Goal: Task Accomplishment & Management: Complete application form

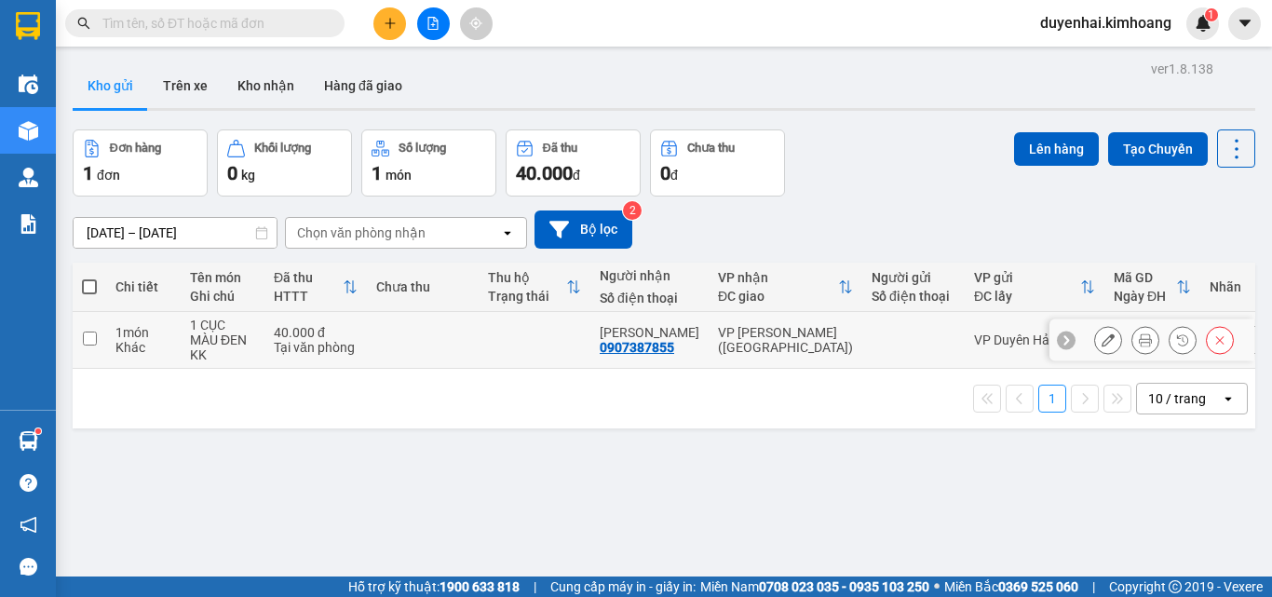
click at [90, 337] on input "checkbox" at bounding box center [90, 338] width 14 height 14
checkbox input "true"
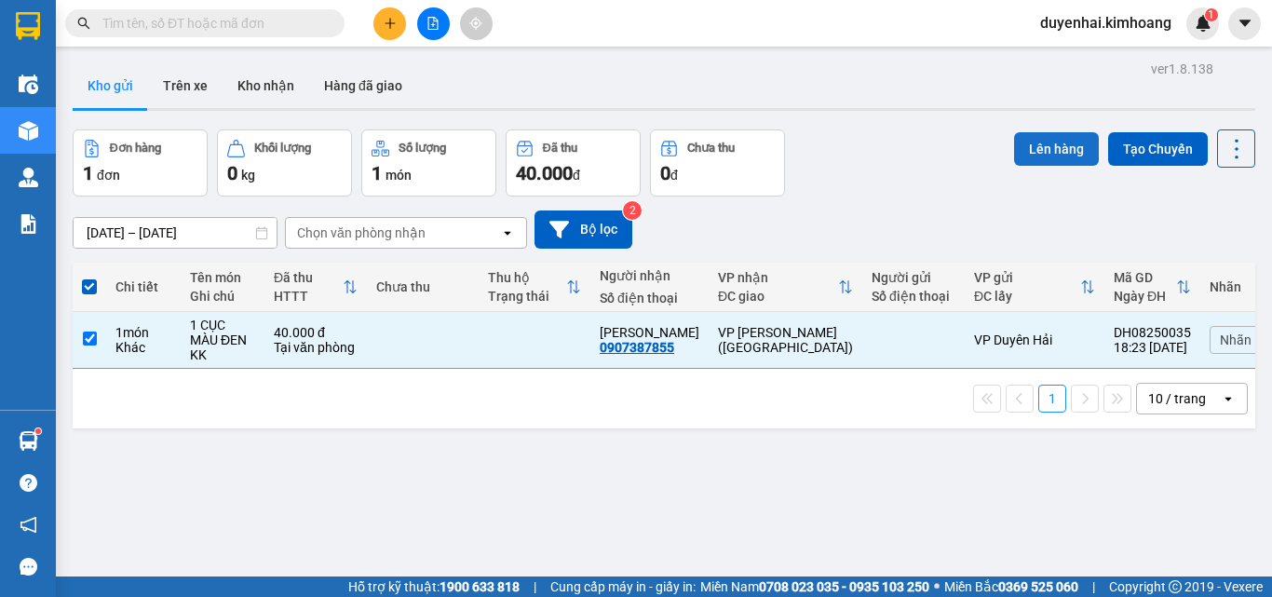
click at [1034, 155] on button "Lên hàng" at bounding box center [1056, 149] width 85 height 34
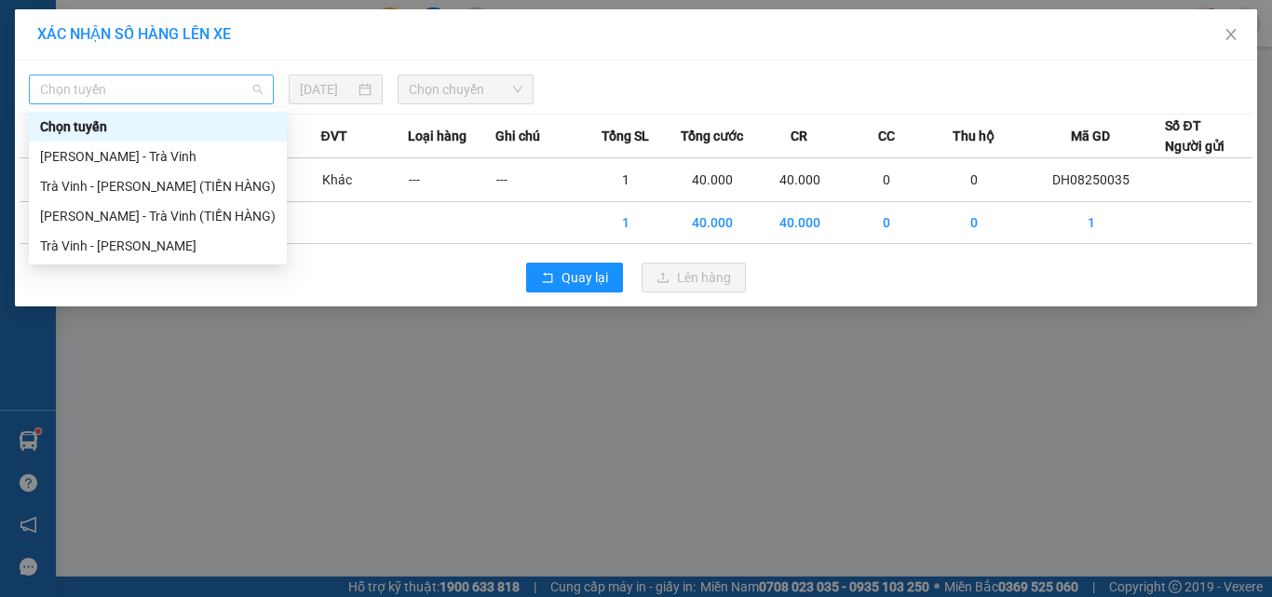
click at [126, 74] on div "Chọn tuyến" at bounding box center [151, 89] width 245 height 30
click at [163, 236] on div "Trà Vinh - [PERSON_NAME]" at bounding box center [158, 246] width 236 height 20
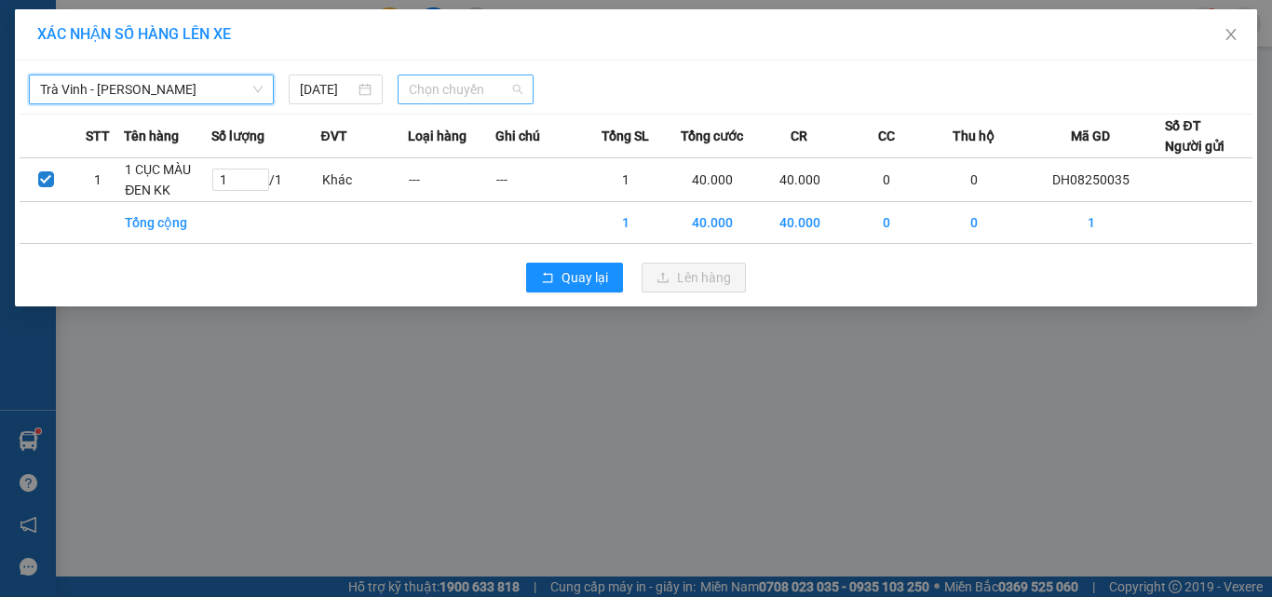
click at [469, 88] on span "Chọn chuyến" at bounding box center [466, 89] width 115 height 28
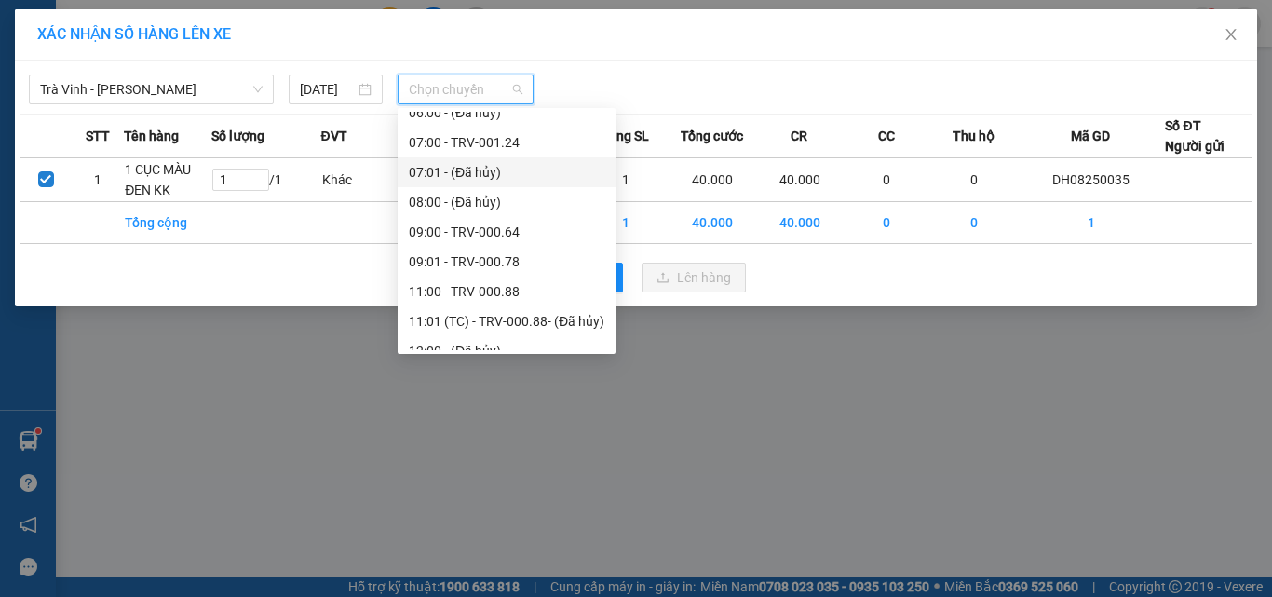
scroll to position [372, 0]
click at [469, 260] on div "09:01 - TRV-000.78" at bounding box center [507, 260] width 196 height 20
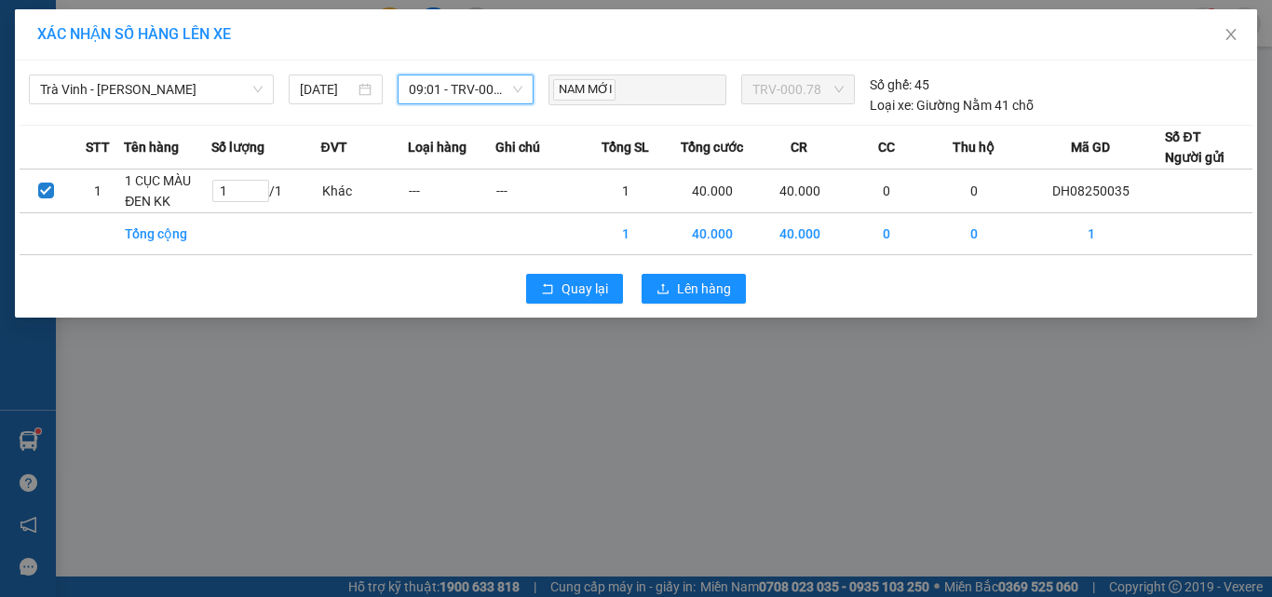
click at [472, 90] on span "09:01 - TRV-000.78" at bounding box center [466, 89] width 115 height 28
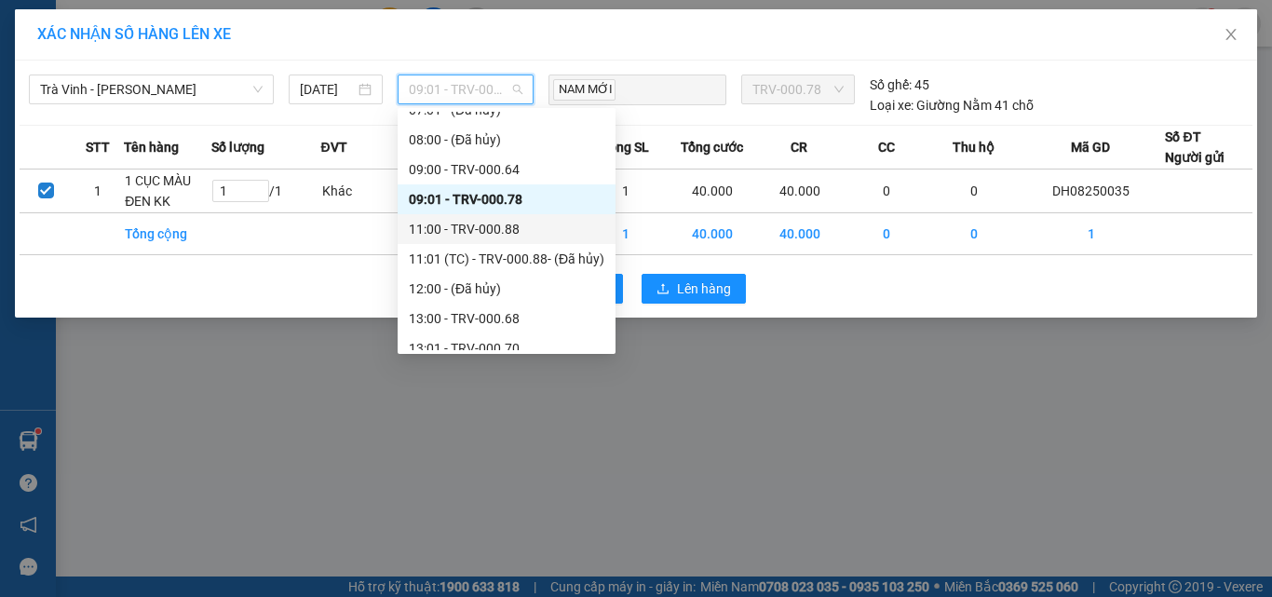
scroll to position [466, 0]
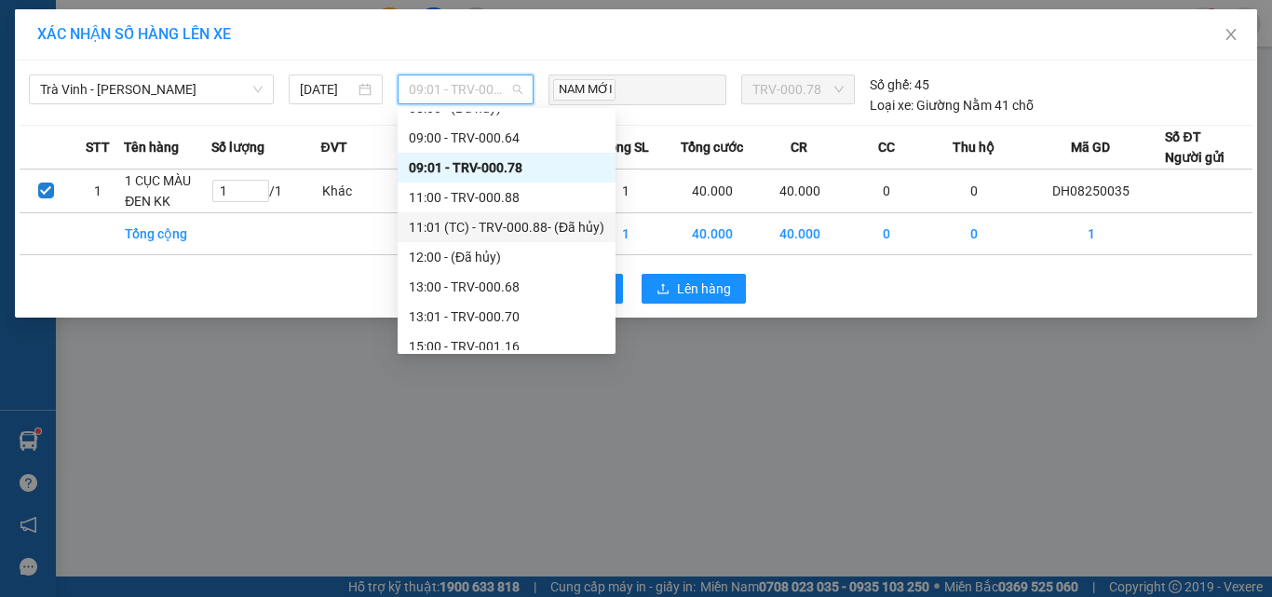
click at [559, 229] on div "11:01 (TC) - TRV-000.88 - (Đã hủy)" at bounding box center [507, 227] width 196 height 20
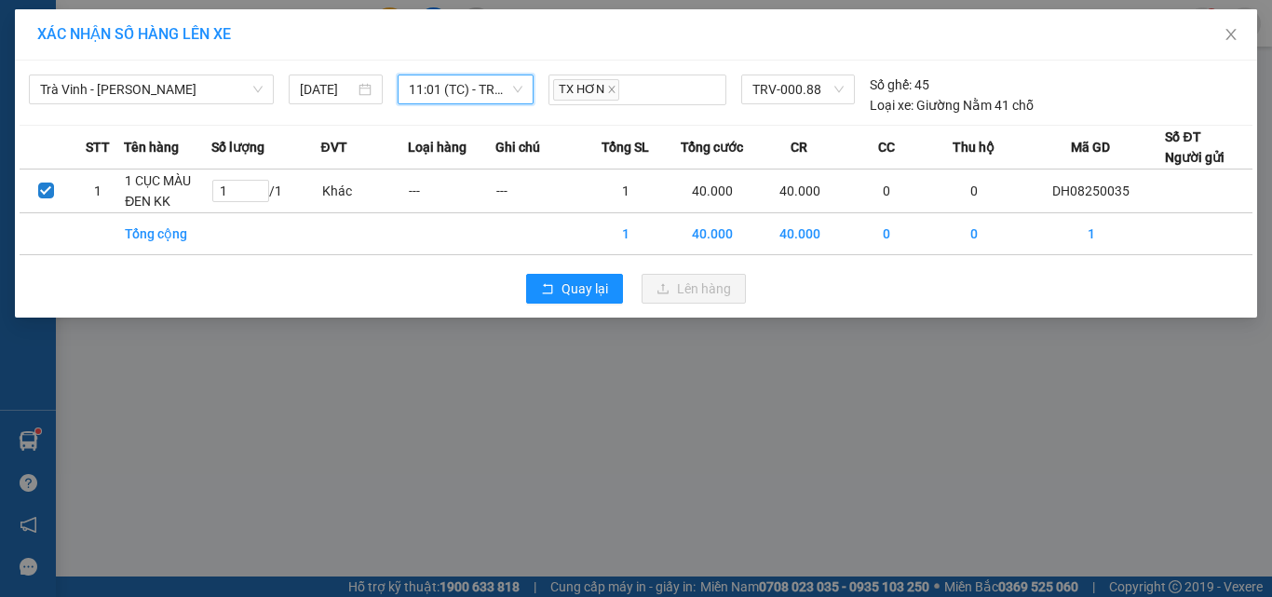
click at [503, 89] on span "11:01 (TC) - TRV-000.88 - (Đã hủy)" at bounding box center [466, 89] width 115 height 28
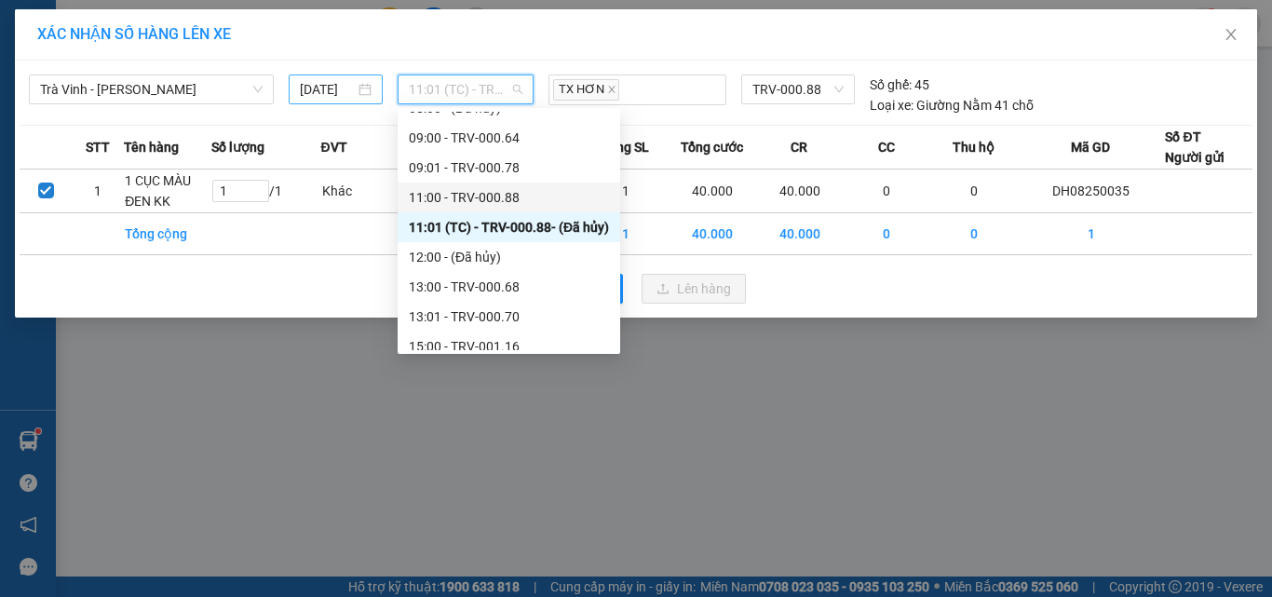
click at [335, 88] on input "[DATE]" at bounding box center [327, 89] width 54 height 20
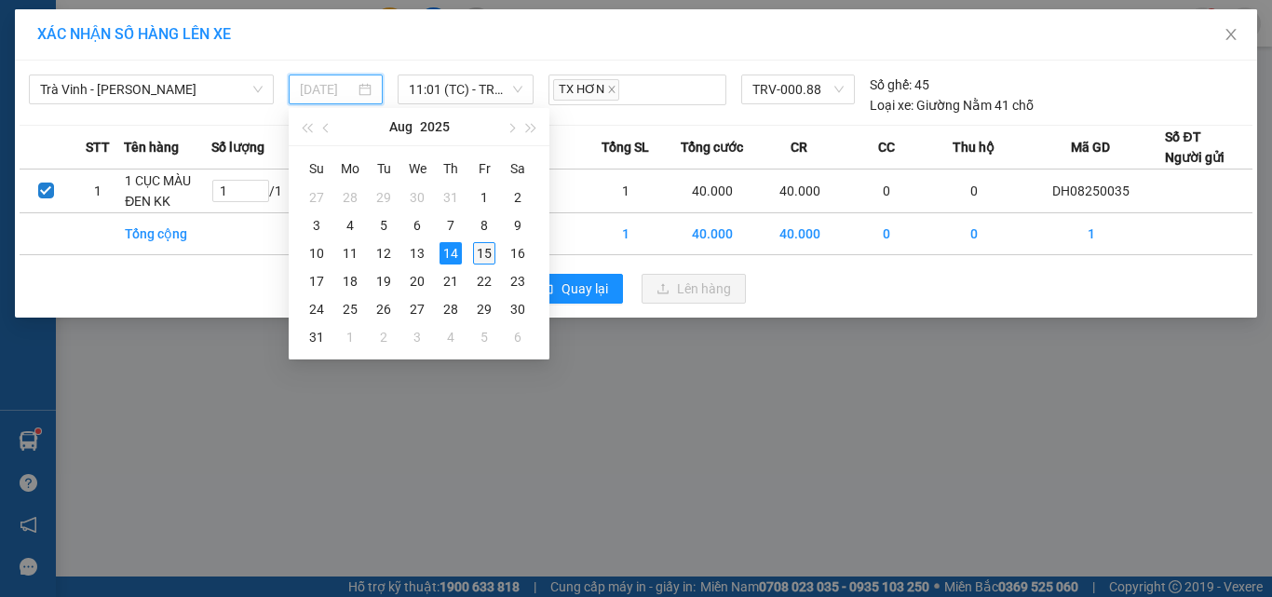
click at [480, 250] on div "15" at bounding box center [484, 253] width 22 height 22
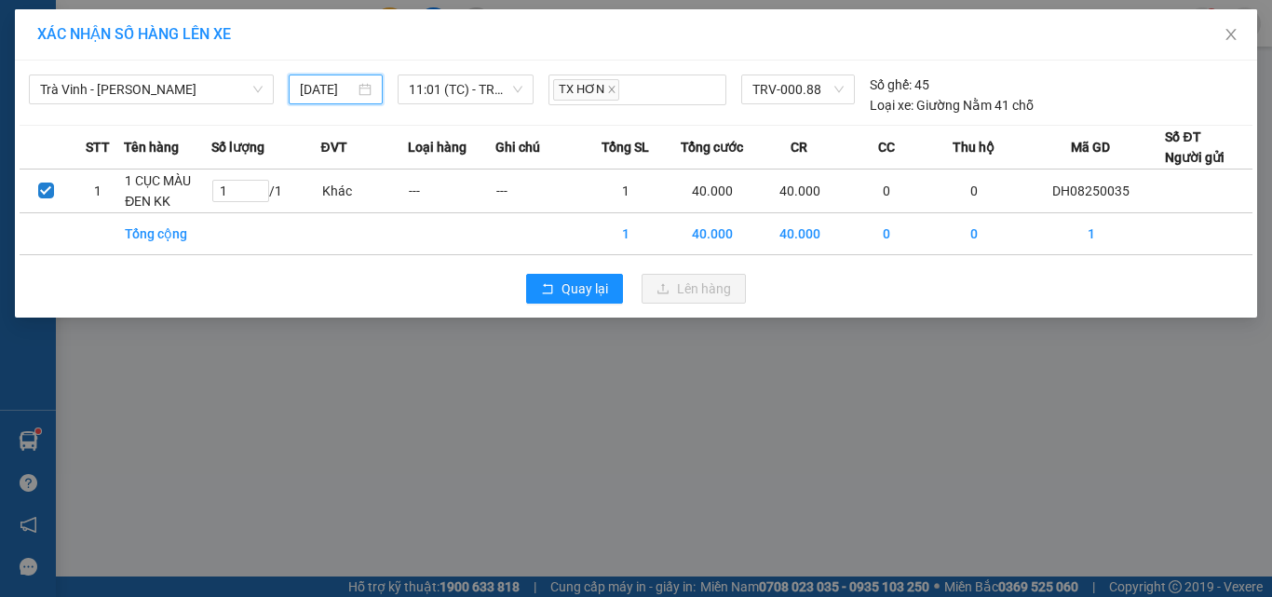
type input "[DATE]"
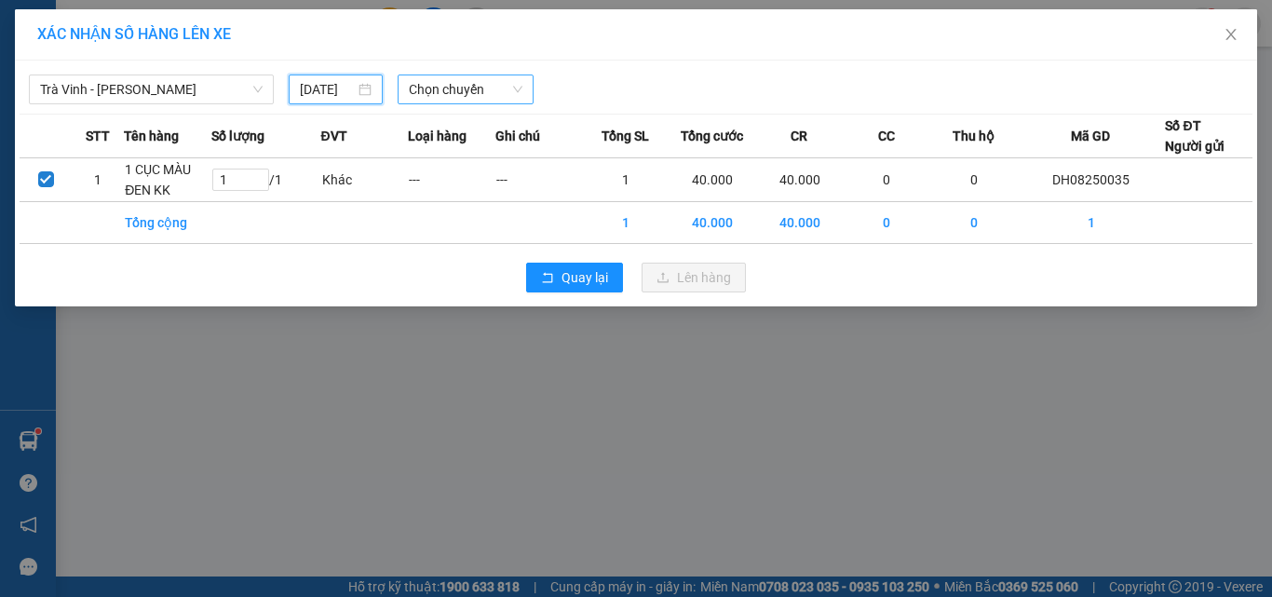
click at [450, 85] on span "Chọn chuyến" at bounding box center [466, 89] width 115 height 28
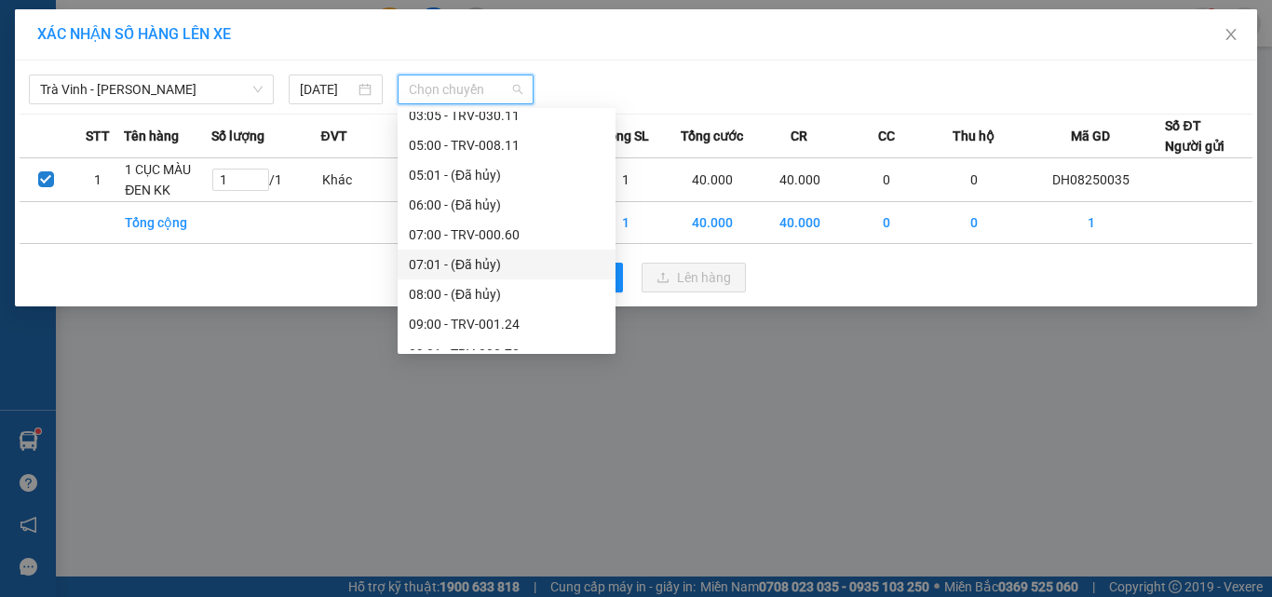
scroll to position [372, 0]
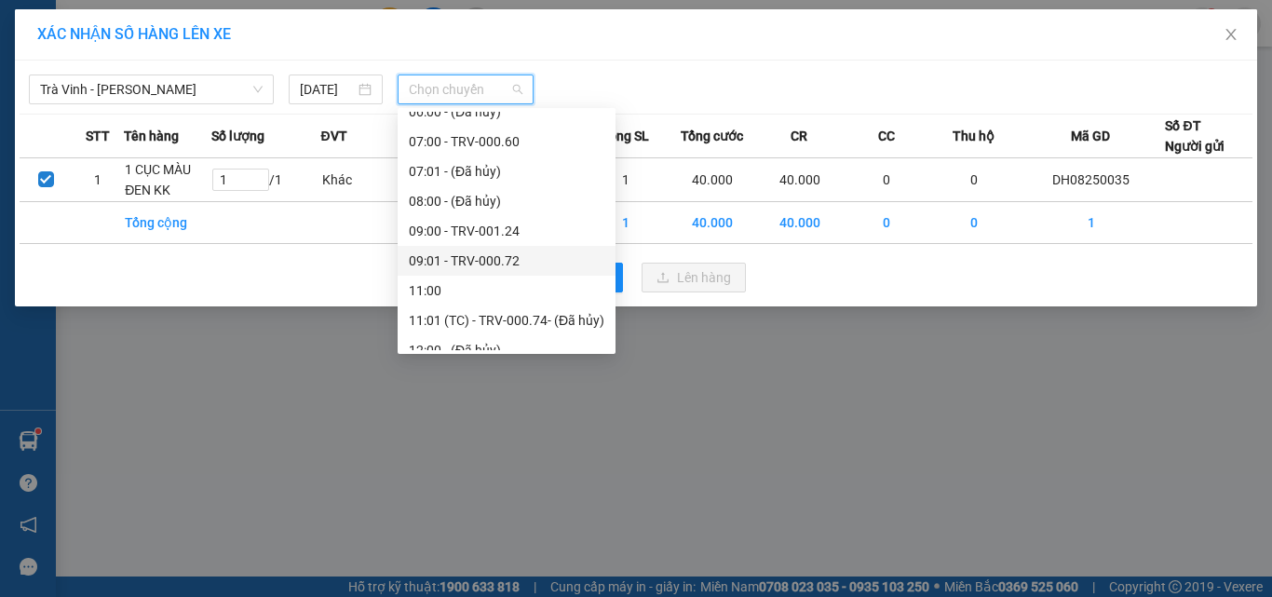
click at [475, 254] on div "09:01 - TRV-000.72" at bounding box center [507, 260] width 196 height 20
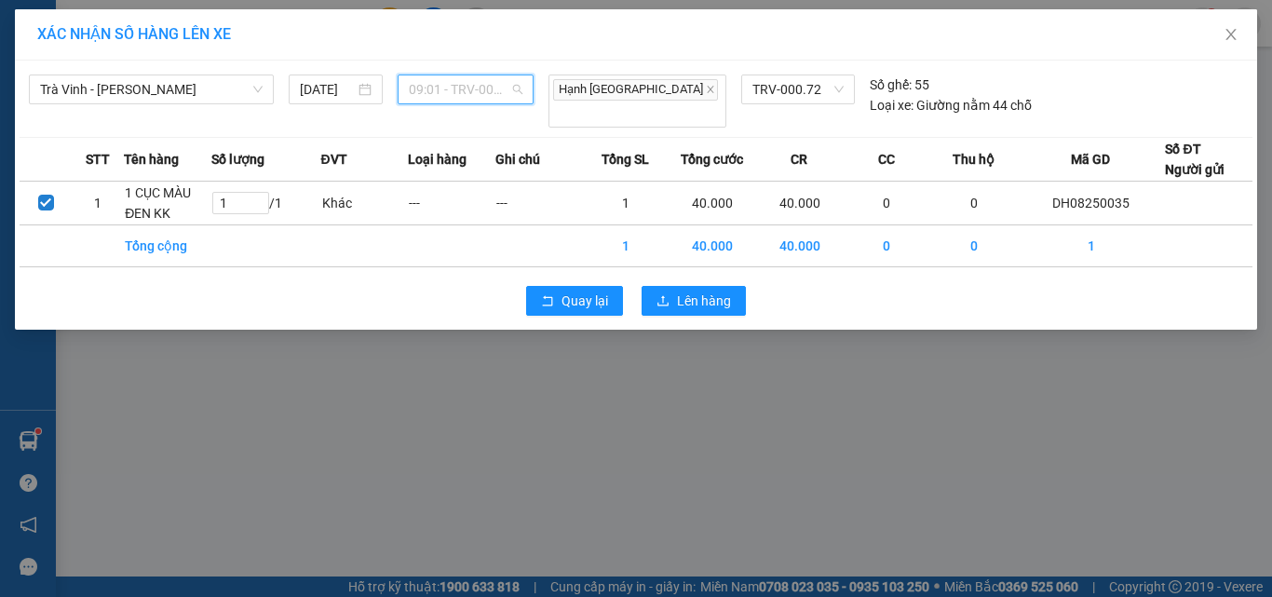
click at [458, 92] on span "09:01 - TRV-000.72" at bounding box center [466, 89] width 115 height 28
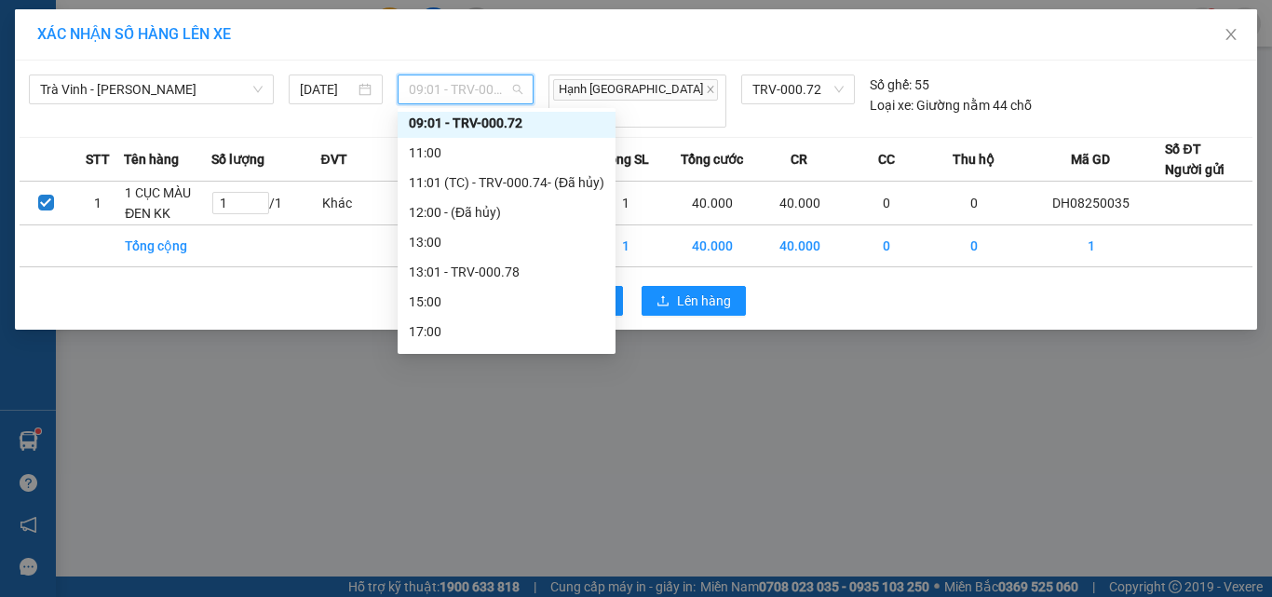
scroll to position [559, 0]
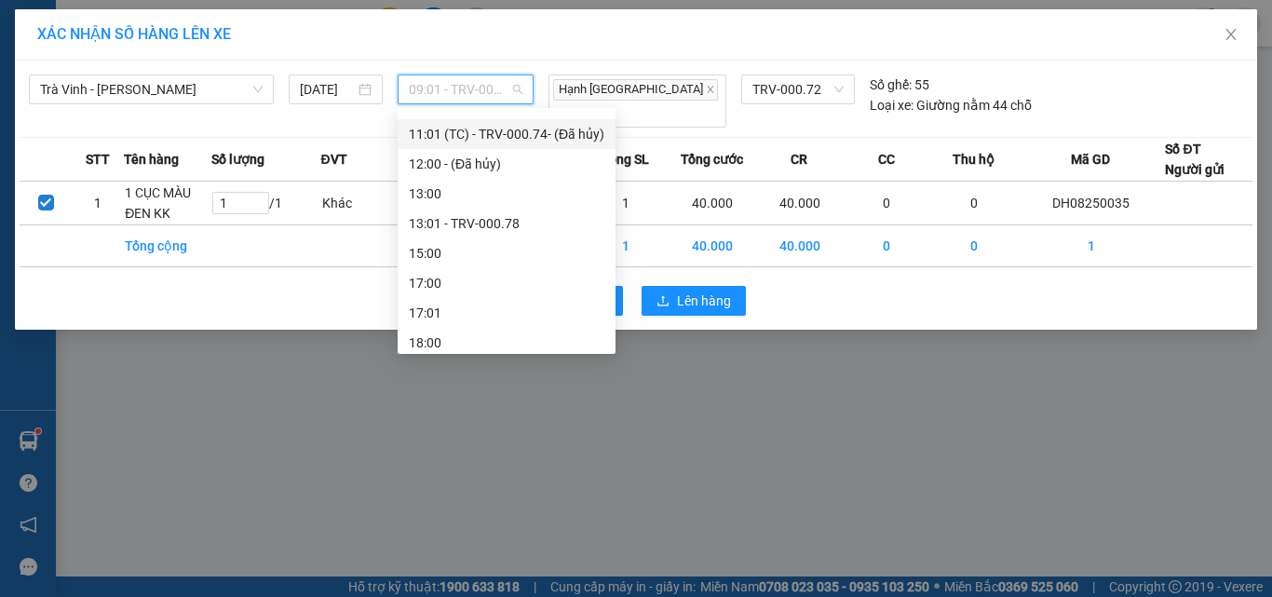
click at [495, 144] on div "11:01 (TC) - TRV-000.74 - (Đã hủy)" at bounding box center [507, 134] width 218 height 30
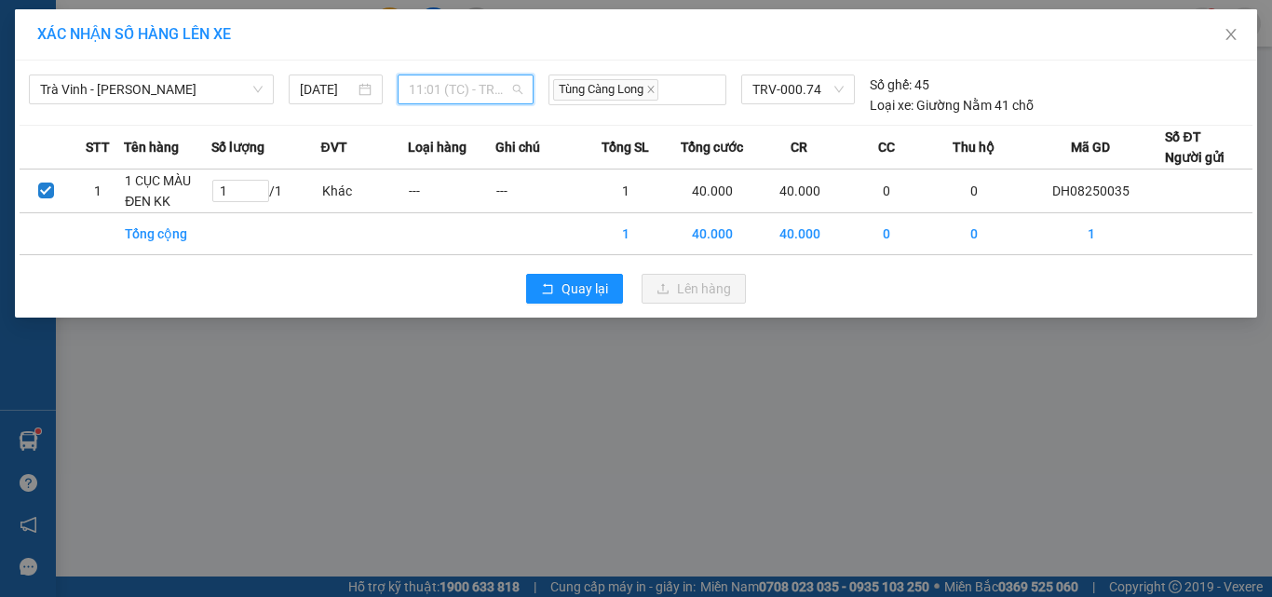
click at [508, 93] on span "11:01 (TC) - TRV-000.74 - (Đã hủy)" at bounding box center [466, 89] width 115 height 28
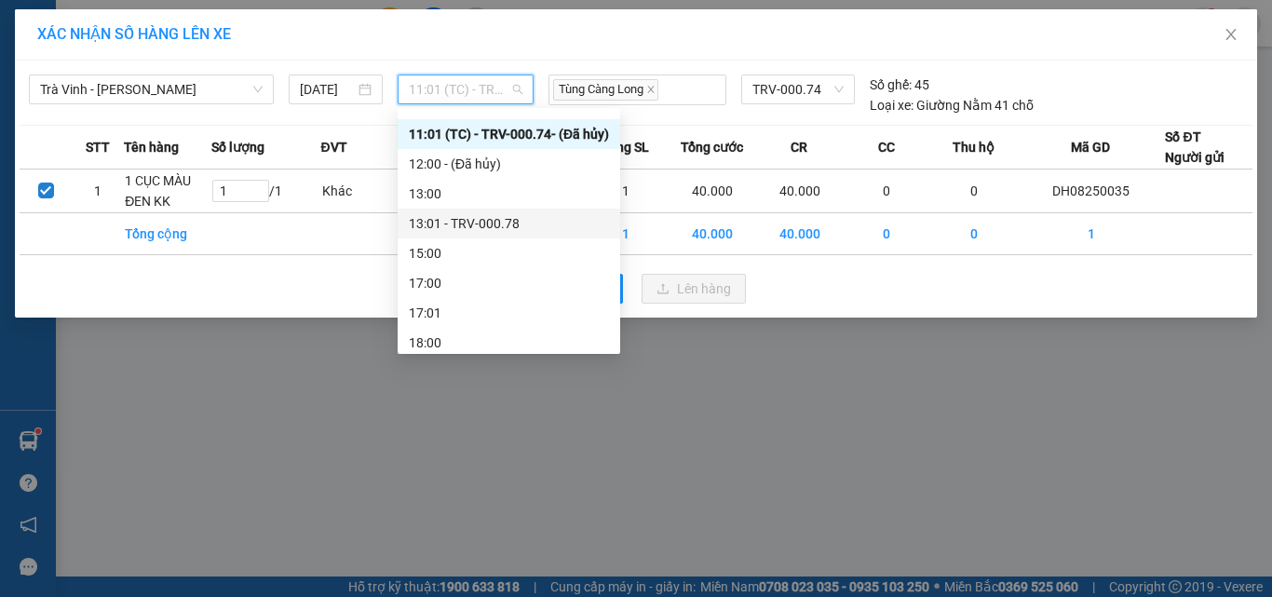
click at [485, 218] on div "13:01 - TRV-000.78" at bounding box center [509, 223] width 200 height 20
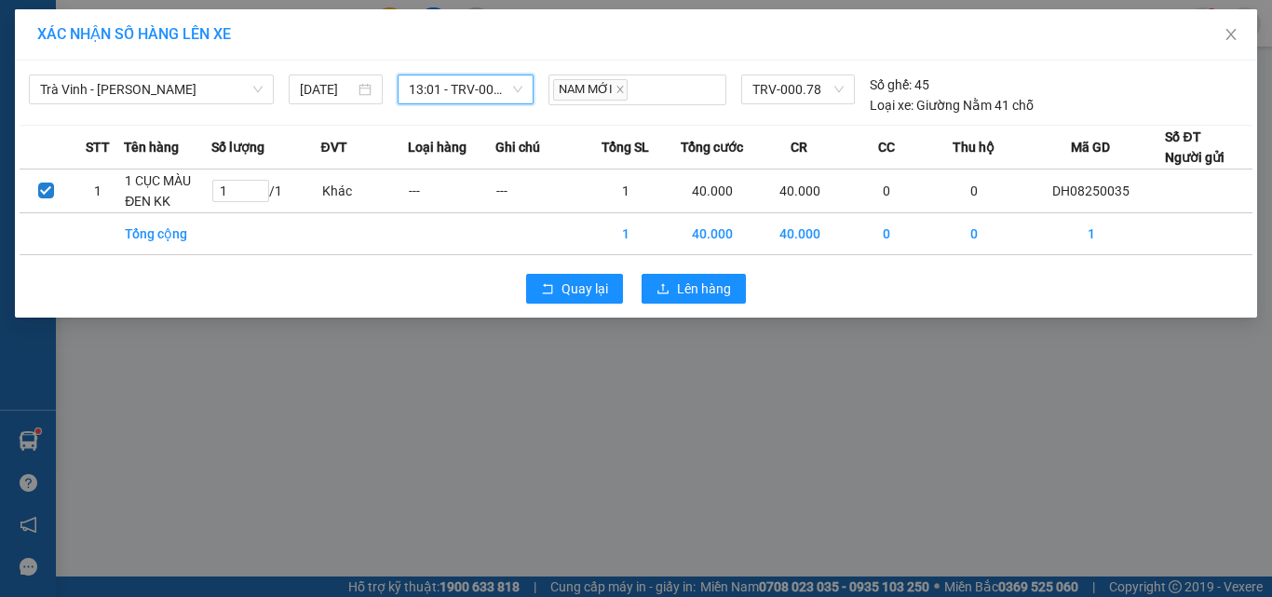
click at [480, 88] on span "13:01 - TRV-000.78" at bounding box center [466, 89] width 115 height 28
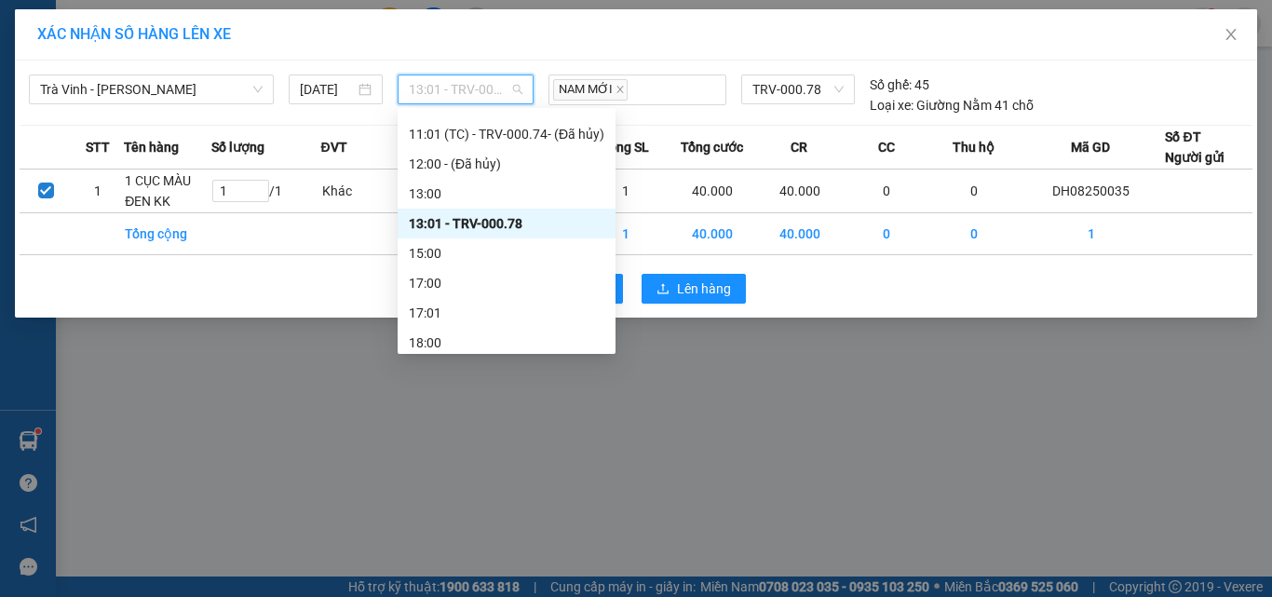
scroll to position [566, 0]
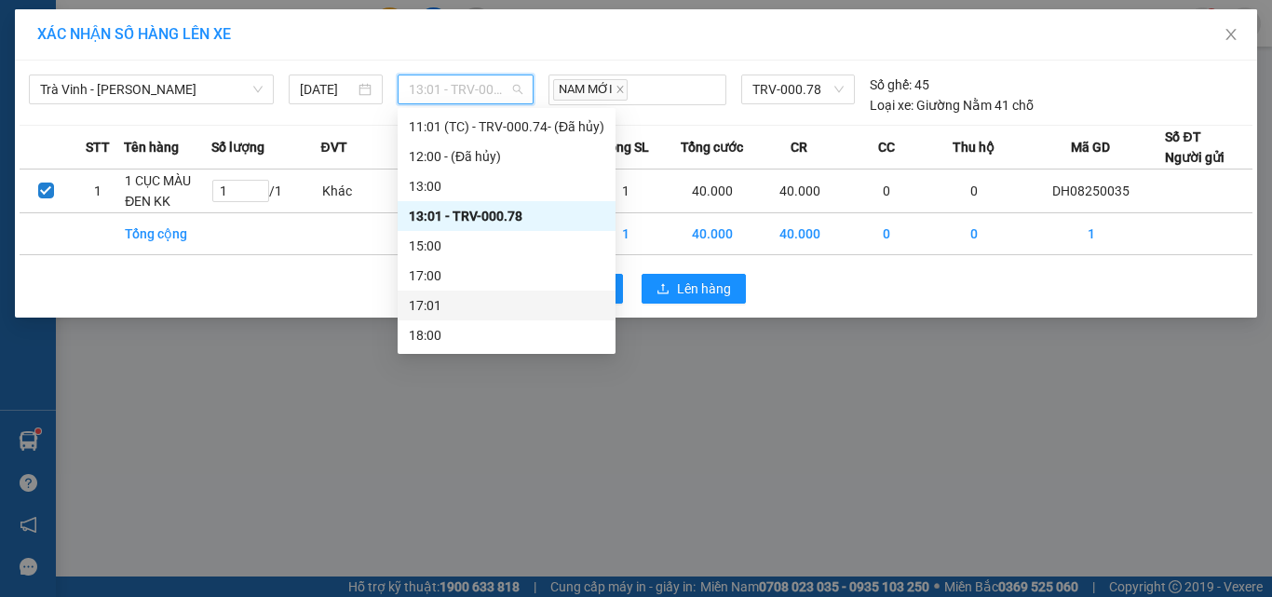
click at [466, 303] on div "17:01" at bounding box center [507, 305] width 196 height 20
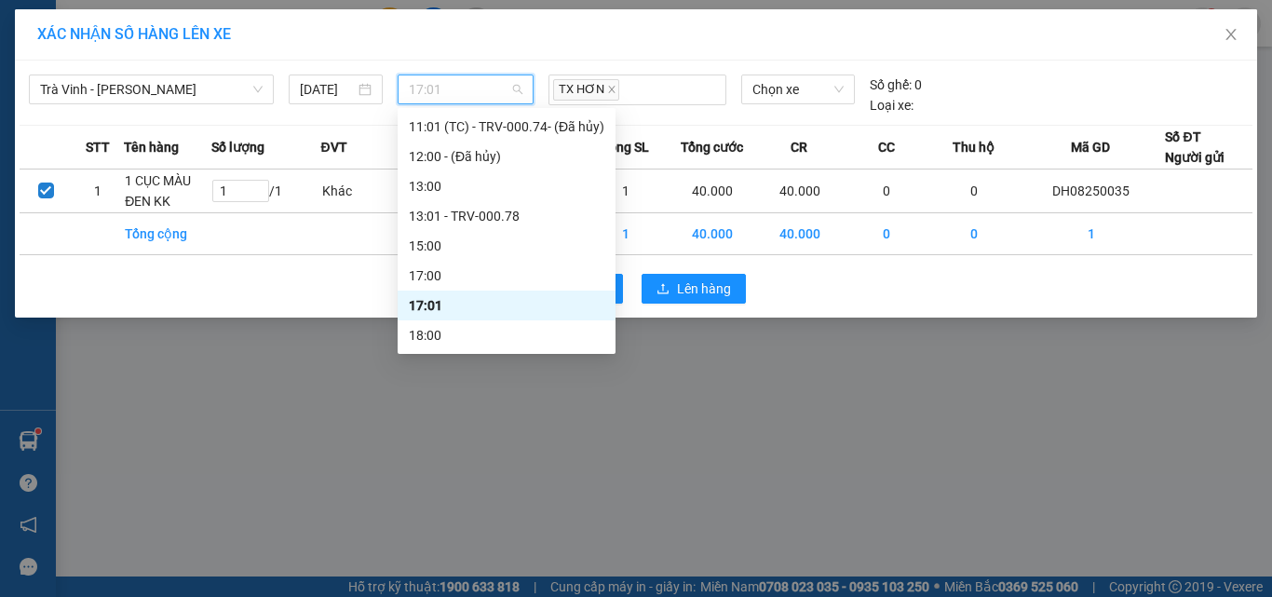
click at [478, 94] on span "17:01" at bounding box center [466, 89] width 115 height 28
click at [443, 94] on span "17:01" at bounding box center [466, 89] width 115 height 28
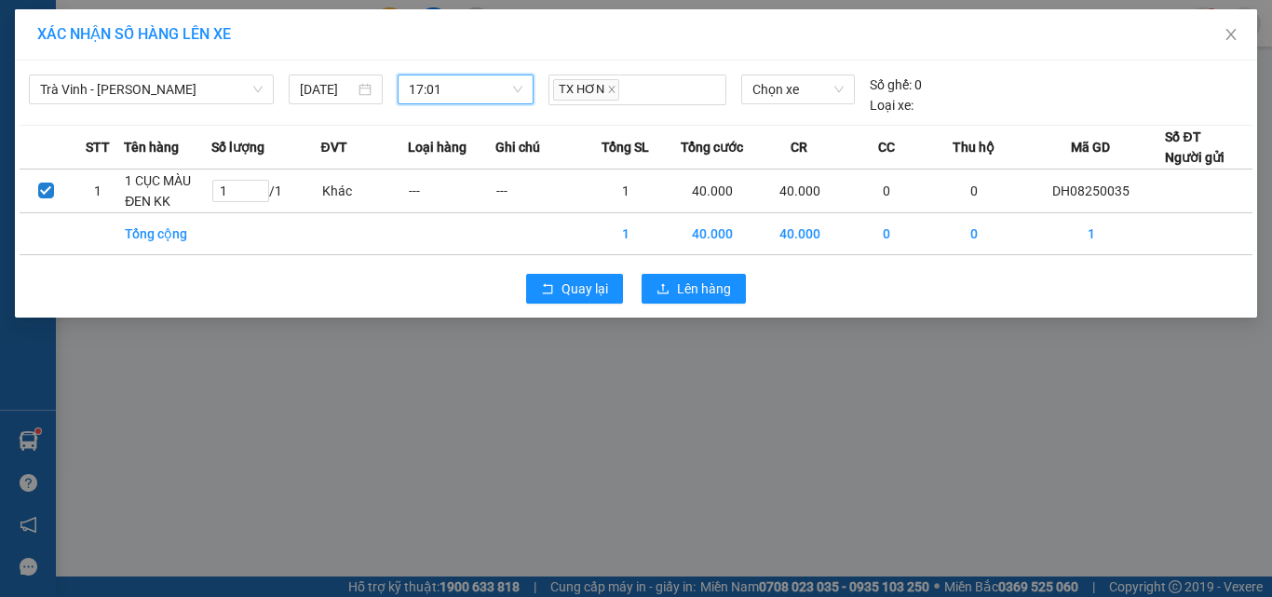
click at [443, 96] on span "17:01" at bounding box center [466, 89] width 115 height 28
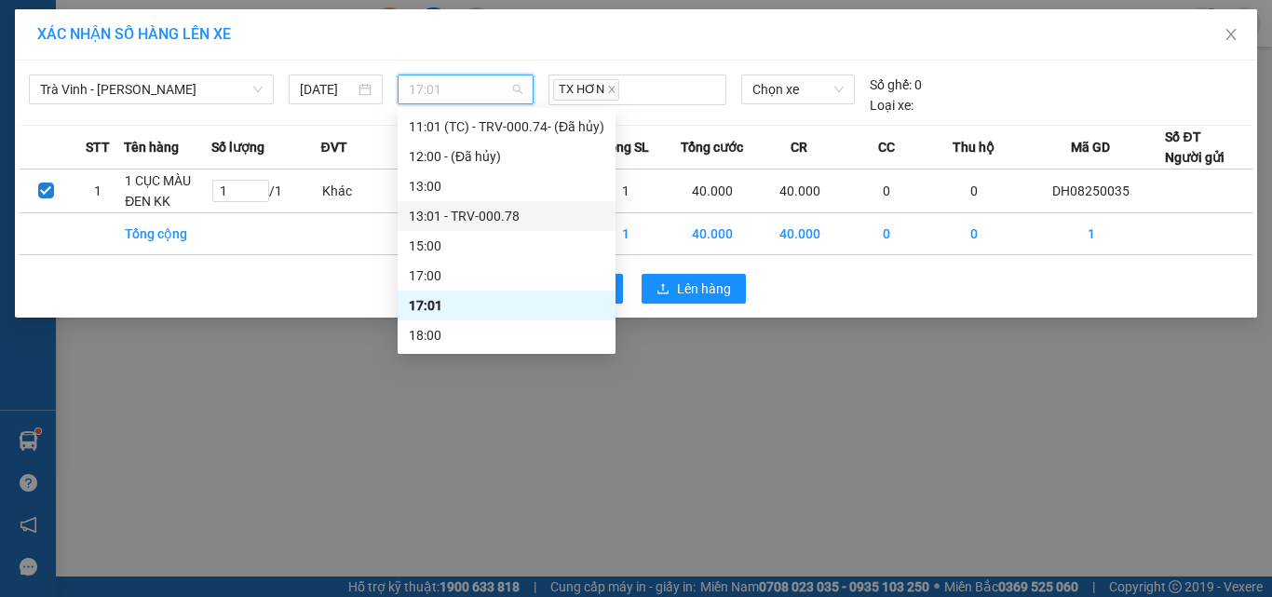
click at [513, 216] on div "13:01 - TRV-000.78" at bounding box center [507, 216] width 196 height 20
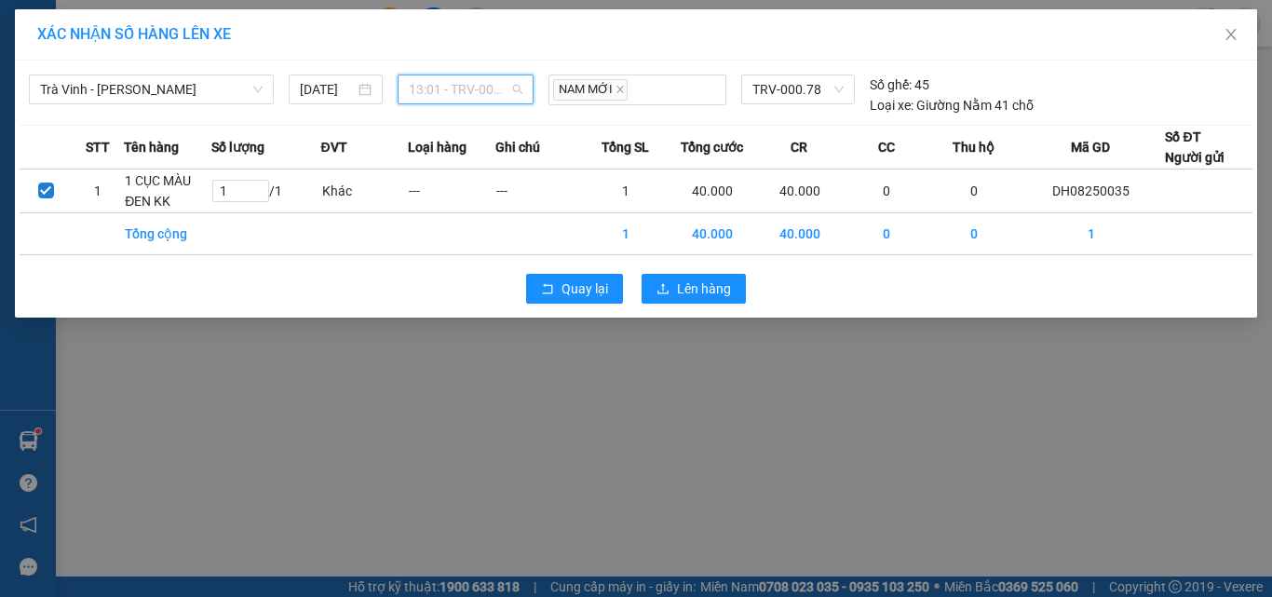
click at [442, 79] on span "13:01 - TRV-000.78" at bounding box center [466, 89] width 115 height 28
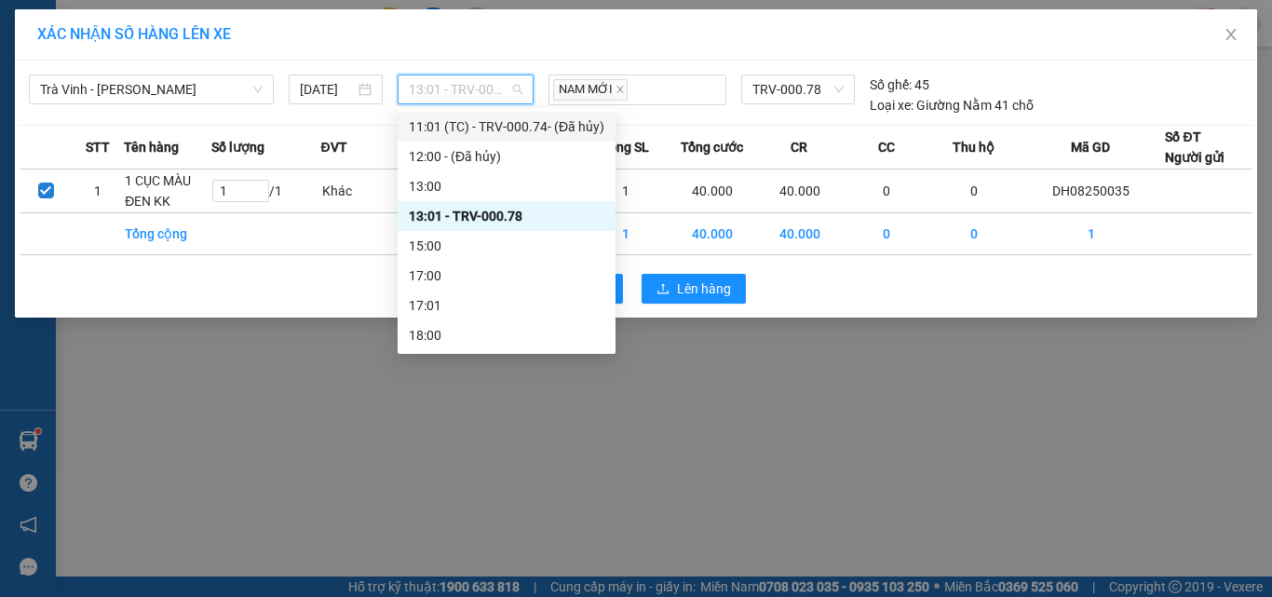
click at [487, 128] on div "11:01 (TC) - TRV-000.74 - (Đã hủy)" at bounding box center [507, 126] width 196 height 20
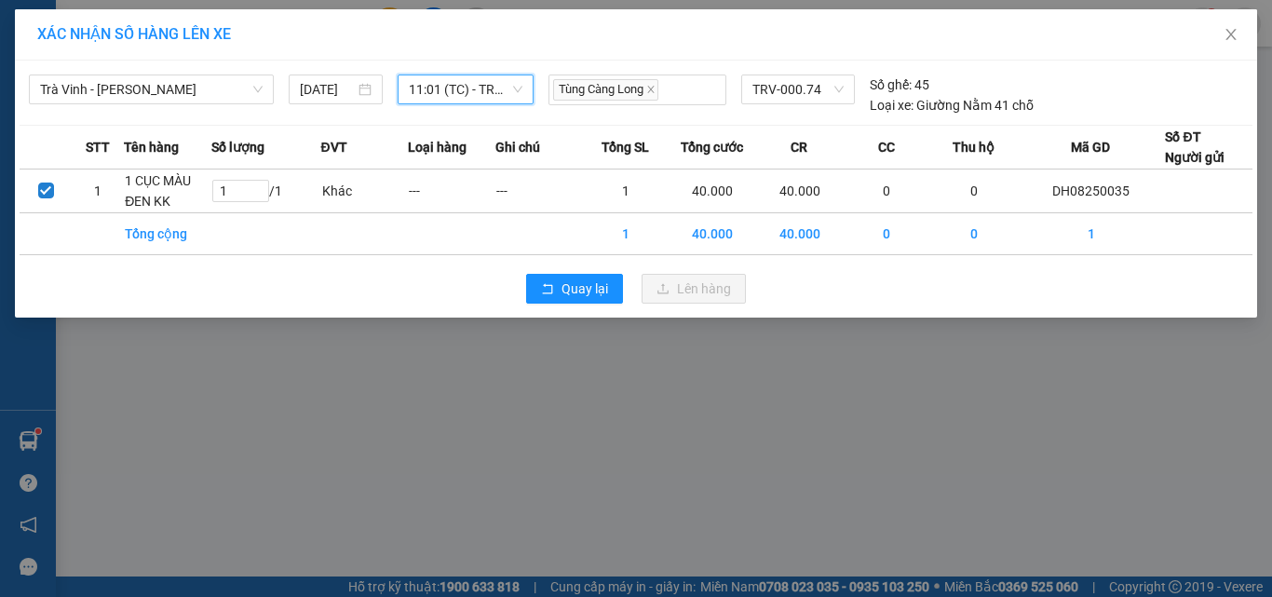
click at [488, 85] on span "11:01 (TC) - TRV-000.74 - (Đã hủy)" at bounding box center [466, 89] width 115 height 28
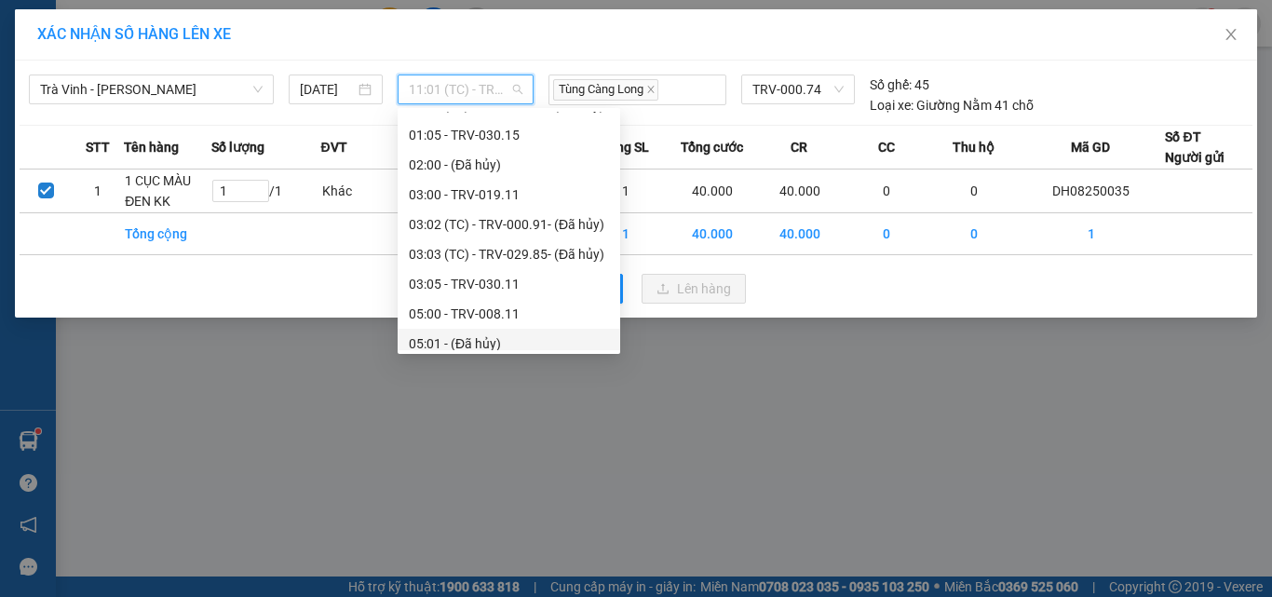
scroll to position [0, 0]
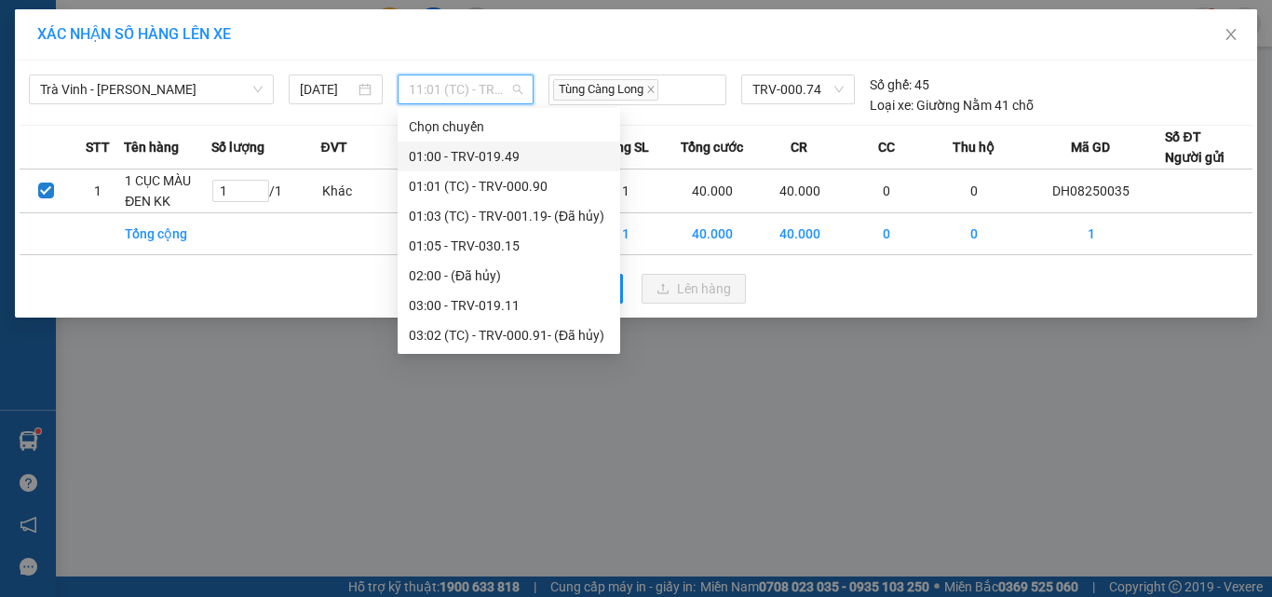
click at [474, 146] on div "01:00 - TRV-019.49" at bounding box center [509, 156] width 200 height 20
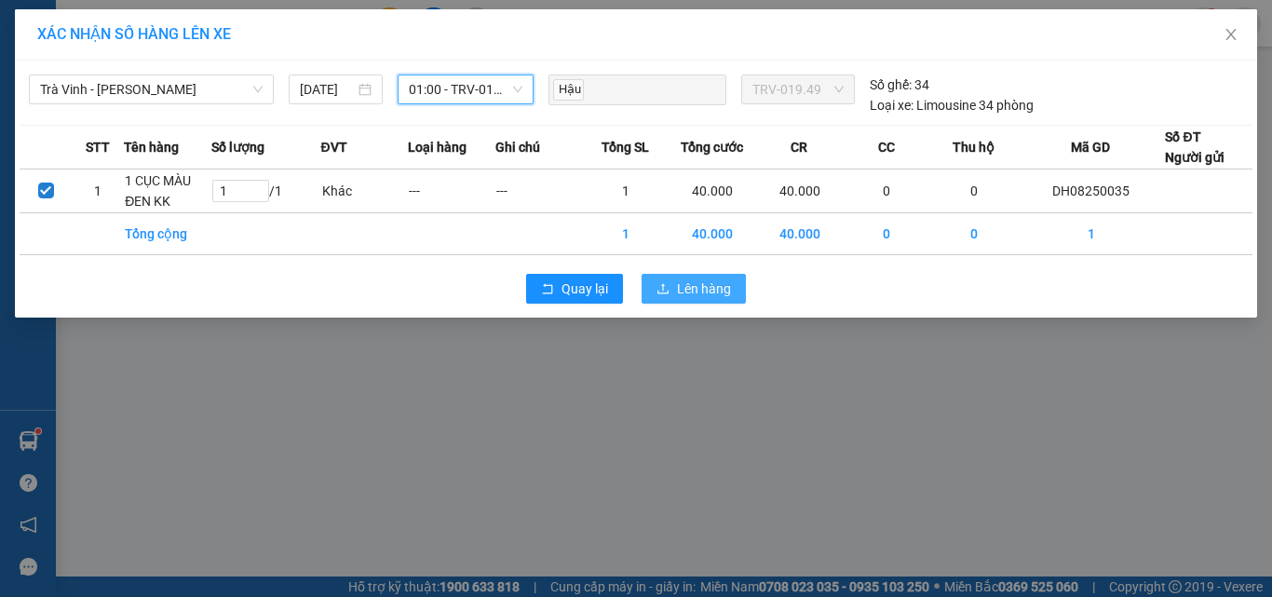
click at [704, 290] on span "Lên hàng" at bounding box center [704, 288] width 54 height 20
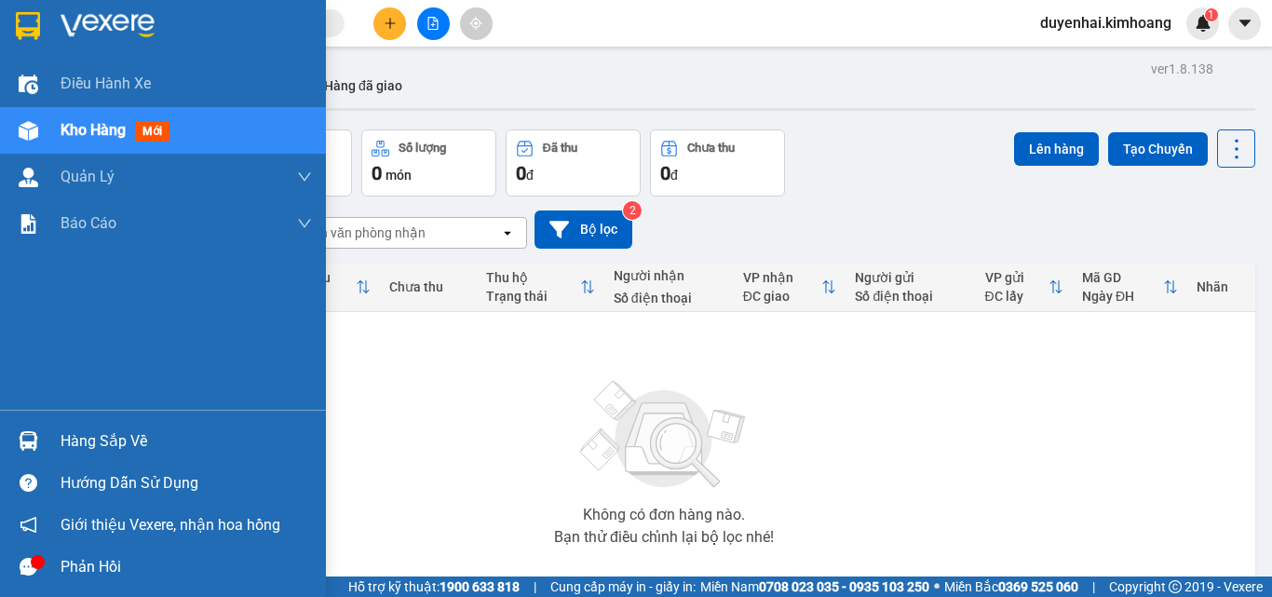
click at [83, 442] on div "Hàng sắp về" at bounding box center [186, 441] width 251 height 28
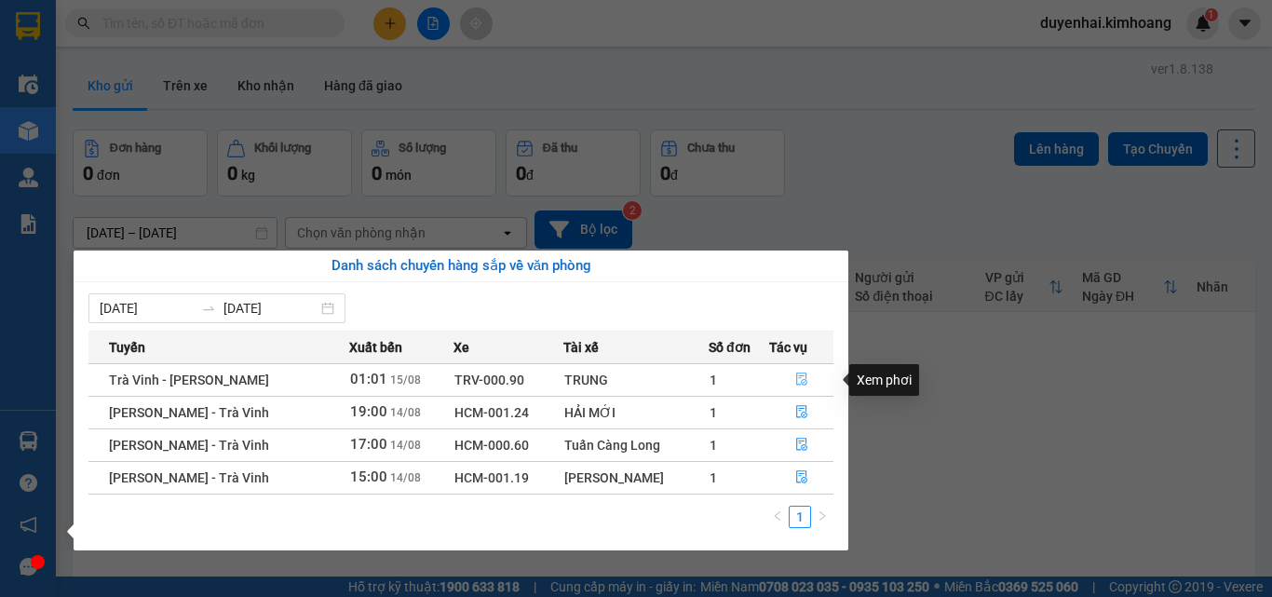
click at [779, 375] on button "button" at bounding box center [801, 380] width 62 height 30
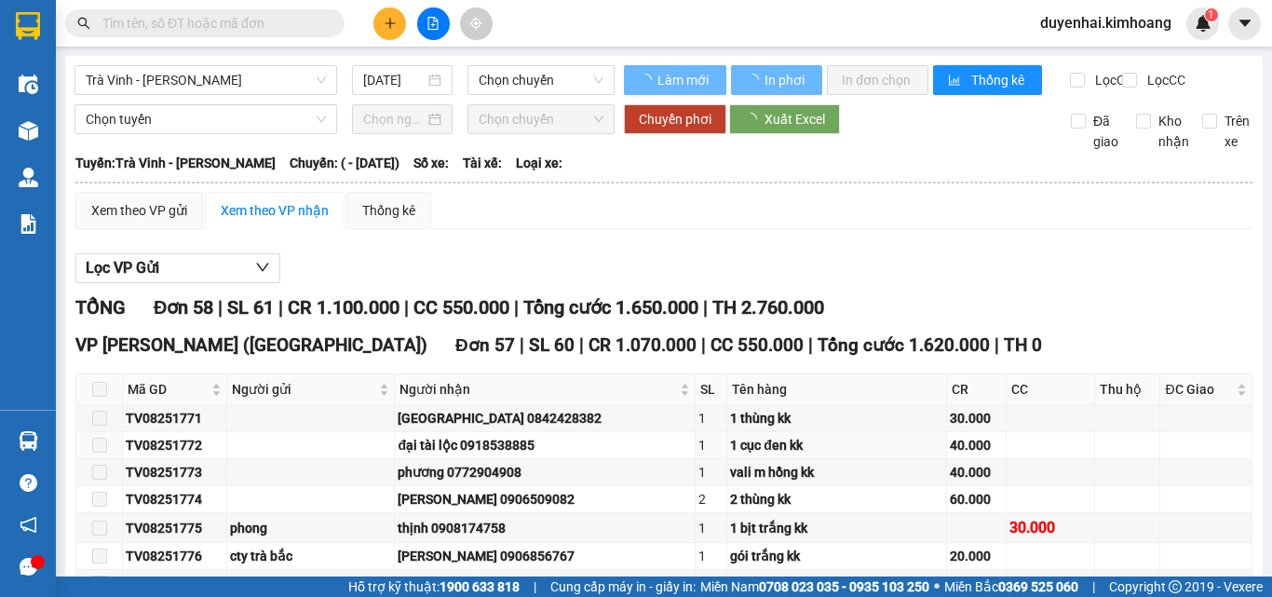
type input "[DATE]"
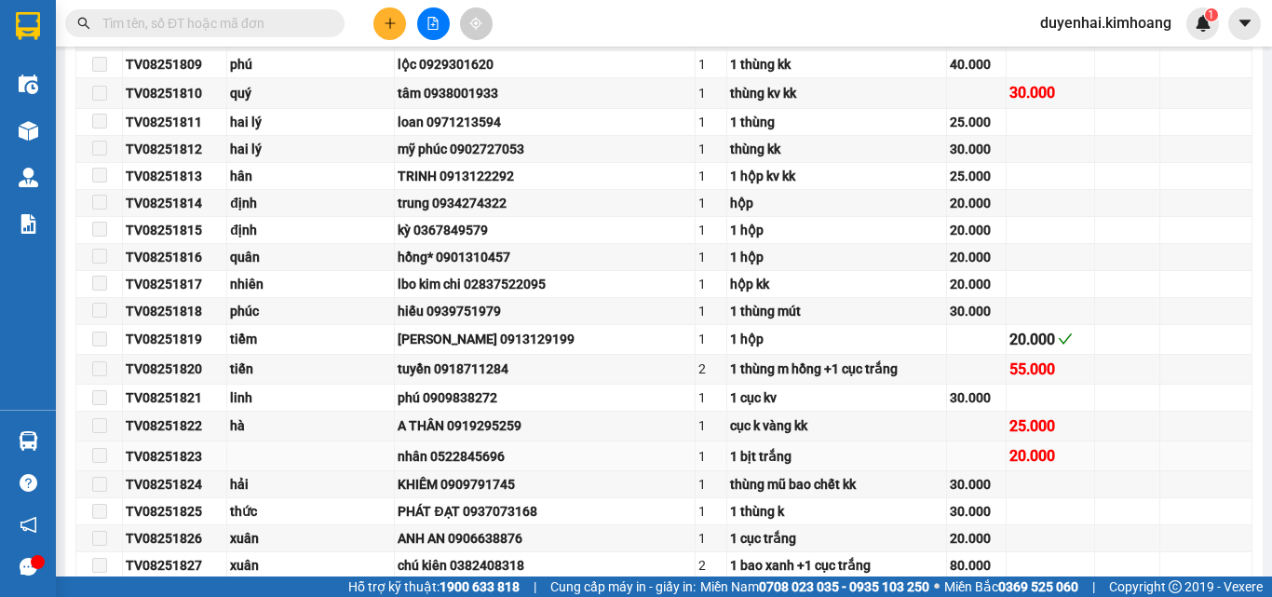
scroll to position [1706, 0]
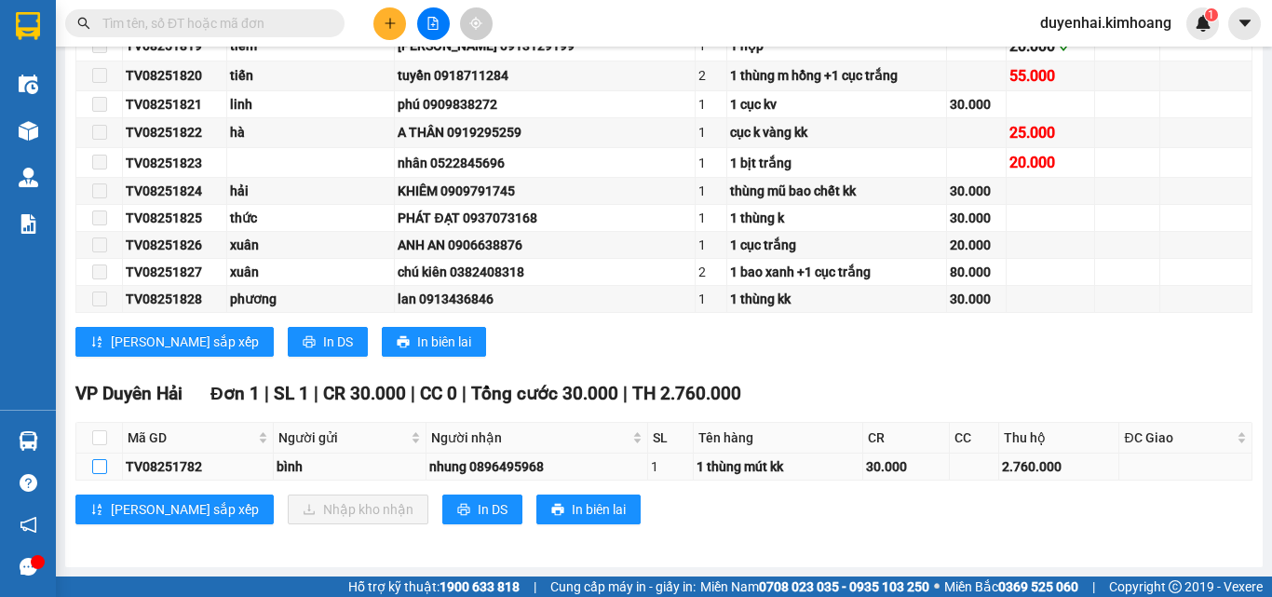
click at [101, 470] on input "checkbox" at bounding box center [99, 466] width 15 height 15
checkbox input "true"
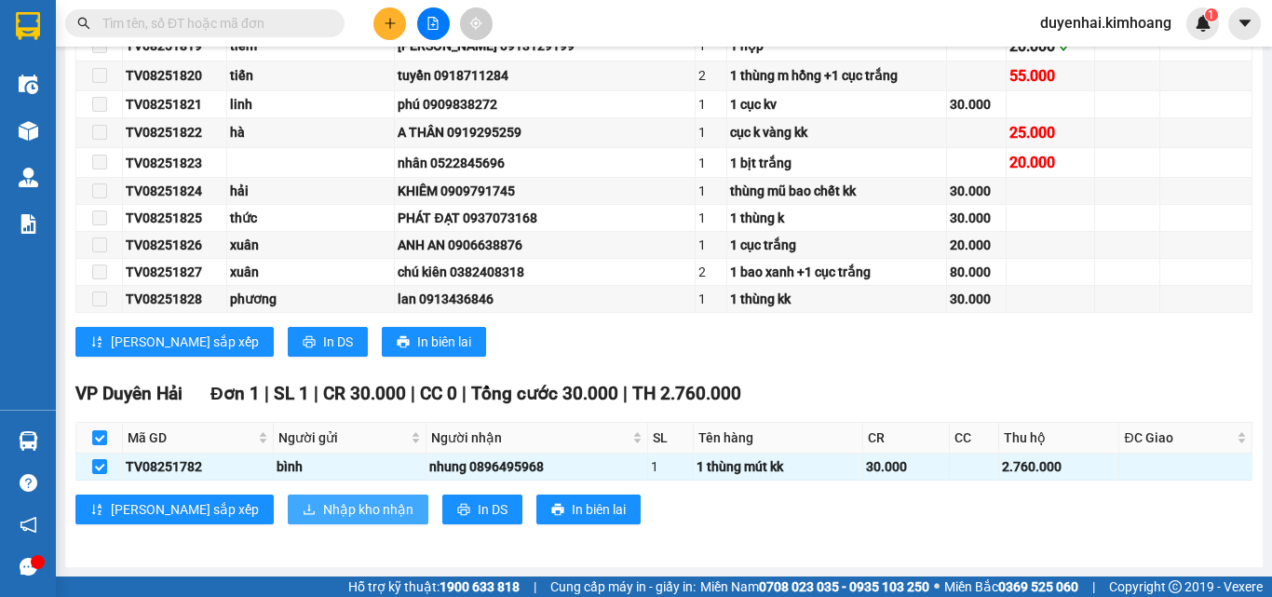
click at [305, 522] on button "Nhập kho nhận" at bounding box center [358, 509] width 141 height 30
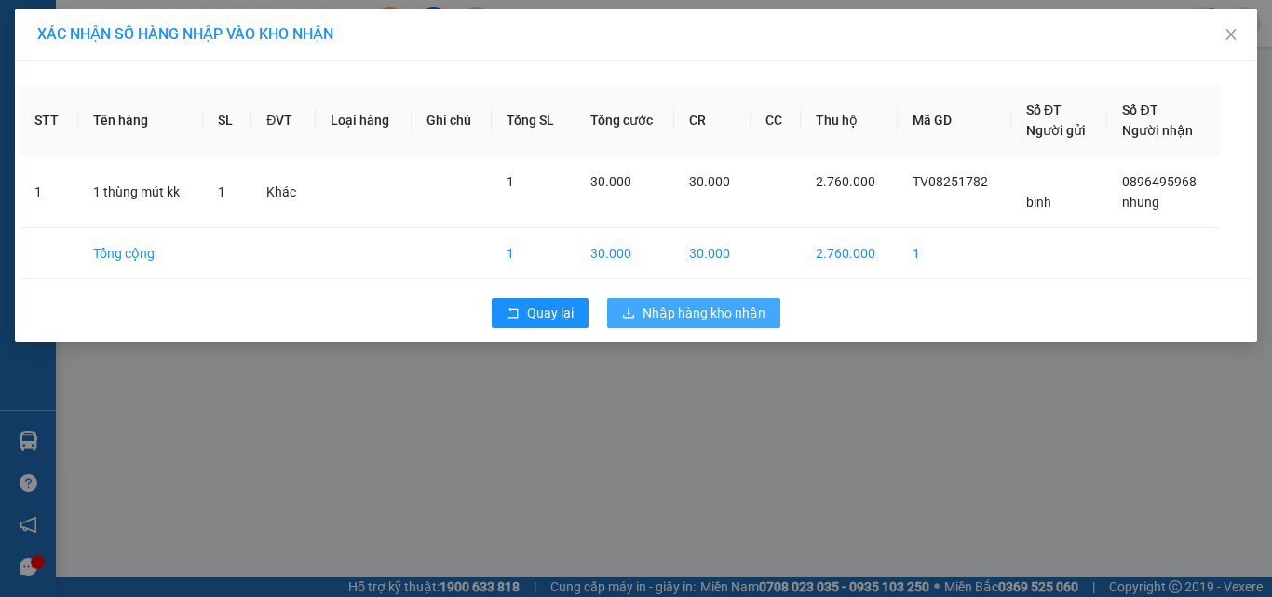
click at [679, 313] on span "Nhập hàng kho nhận" at bounding box center [703, 313] width 123 height 20
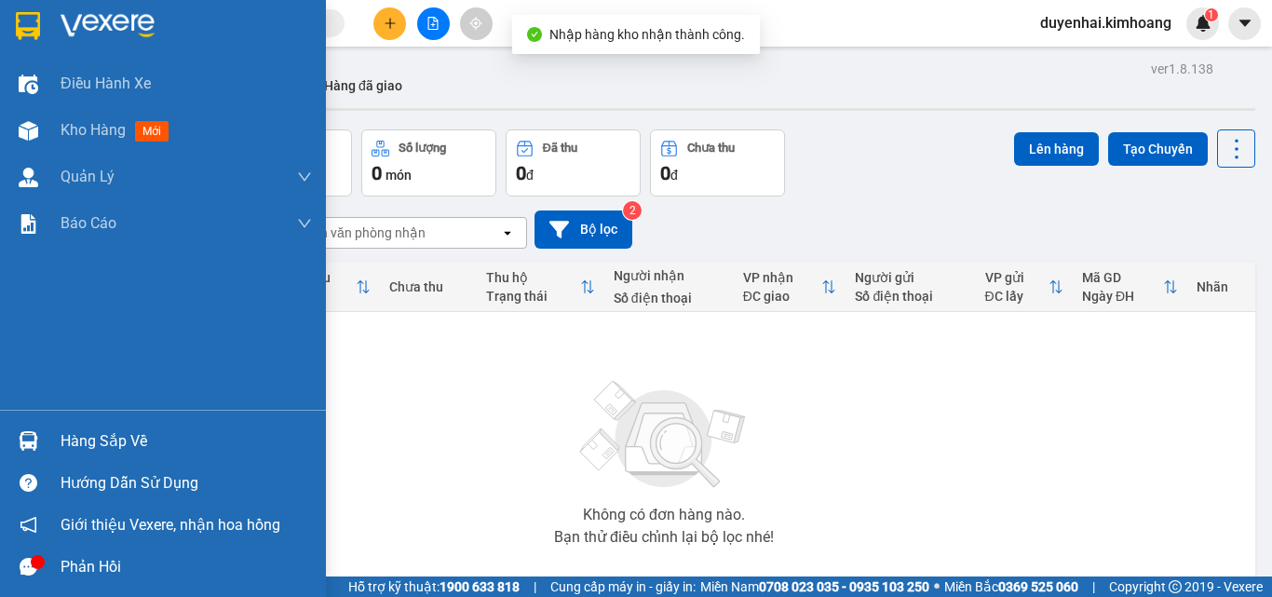
click at [94, 444] on div "Hàng sắp về" at bounding box center [186, 441] width 251 height 28
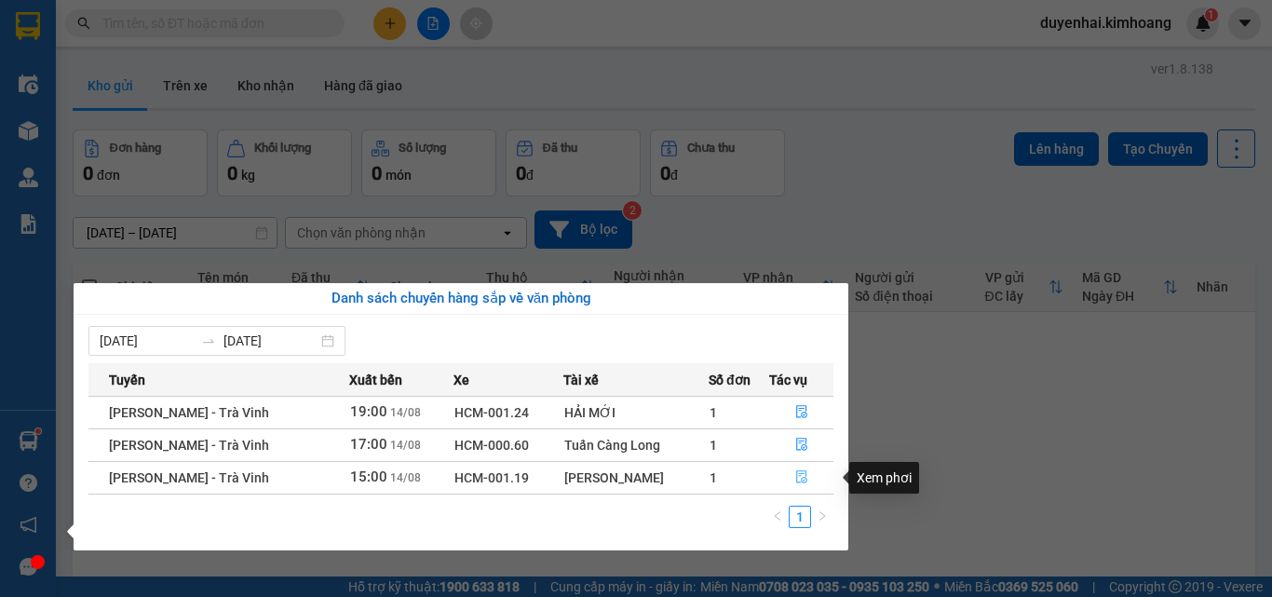
click at [797, 485] on span "file-done" at bounding box center [801, 477] width 13 height 15
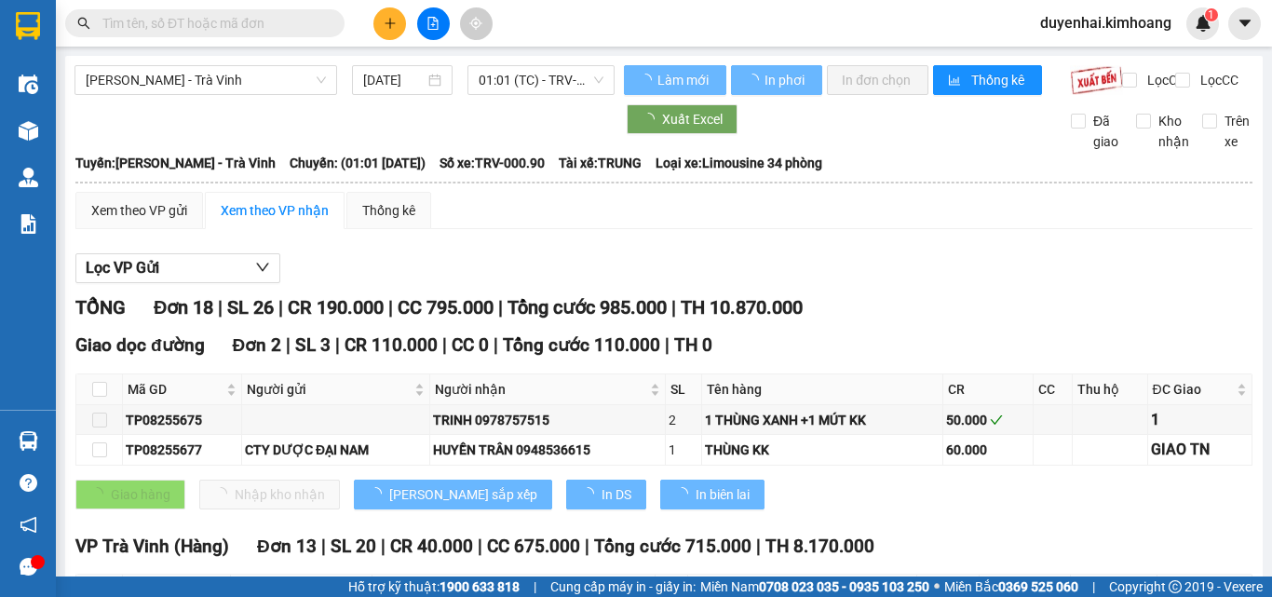
type input "[DATE]"
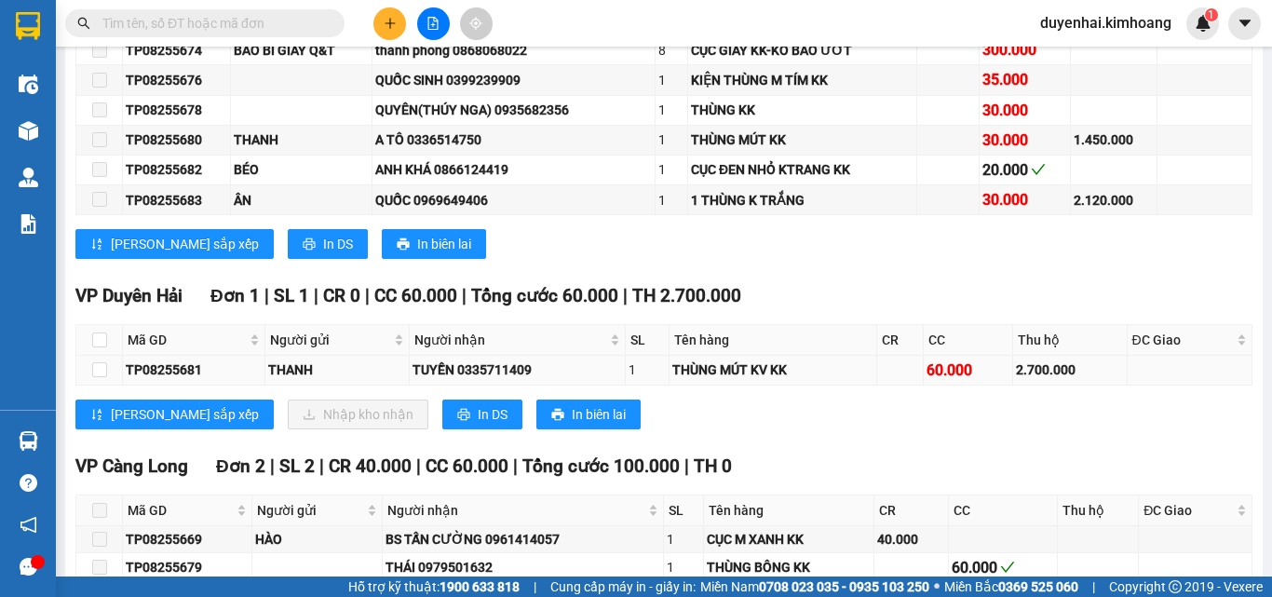
scroll to position [895, 0]
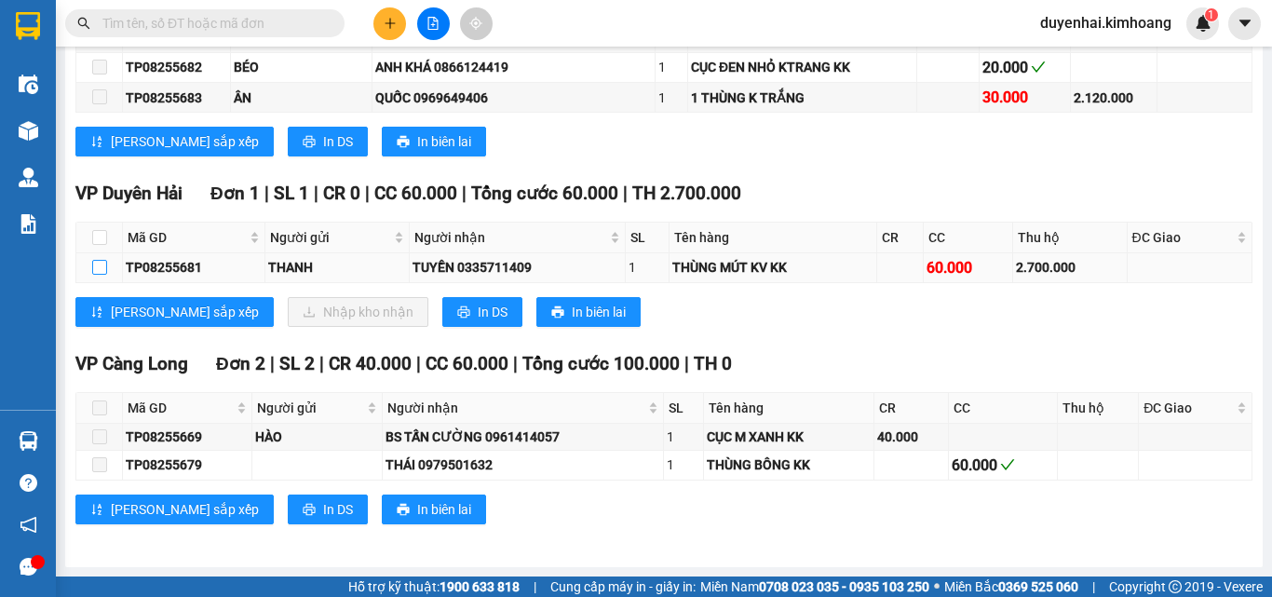
click at [94, 271] on input "checkbox" at bounding box center [99, 267] width 15 height 15
checkbox input "true"
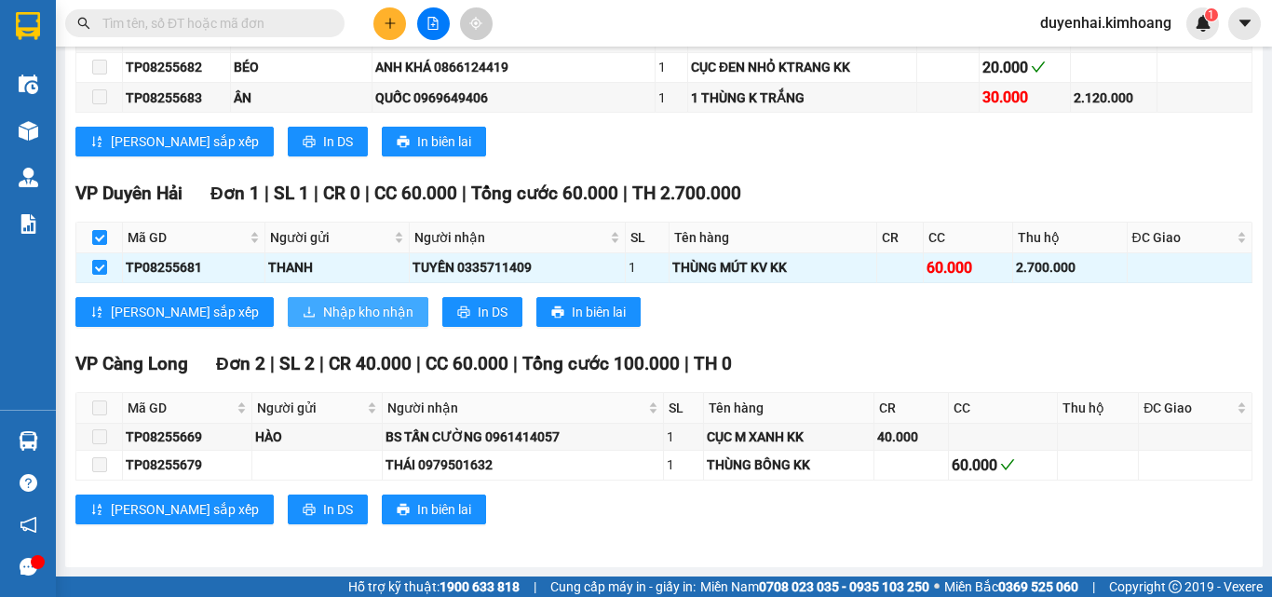
click at [323, 309] on span "Nhập kho nhận" at bounding box center [368, 312] width 90 height 20
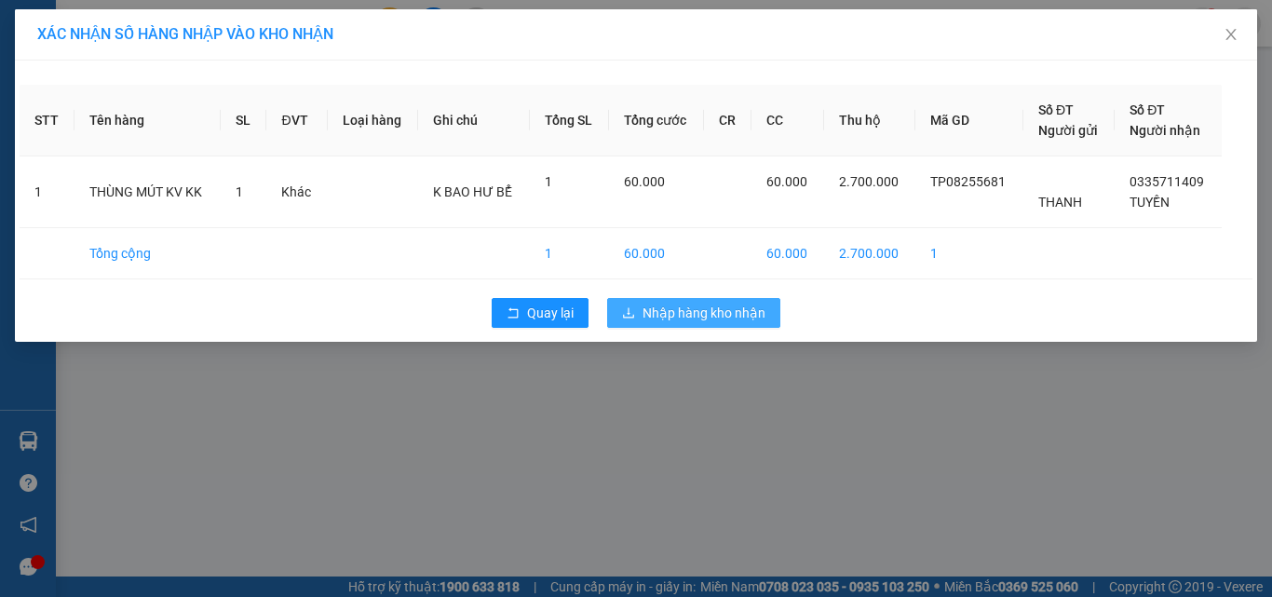
click at [764, 314] on span "Nhập hàng kho nhận" at bounding box center [703, 313] width 123 height 20
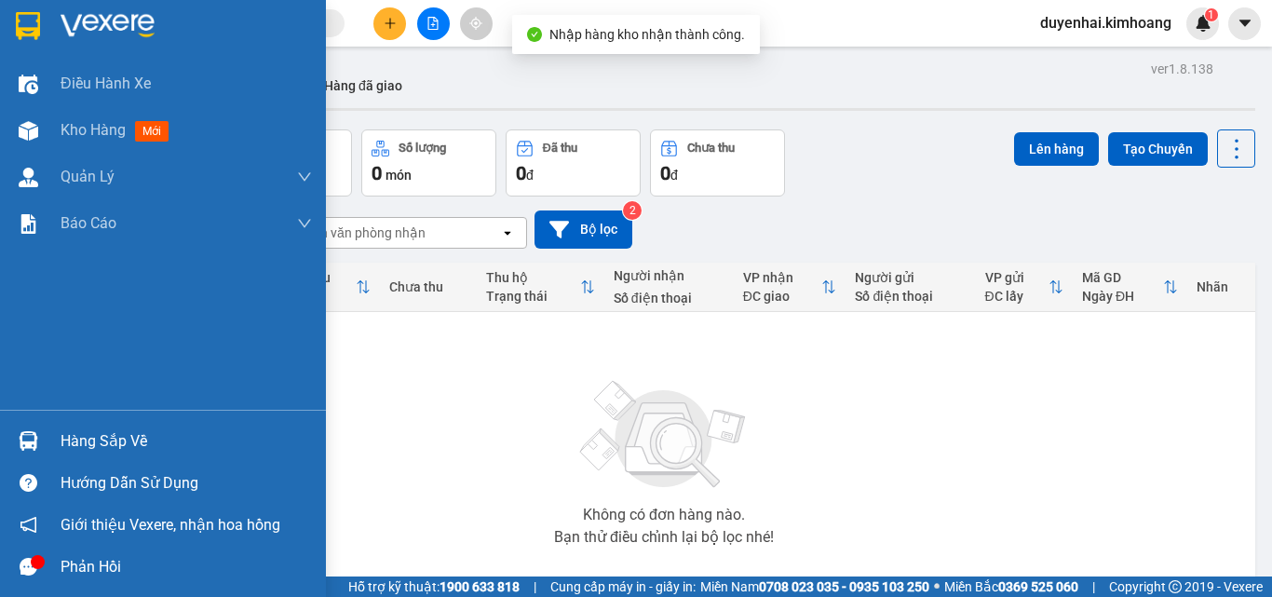
click at [63, 443] on div "Hàng sắp về" at bounding box center [186, 441] width 251 height 28
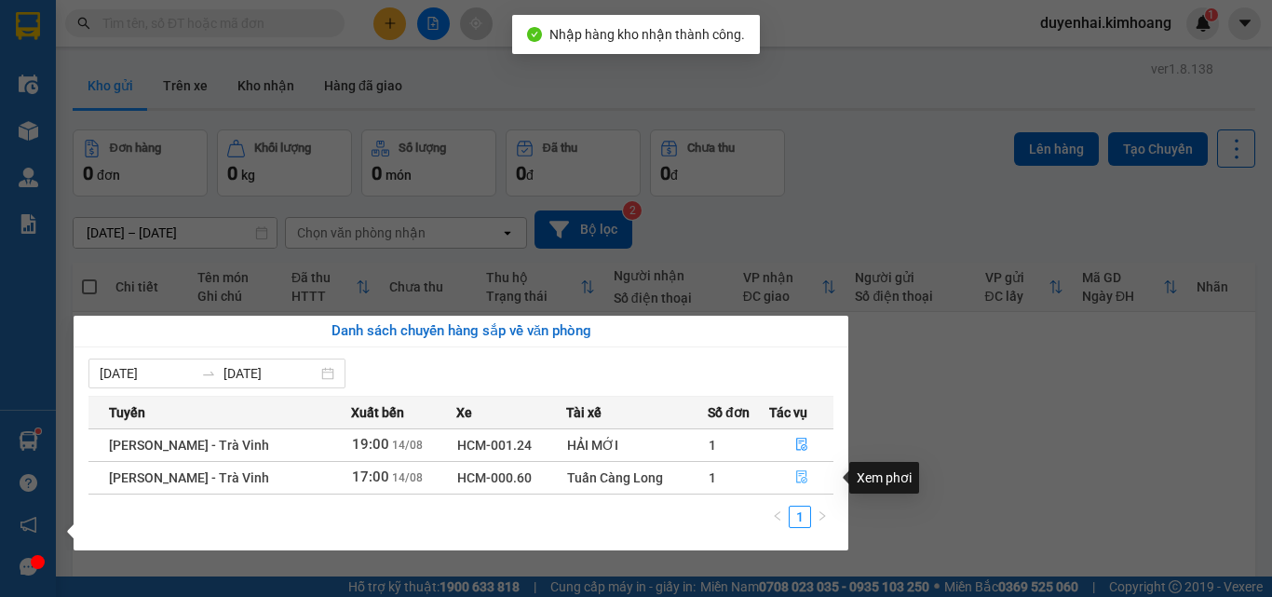
click at [783, 480] on button "button" at bounding box center [801, 478] width 62 height 30
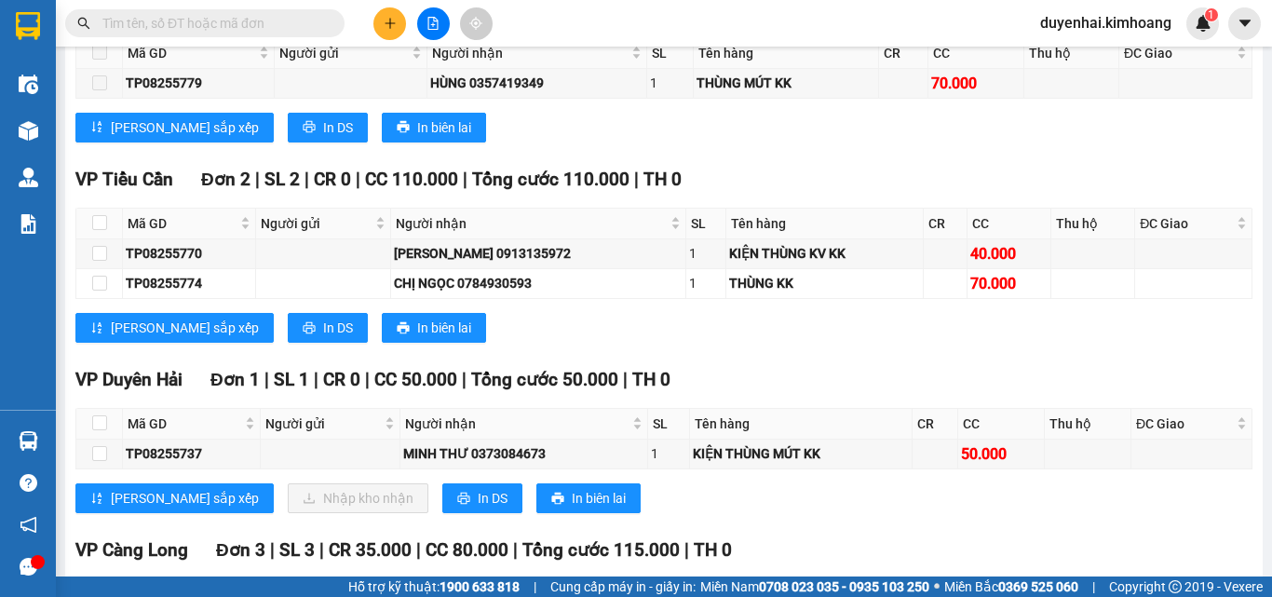
scroll to position [1862, 0]
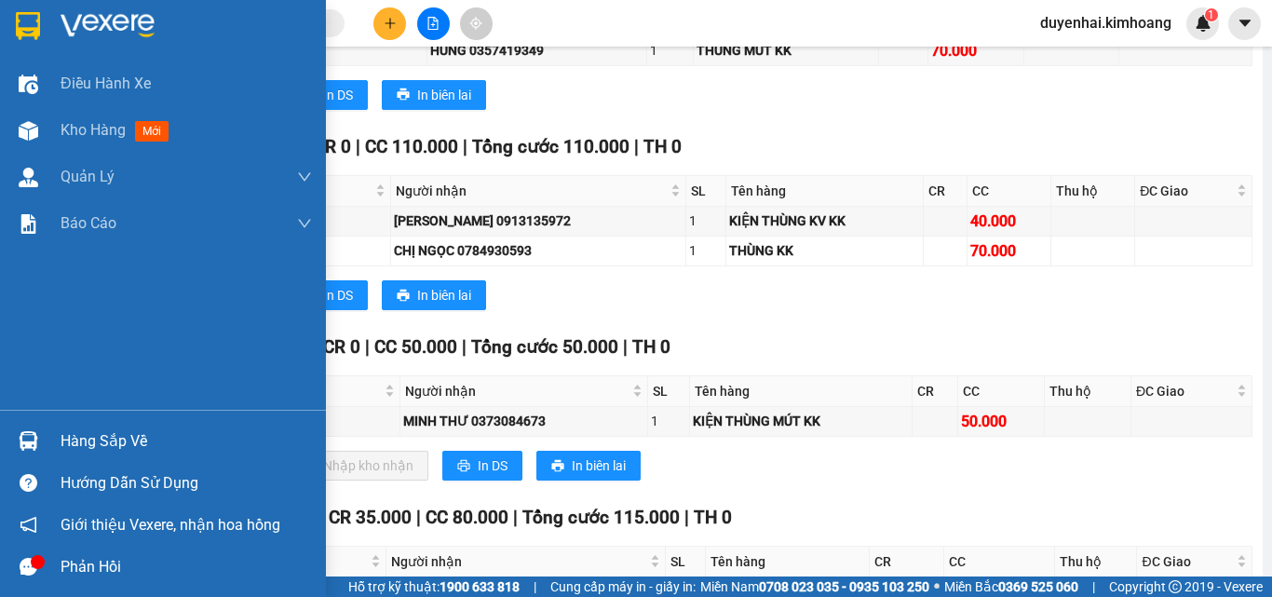
click at [72, 434] on div "Hàng sắp về" at bounding box center [186, 441] width 251 height 28
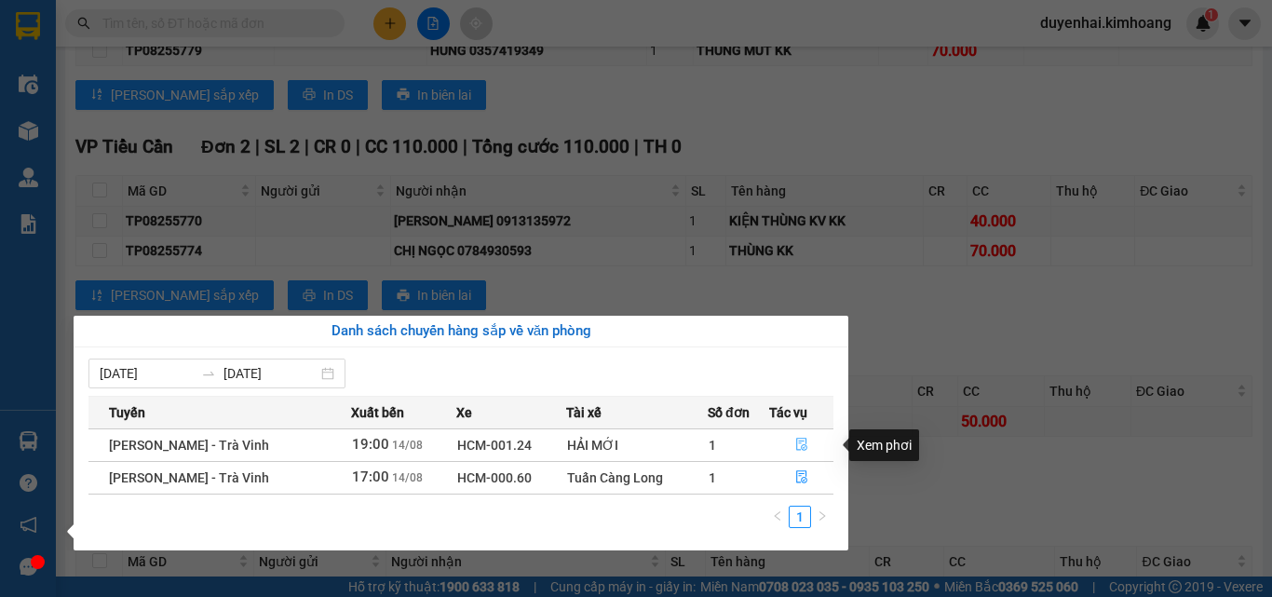
click at [801, 452] on span "file-done" at bounding box center [801, 445] width 13 height 15
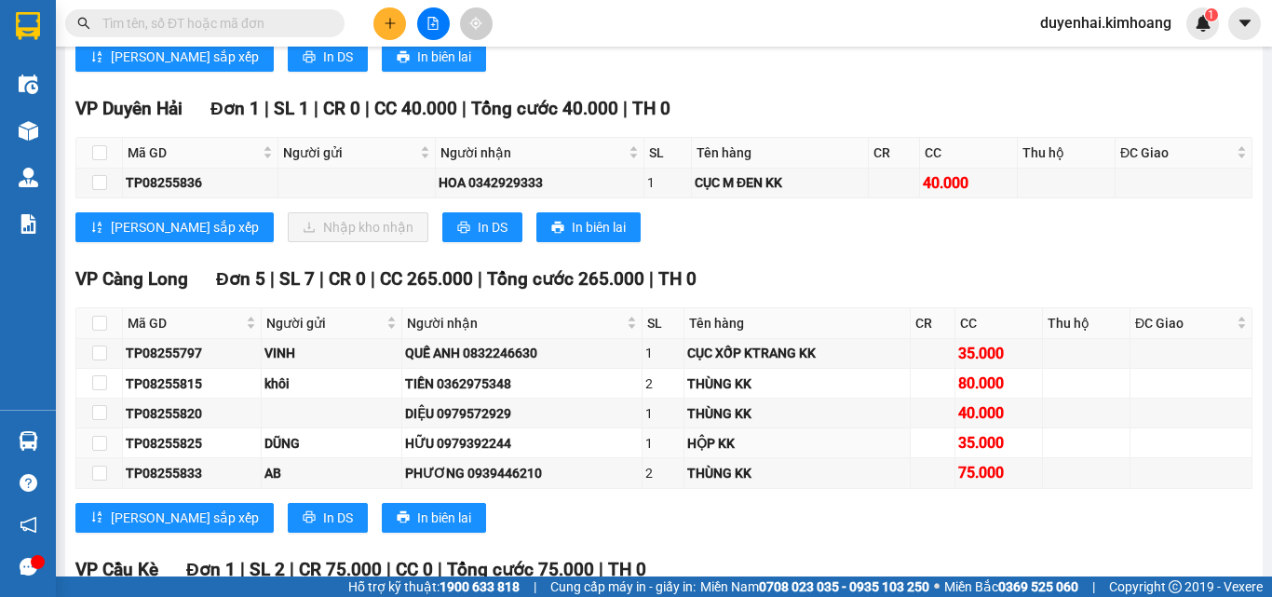
scroll to position [2607, 0]
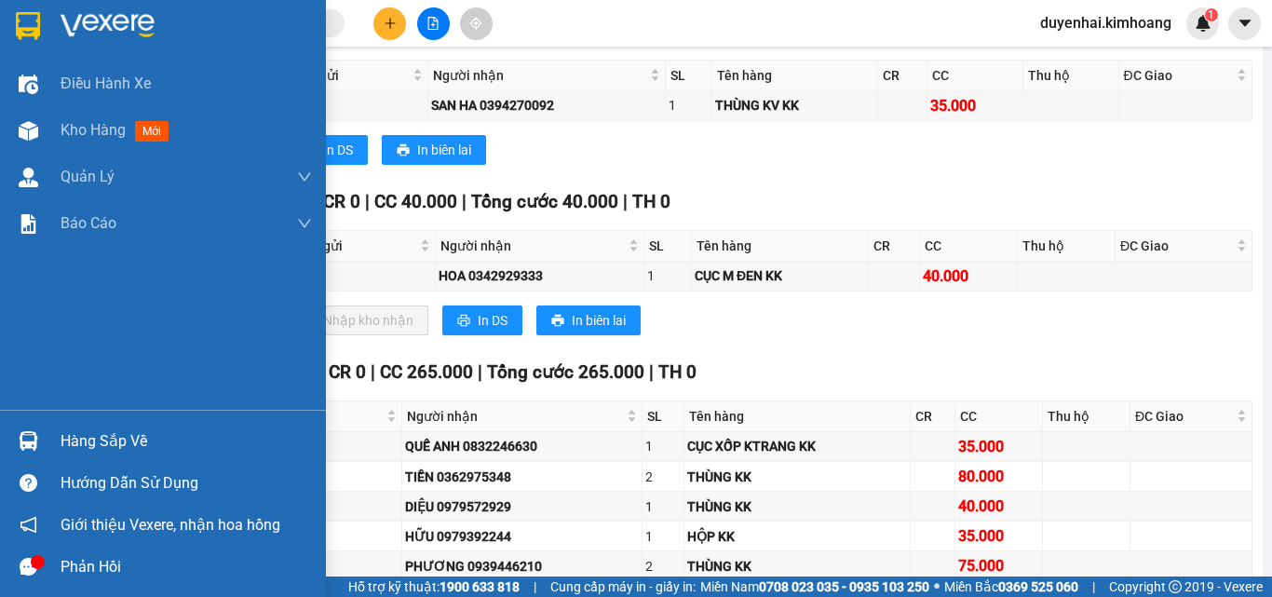
click at [107, 440] on div "Hàng sắp về" at bounding box center [186, 441] width 251 height 28
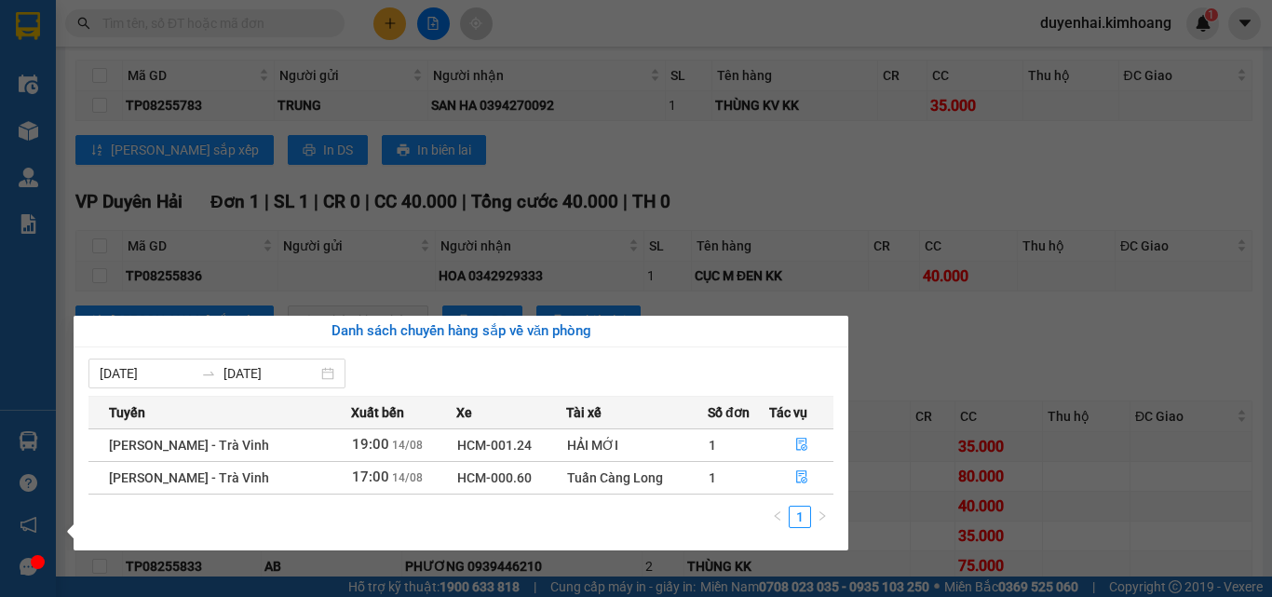
click at [843, 391] on div "[DATE] [DATE] Tuyến Xuất [GEOGRAPHIC_DATA] Số đơn Tác vụ [GEOGRAPHIC_DATA] - [G…" at bounding box center [461, 448] width 775 height 203
click at [902, 358] on section "Kết quả tìm kiếm ( 0 ) Bộ lọc No Data duyenhai.kimhoang 1 Điều hành xe Kho hàng…" at bounding box center [636, 298] width 1272 height 597
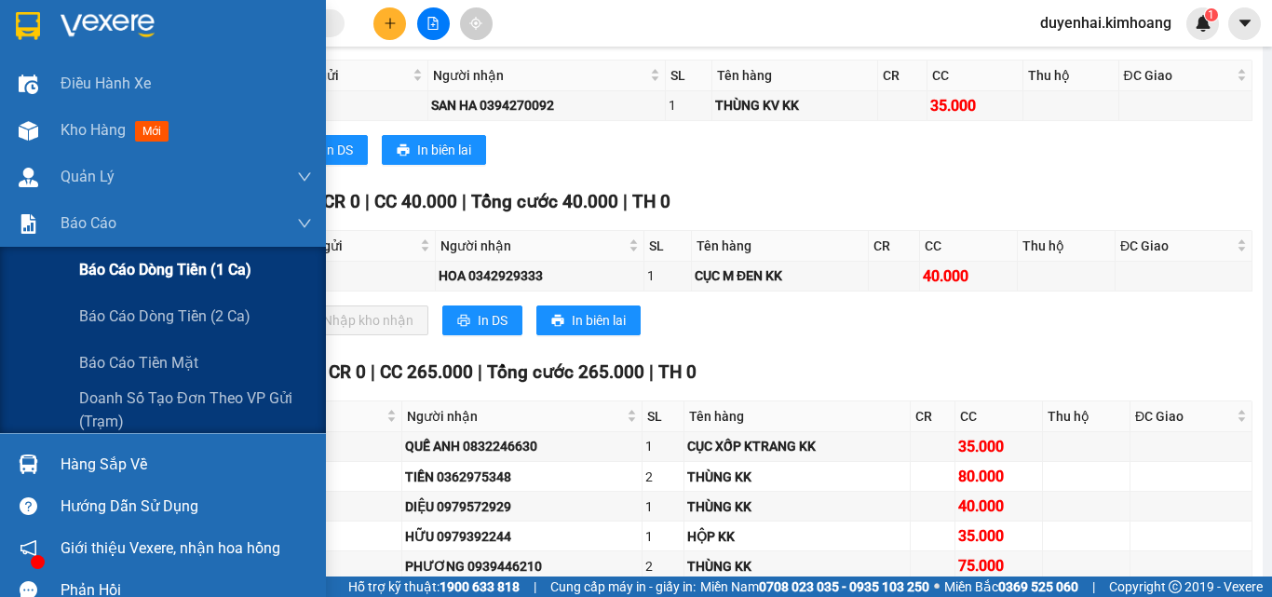
click at [105, 276] on span "Báo cáo dòng tiền (1 ca)" at bounding box center [165, 269] width 172 height 23
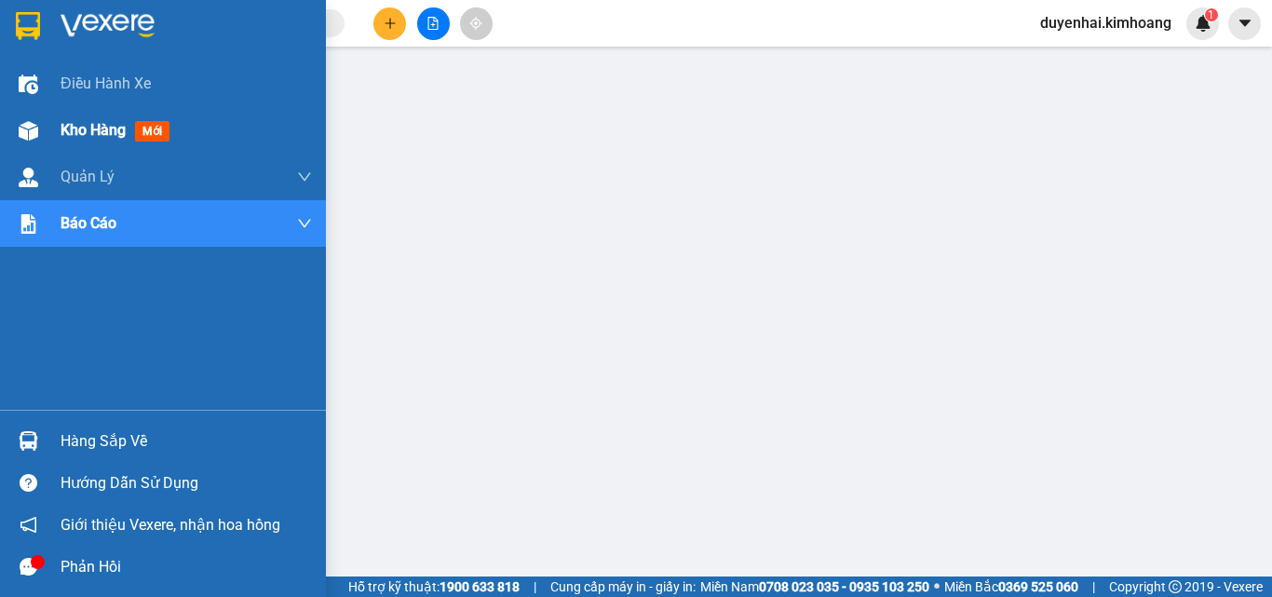
click at [65, 127] on span "Kho hàng" at bounding box center [93, 130] width 65 height 18
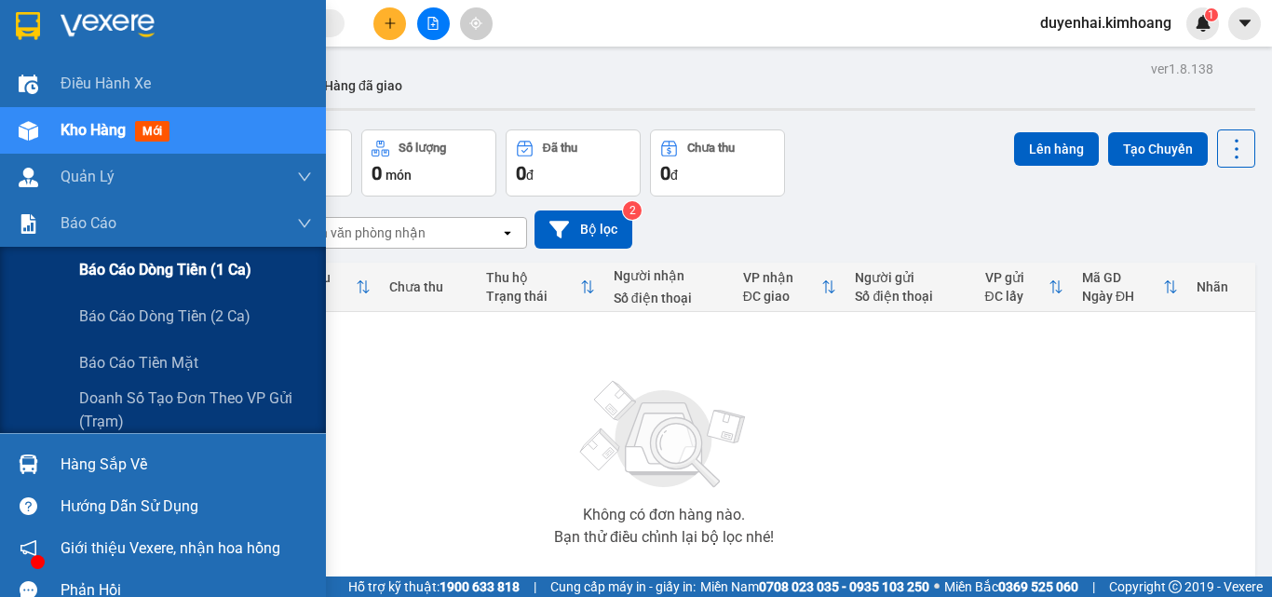
click at [108, 271] on span "Báo cáo dòng tiền (1 ca)" at bounding box center [165, 269] width 172 height 23
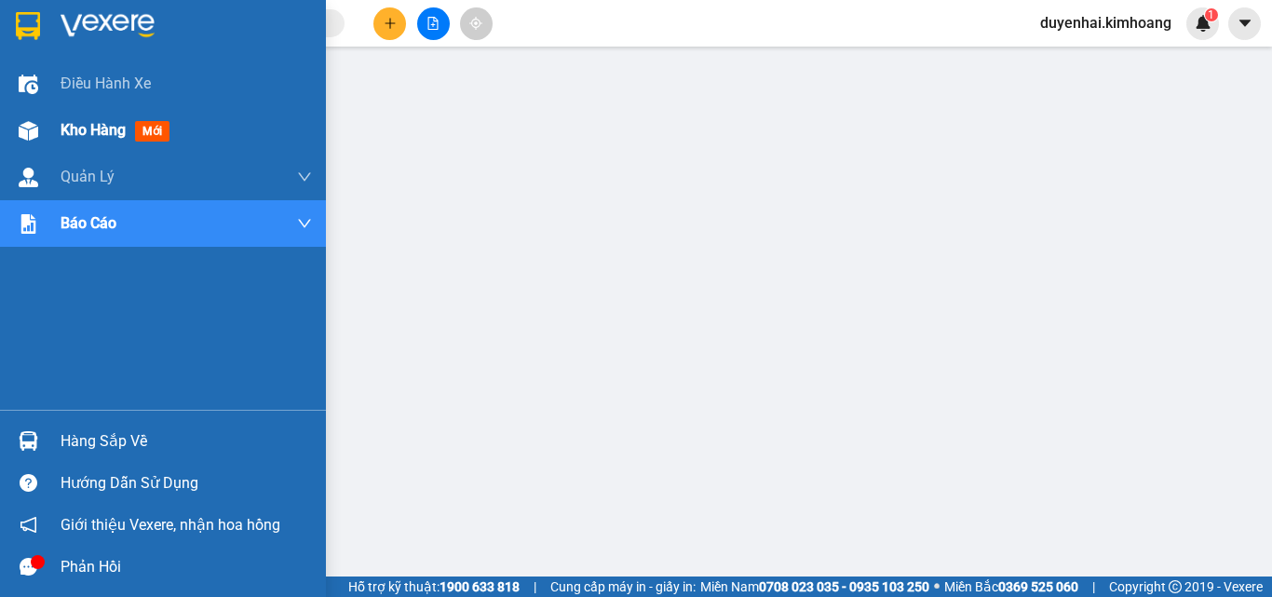
click at [84, 131] on span "Kho hàng" at bounding box center [93, 130] width 65 height 18
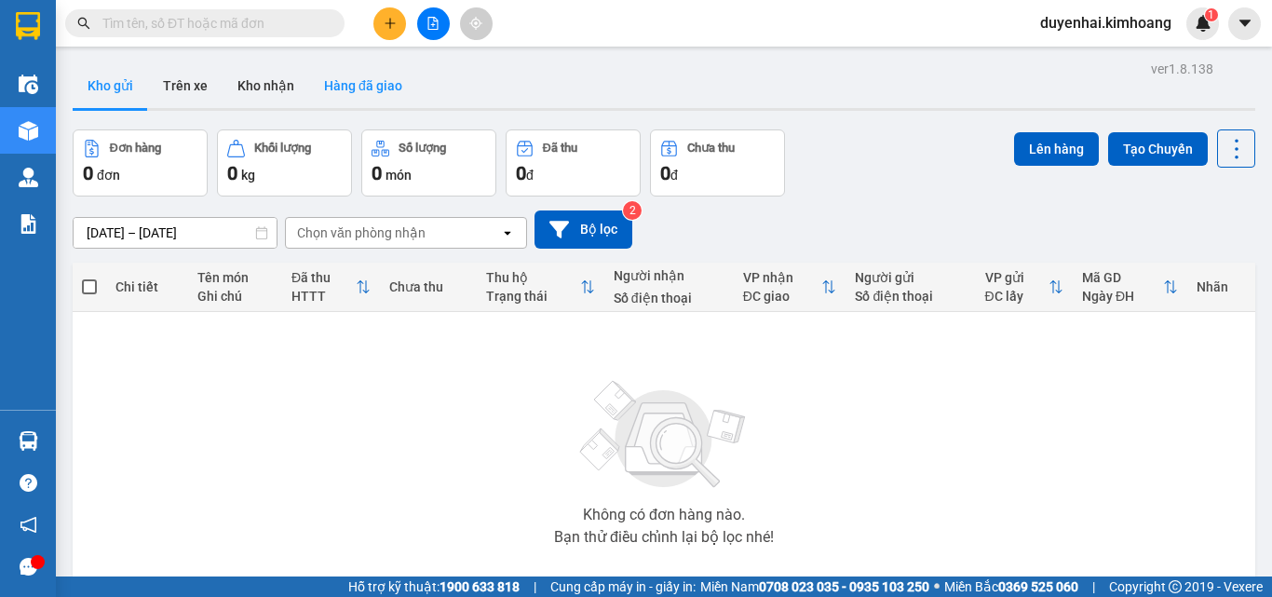
click at [385, 92] on button "Hàng đã giao" at bounding box center [363, 85] width 108 height 45
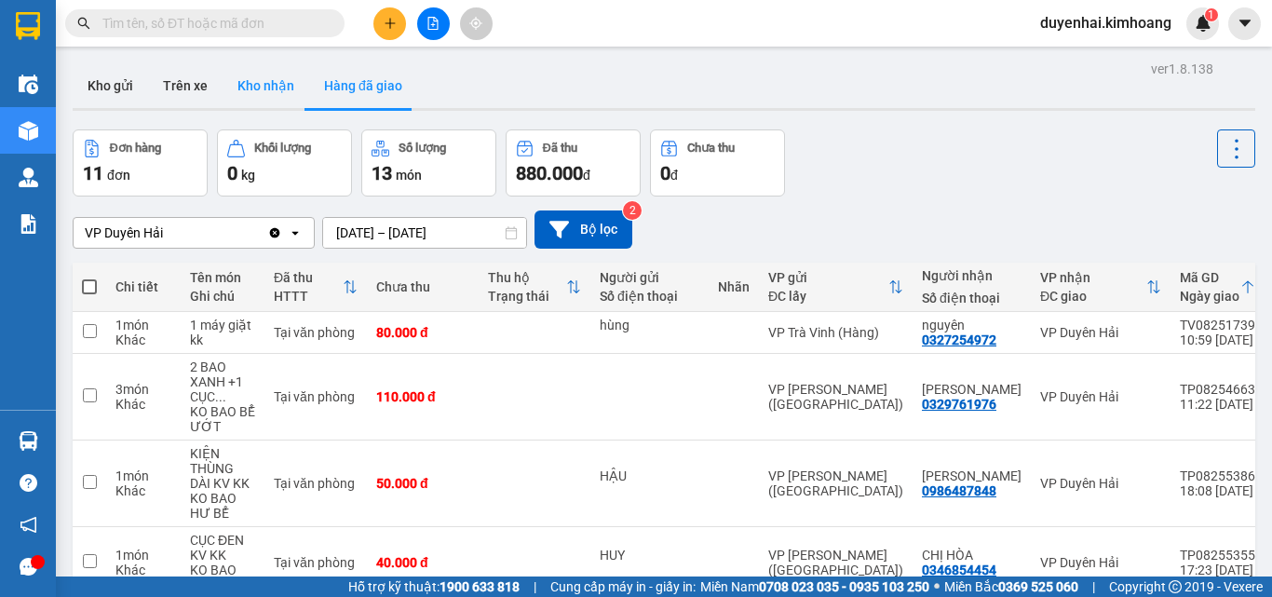
click at [264, 95] on button "Kho nhận" at bounding box center [266, 85] width 87 height 45
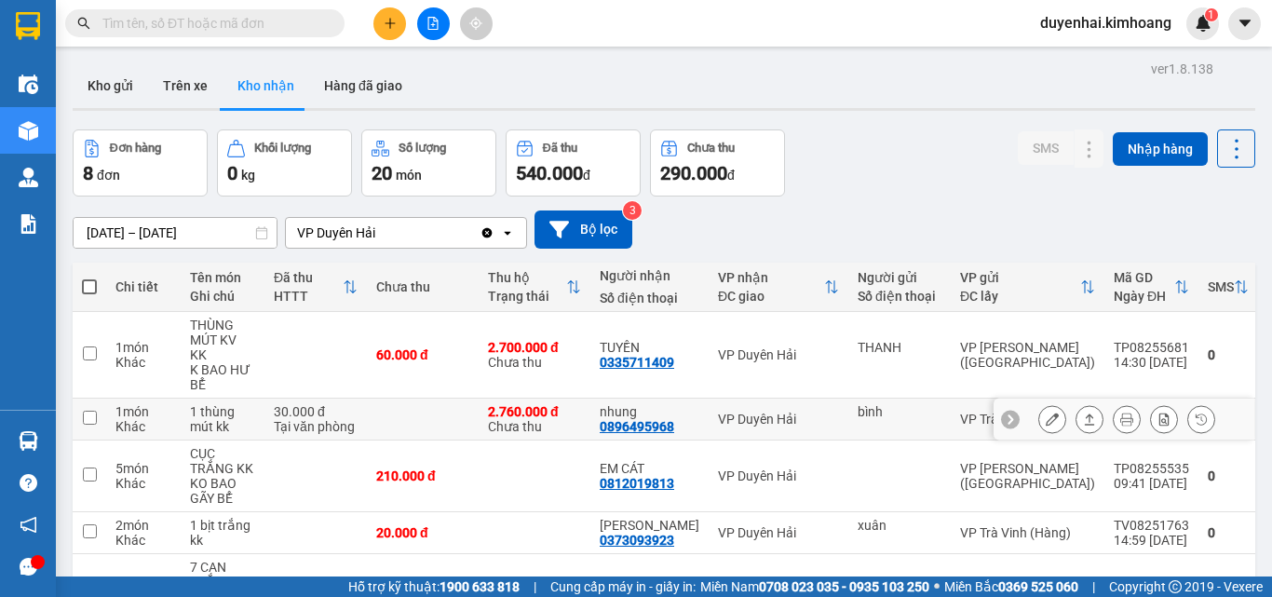
scroll to position [93, 0]
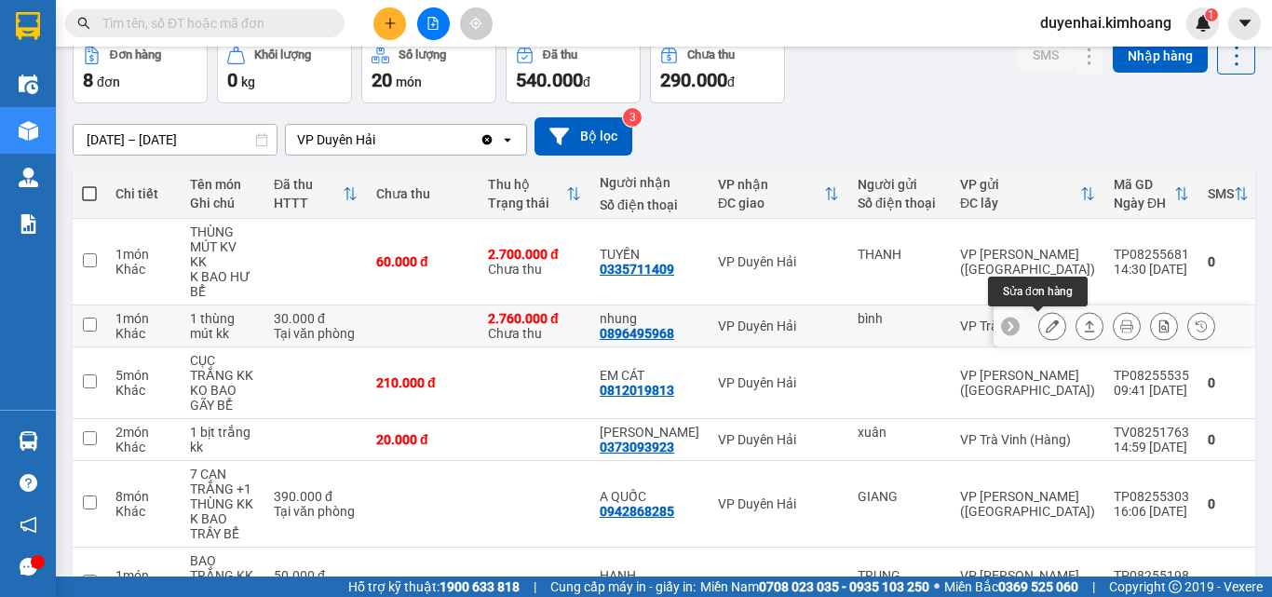
click at [1046, 326] on icon at bounding box center [1052, 325] width 13 height 13
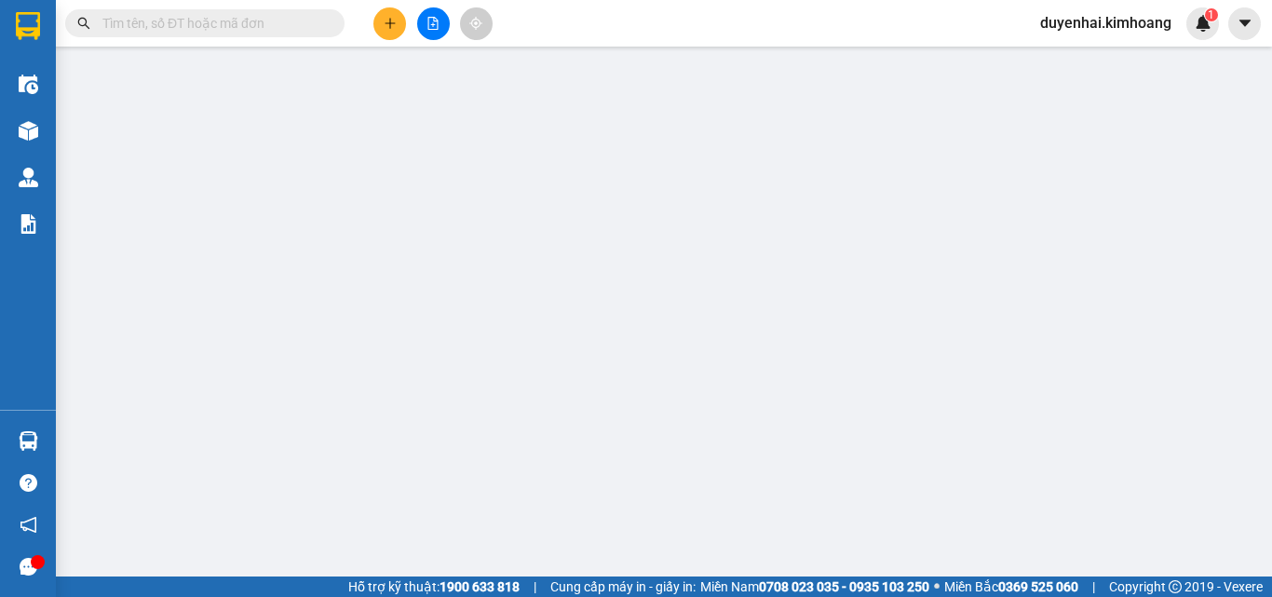
type input "bình"
type input "0896495968"
type input "nhung"
type input "2.760.000"
type input "30.000"
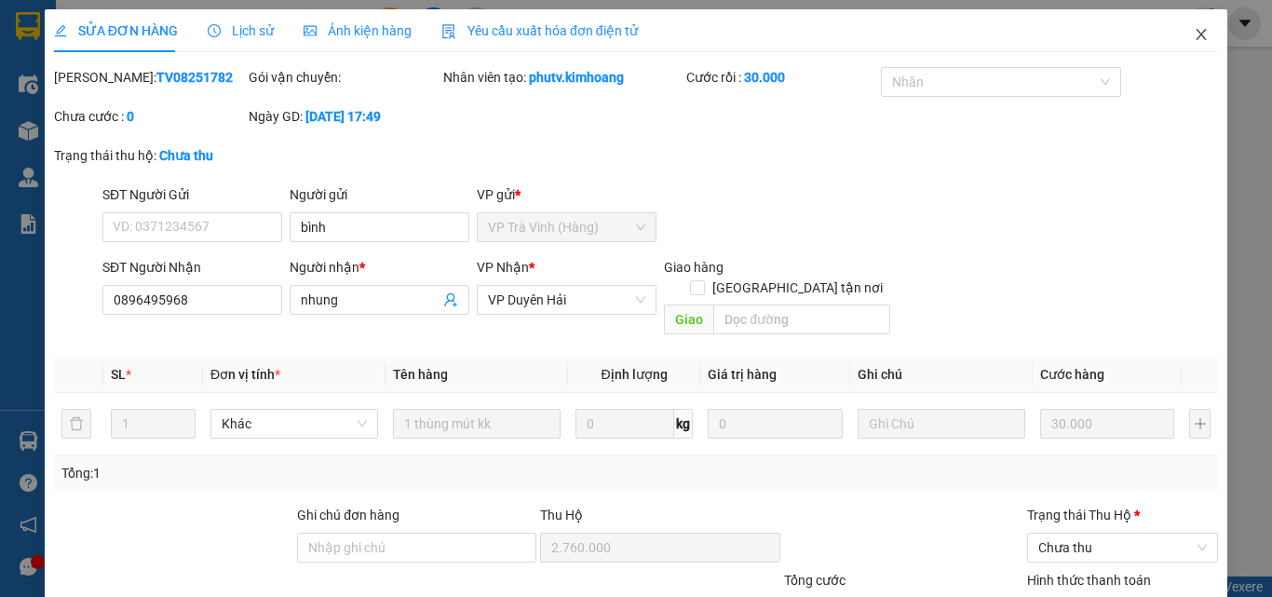
click at [1194, 36] on icon "close" at bounding box center [1201, 34] width 15 height 15
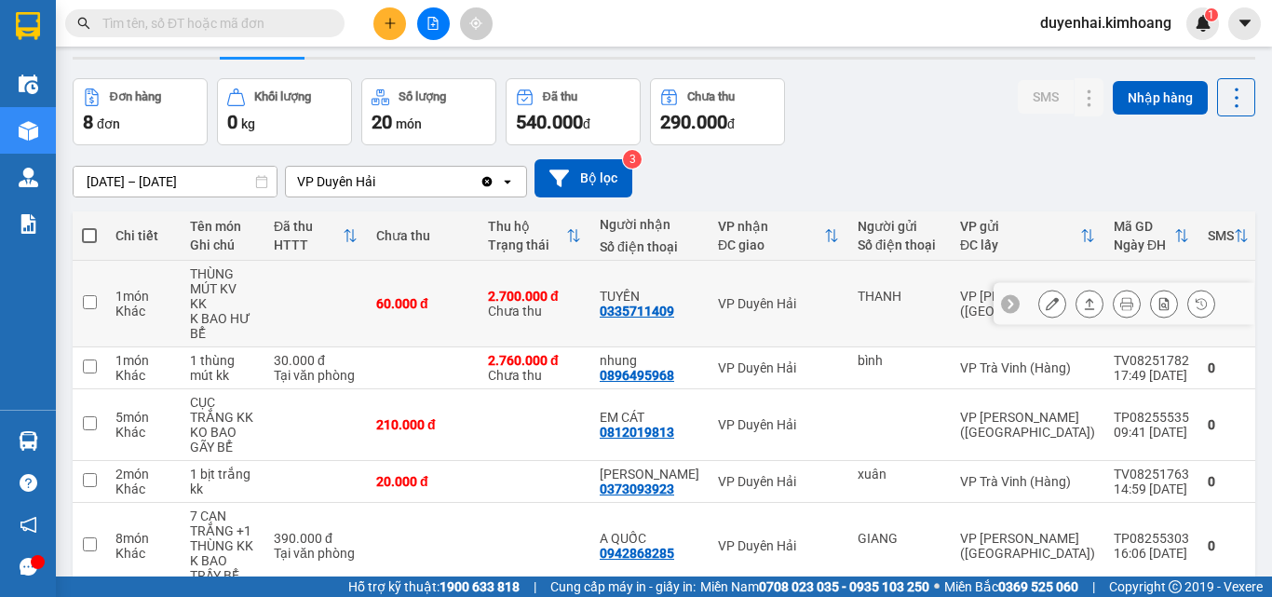
scroll to position [93, 0]
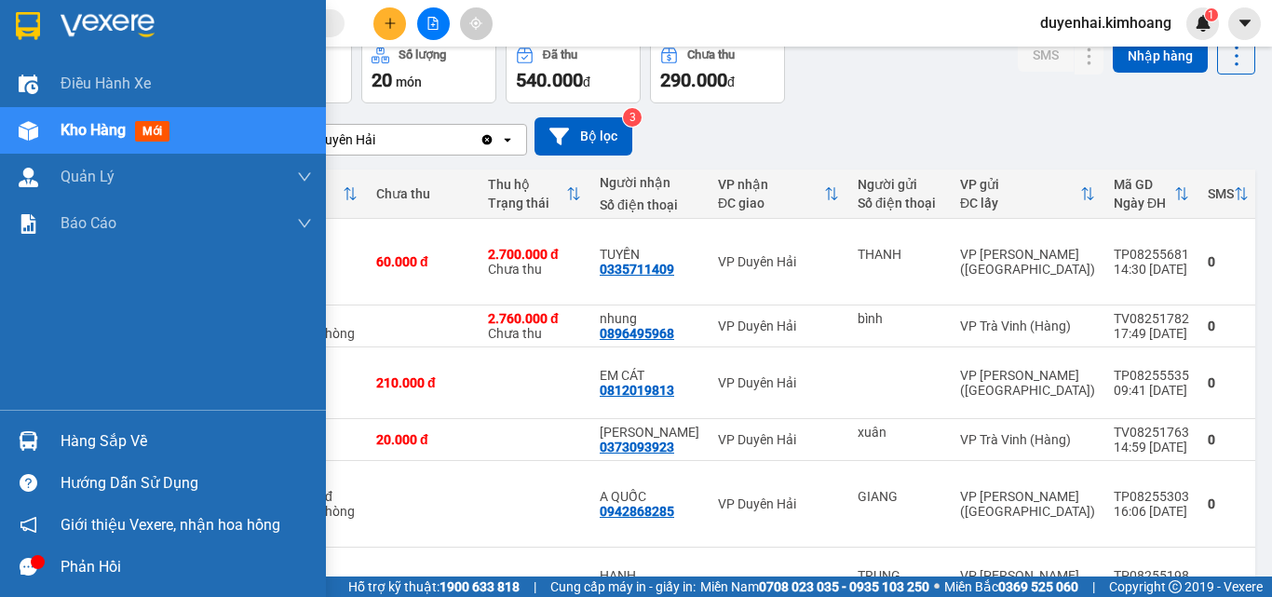
click at [114, 446] on div "Hàng sắp về" at bounding box center [186, 441] width 251 height 28
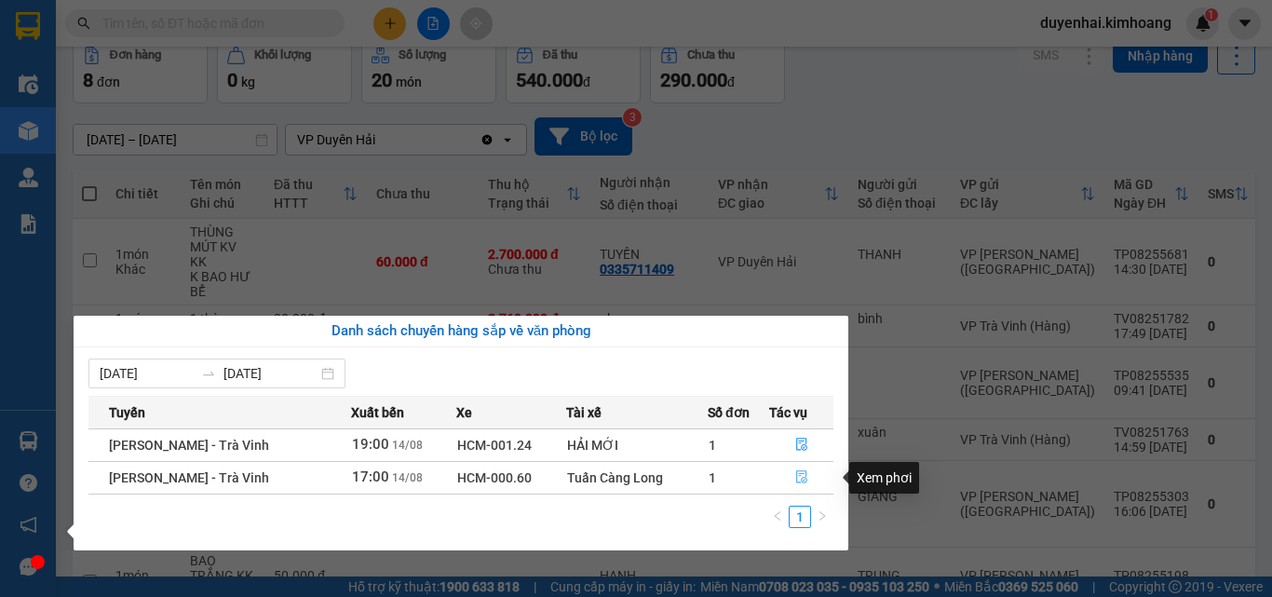
click at [801, 473] on icon "file-done" at bounding box center [801, 476] width 13 height 13
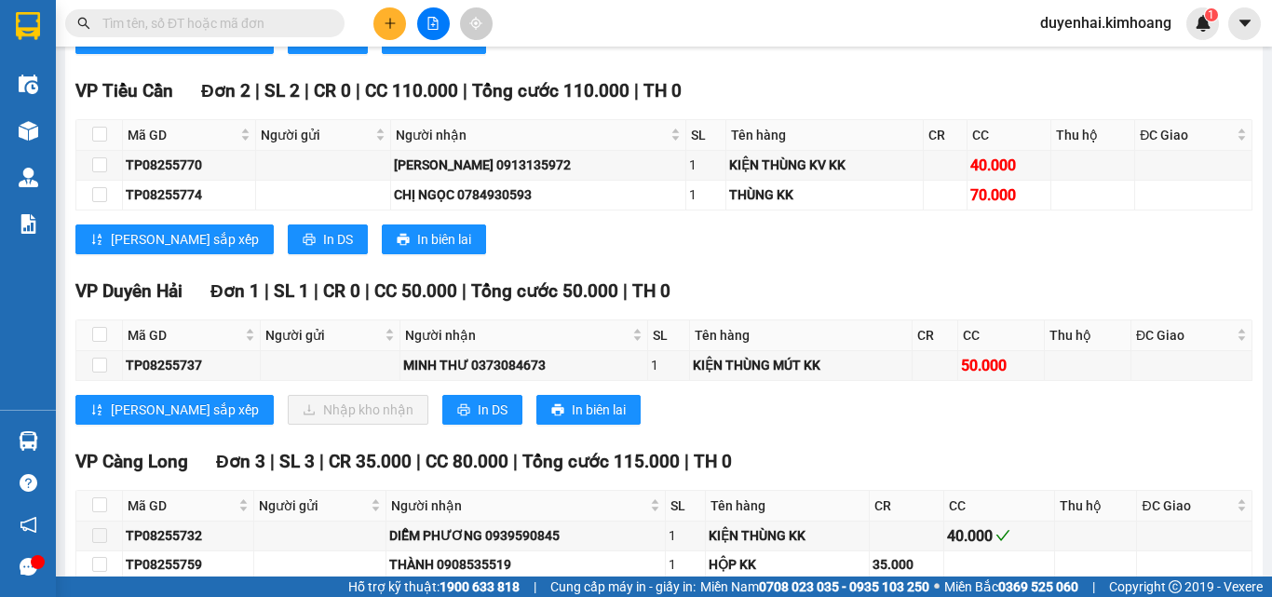
scroll to position [1955, 0]
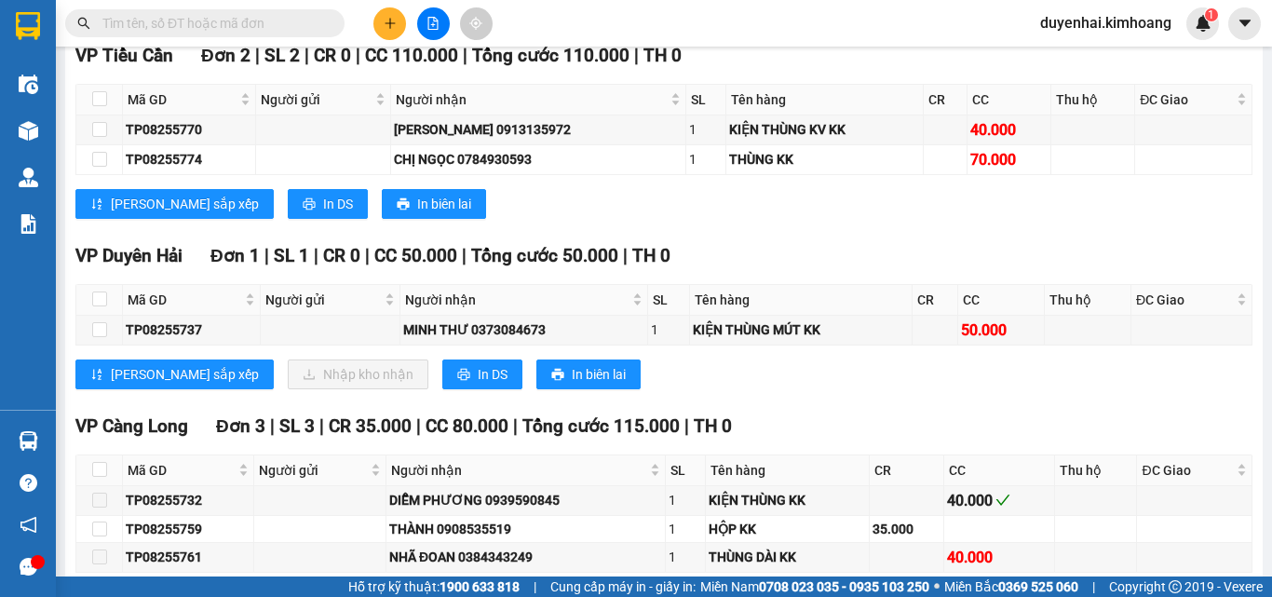
click at [634, 389] on div "[PERSON_NAME] sắp xếp Nhập kho nhận In DS In biên lai" at bounding box center [663, 374] width 1177 height 30
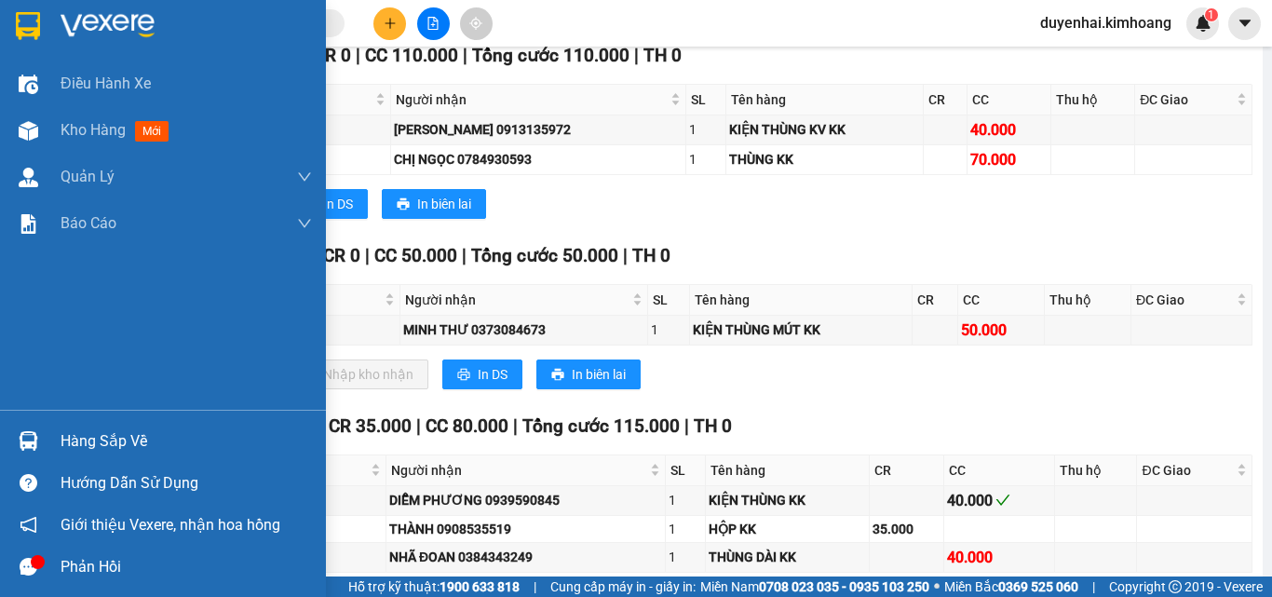
click at [72, 445] on div "Hàng sắp về" at bounding box center [186, 441] width 251 height 28
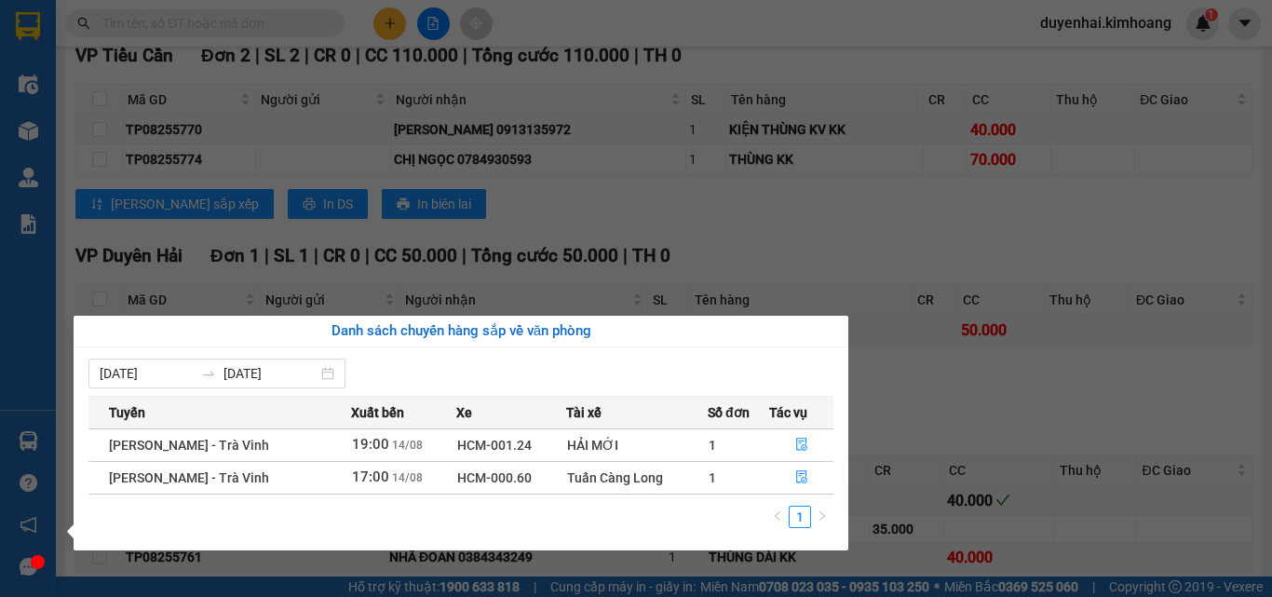
click at [741, 248] on section "Kết quả tìm kiếm ( 0 ) Bộ lọc No Data duyenhai.kimhoang 1 Điều hành xe Kho hàng…" at bounding box center [636, 298] width 1272 height 597
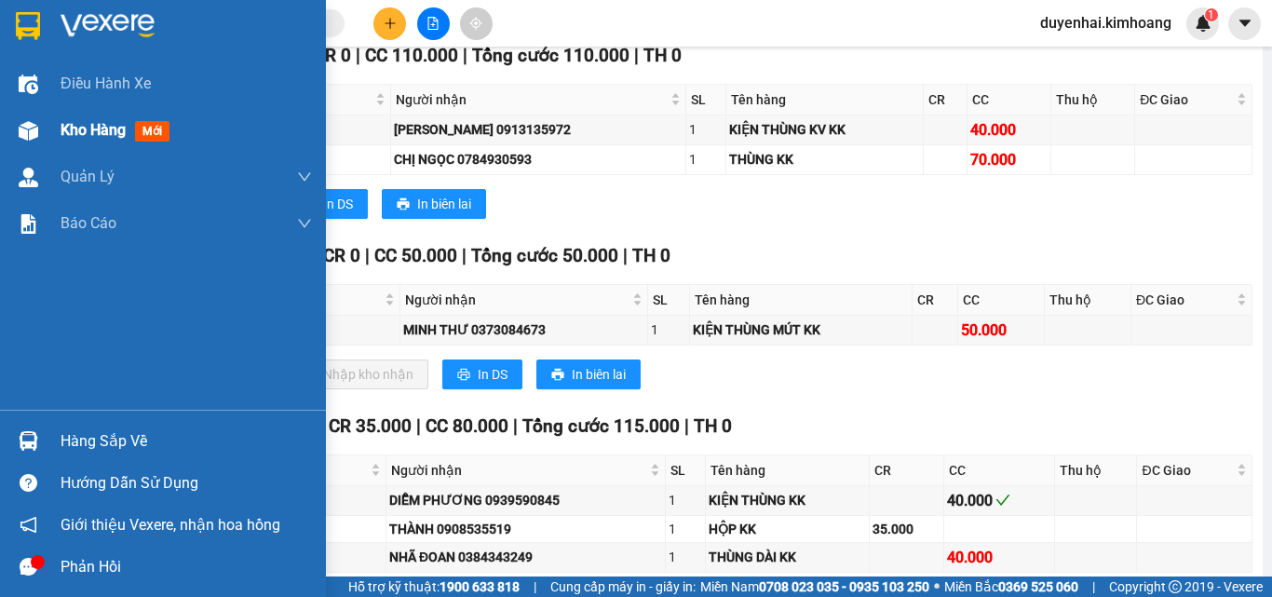
click at [87, 136] on span "Kho hàng" at bounding box center [93, 130] width 65 height 18
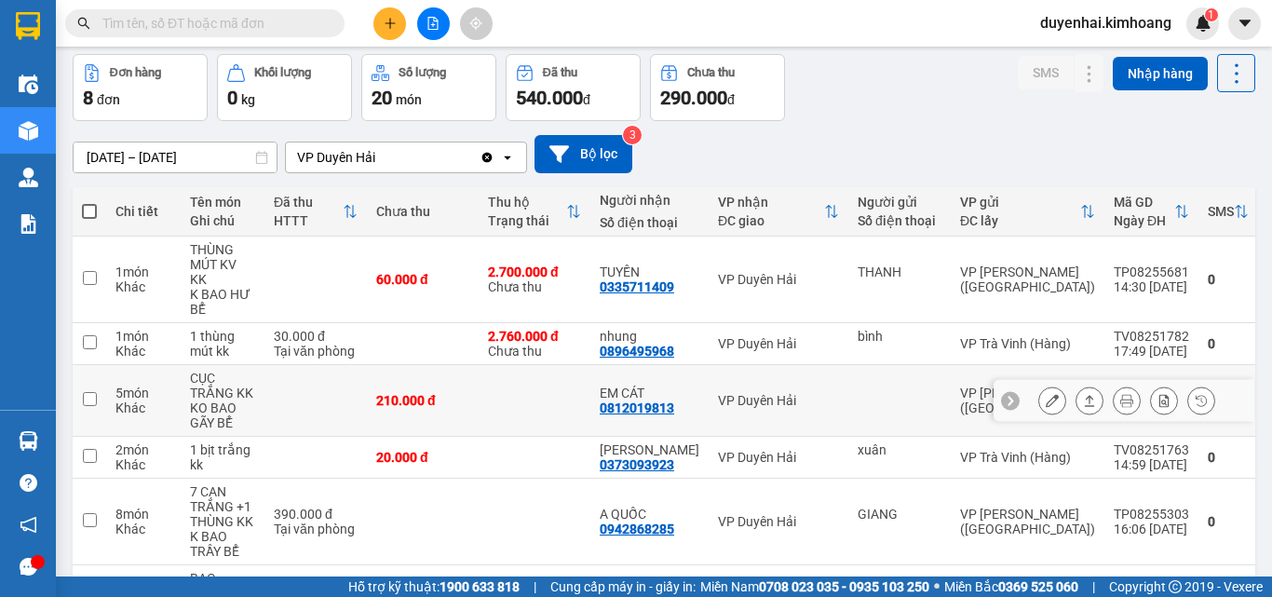
scroll to position [54, 0]
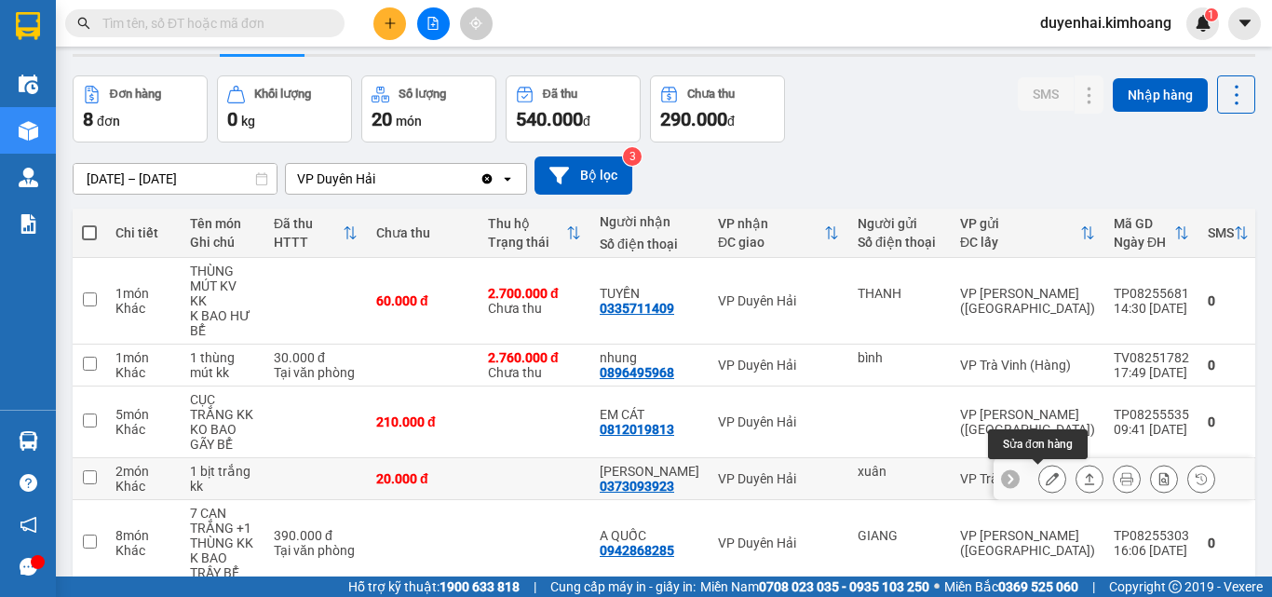
click at [1039, 480] on button at bounding box center [1052, 479] width 26 height 33
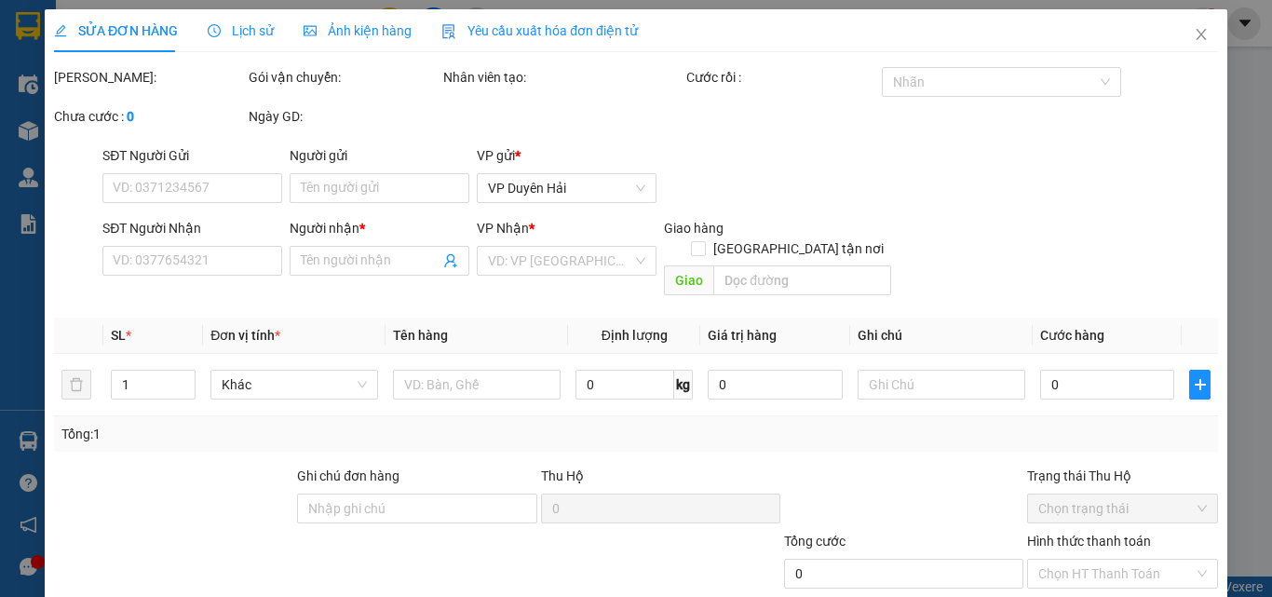
type input "xuân"
type input "0373093923"
type input "[PERSON_NAME]"
type input "20.000"
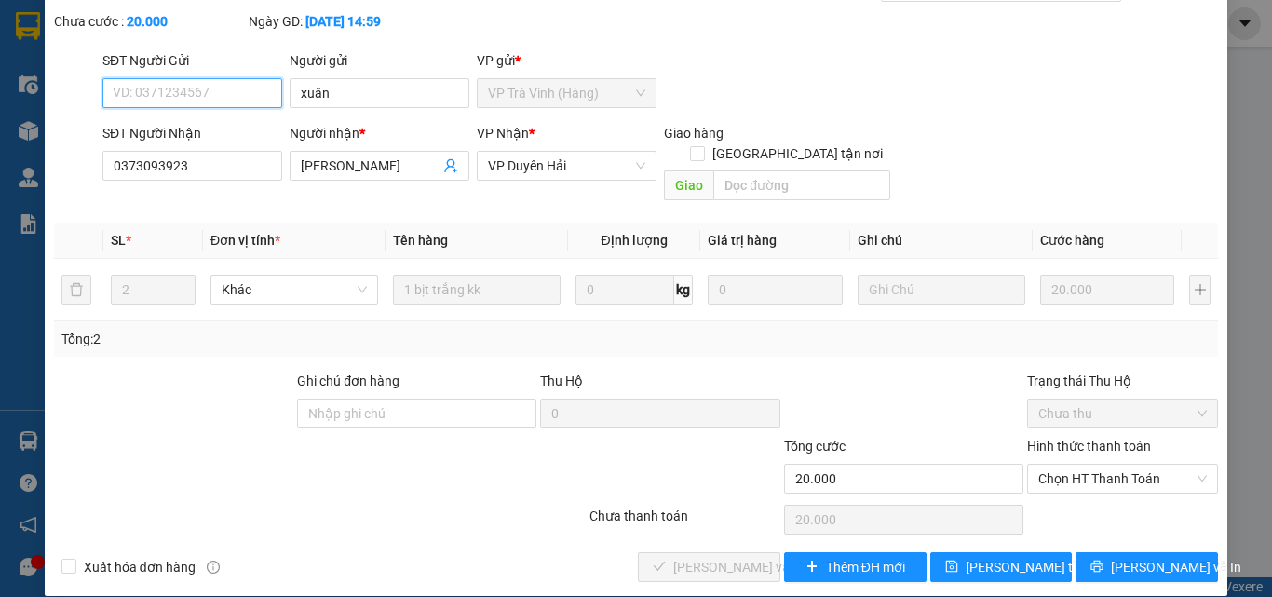
scroll to position [96, 0]
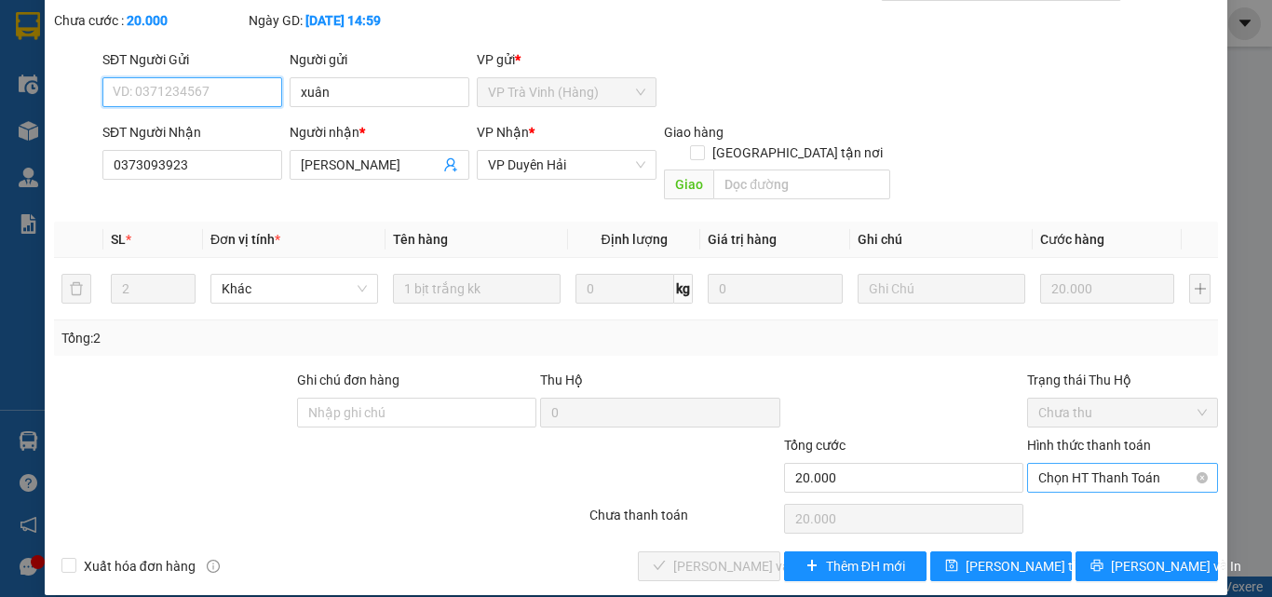
click at [1060, 464] on span "Chọn HT Thanh Toán" at bounding box center [1122, 478] width 169 height 28
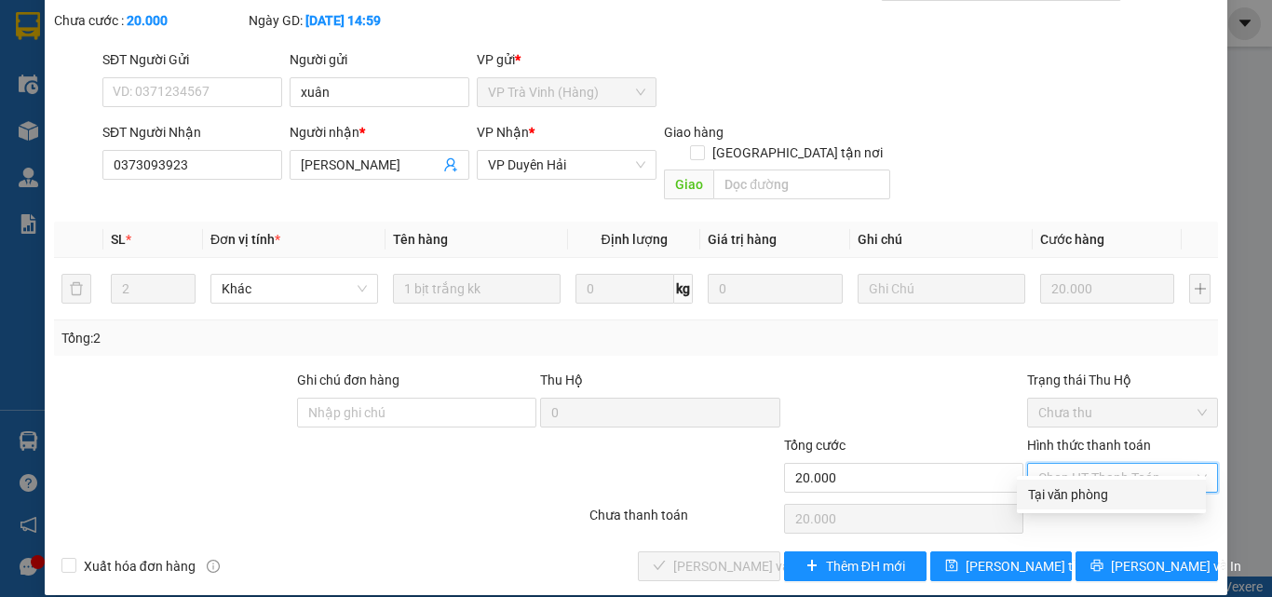
click at [1061, 488] on div "Tại văn phòng" at bounding box center [1111, 494] width 167 height 20
type input "0"
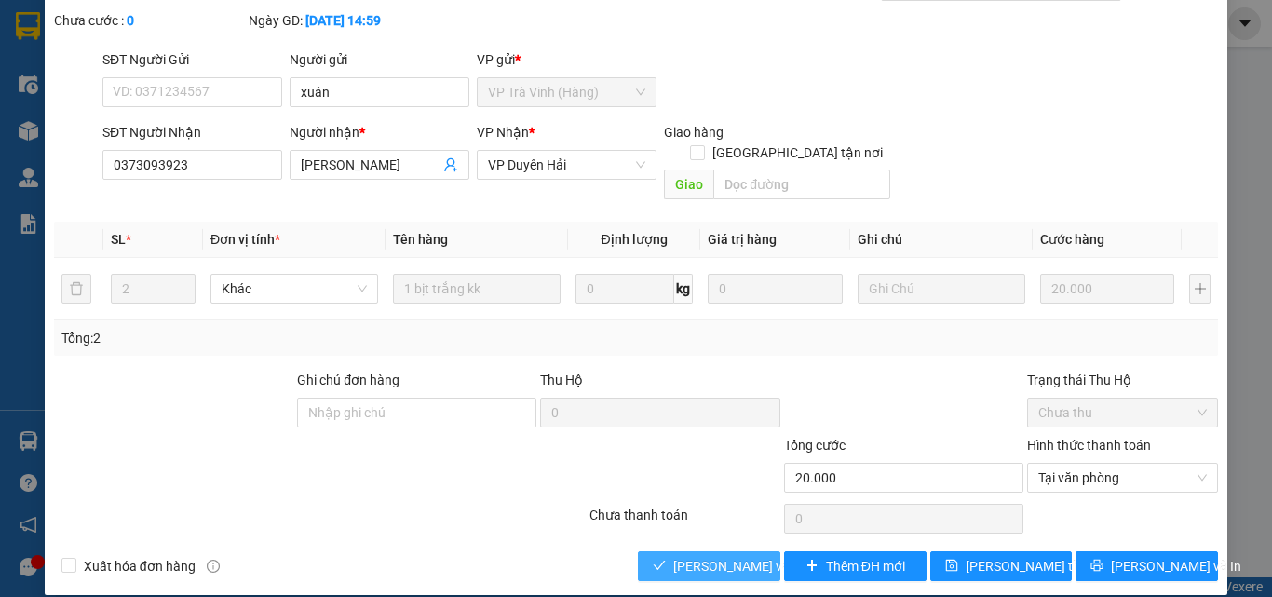
click at [699, 556] on span "[PERSON_NAME] và Giao hàng" at bounding box center [762, 566] width 179 height 20
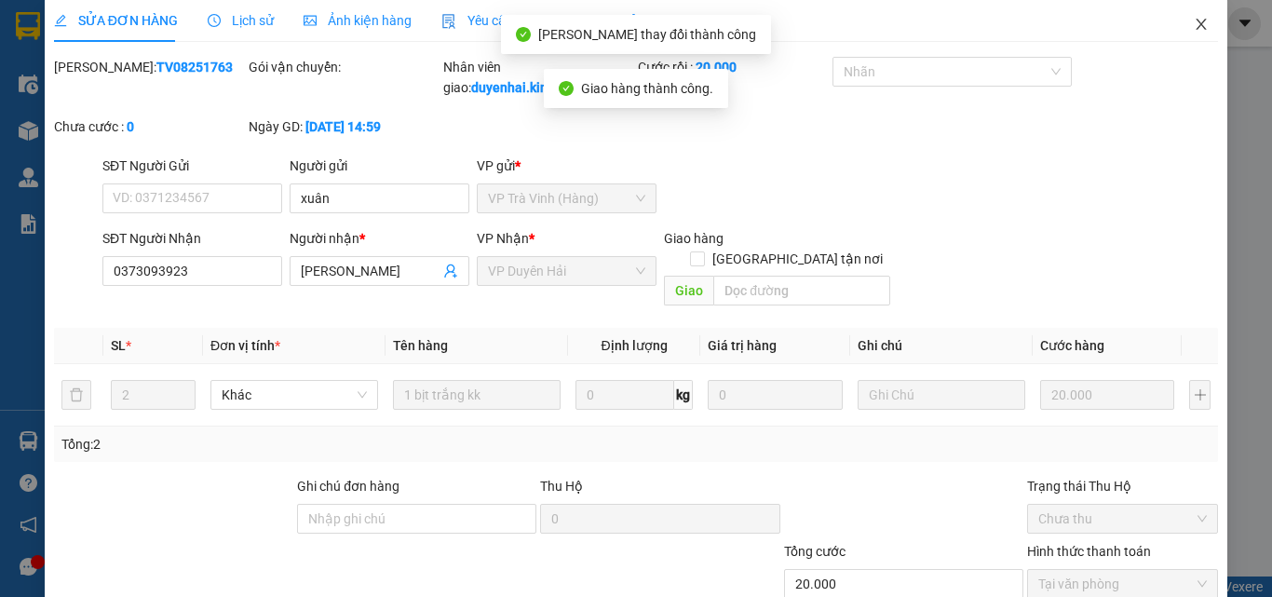
scroll to position [0, 0]
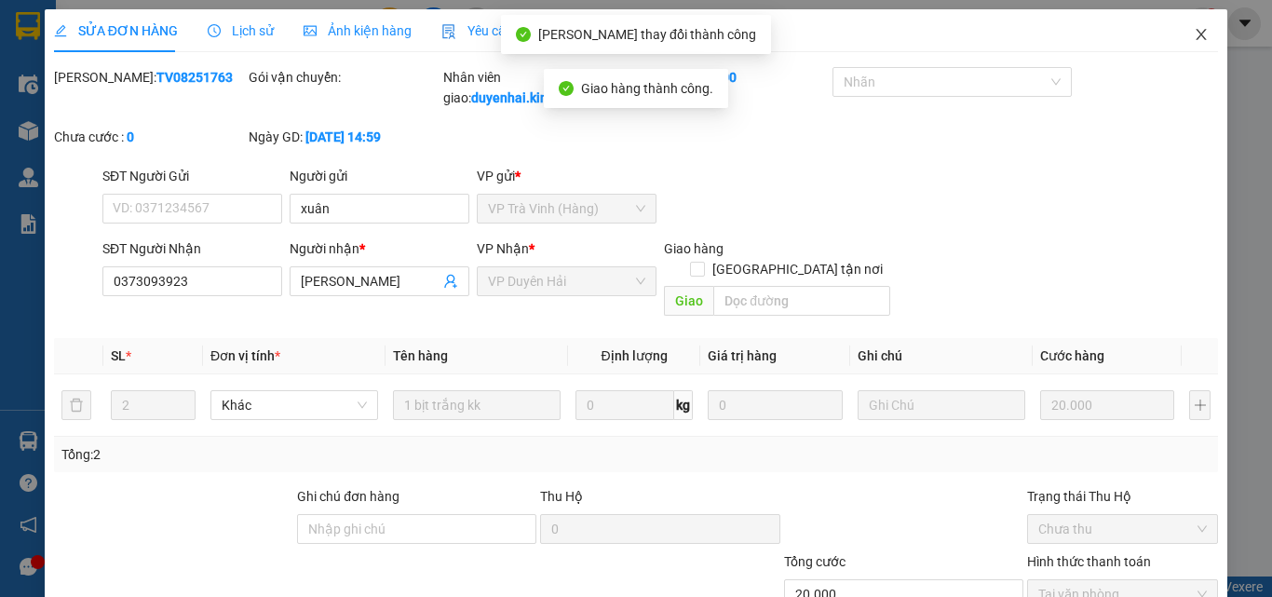
click at [1194, 38] on icon "close" at bounding box center [1201, 34] width 15 height 15
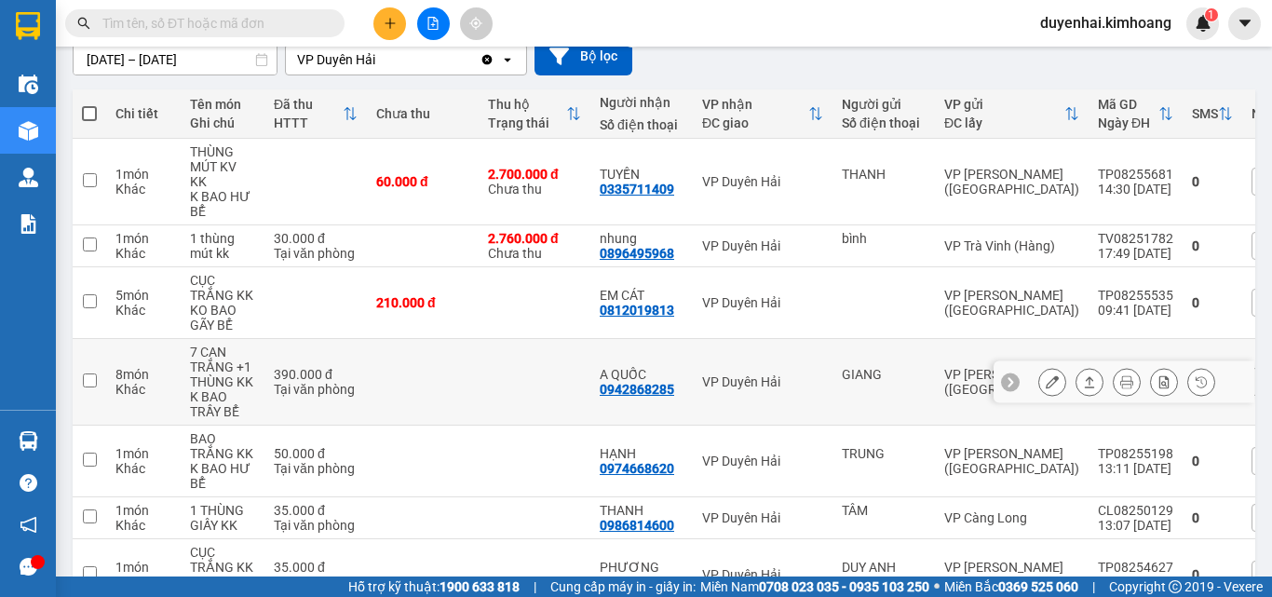
scroll to position [279, 0]
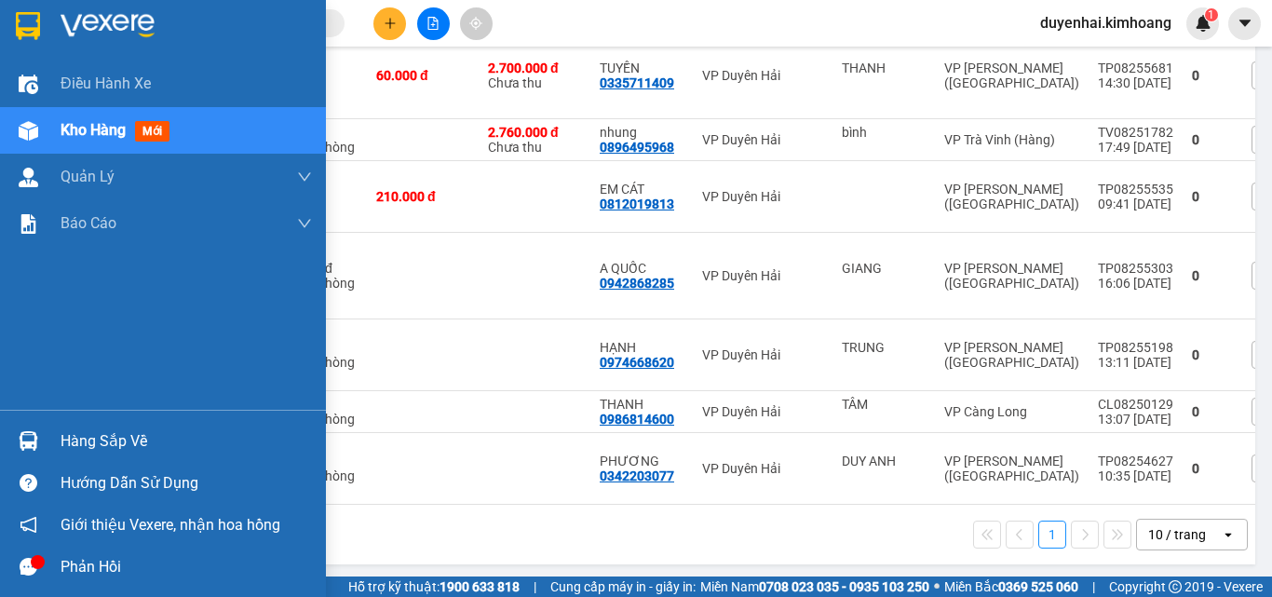
click at [115, 448] on div "Hàng sắp về" at bounding box center [186, 441] width 251 height 28
click at [48, 373] on div "Điều hành xe Kho hàng mới Quản [PERSON_NAME] lý chuyến Quản lý khách hàng mới B…" at bounding box center [163, 298] width 326 height 597
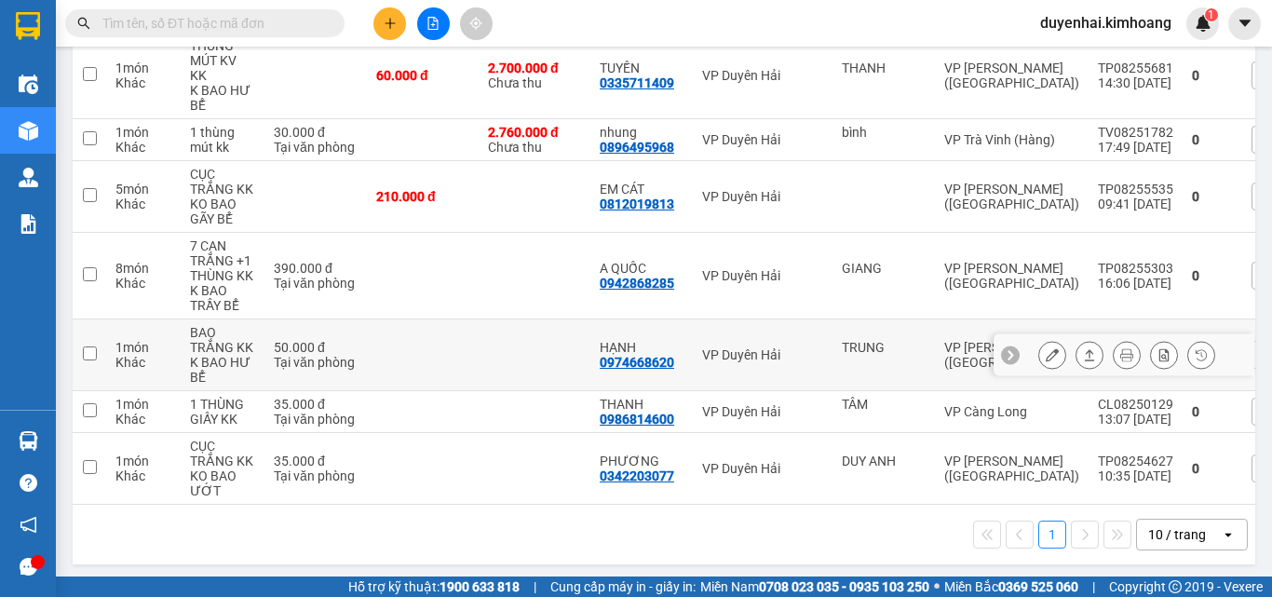
scroll to position [291, 0]
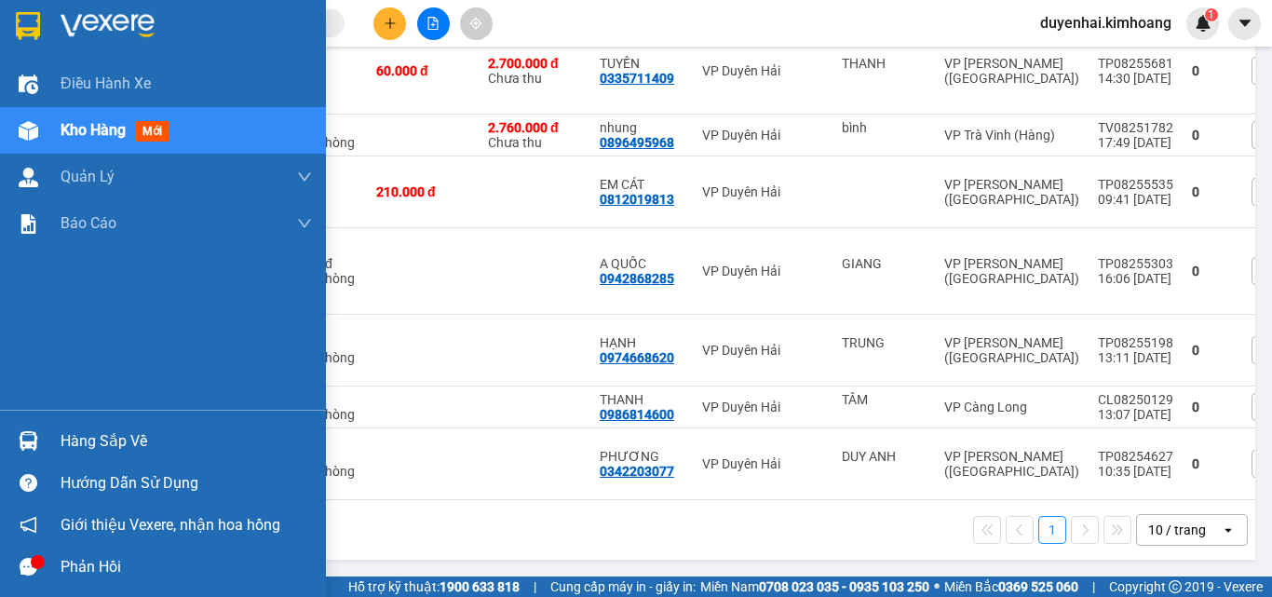
click at [82, 441] on div "Hàng sắp về" at bounding box center [186, 441] width 251 height 28
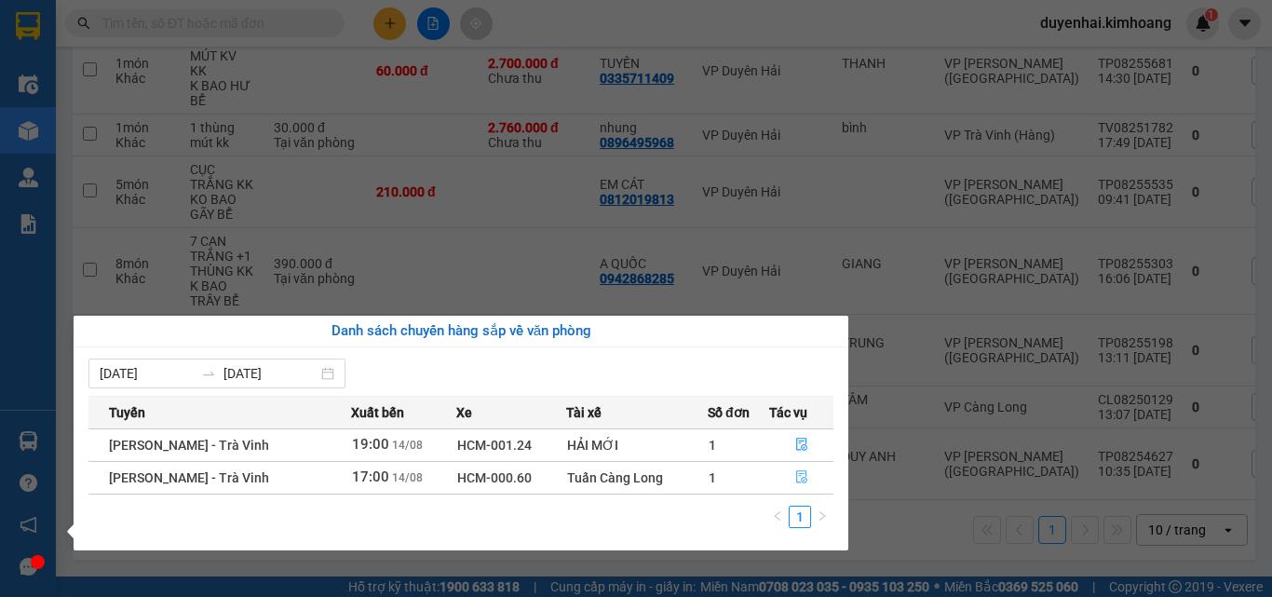
click at [795, 480] on icon "file-done" at bounding box center [801, 476] width 13 height 13
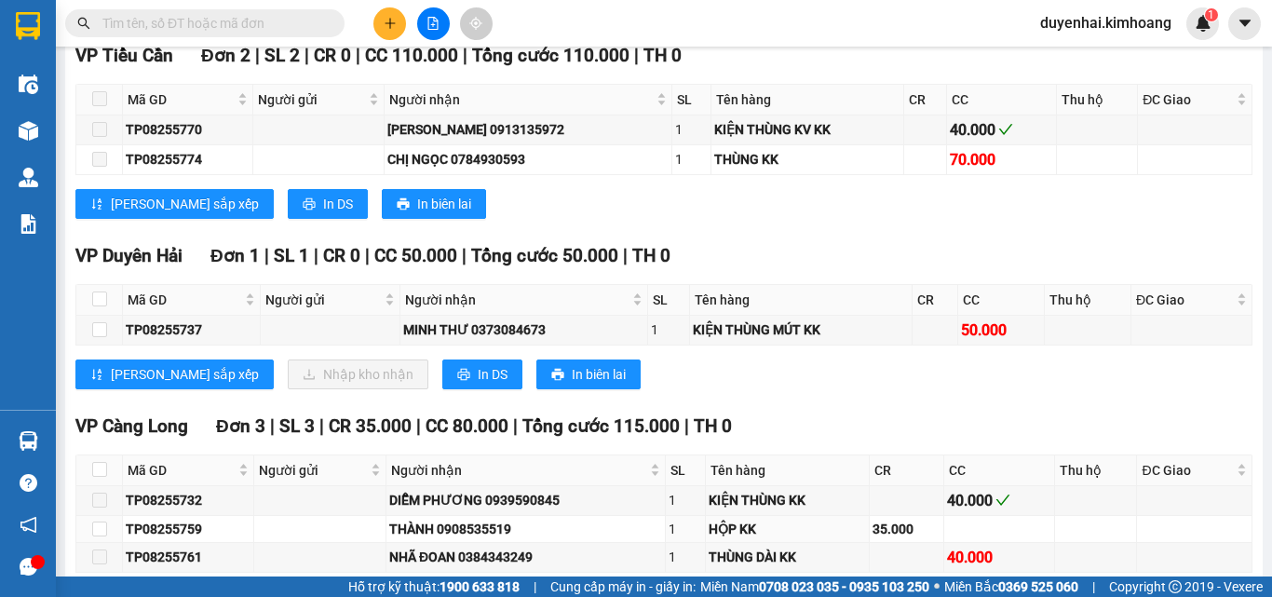
scroll to position [2048, 0]
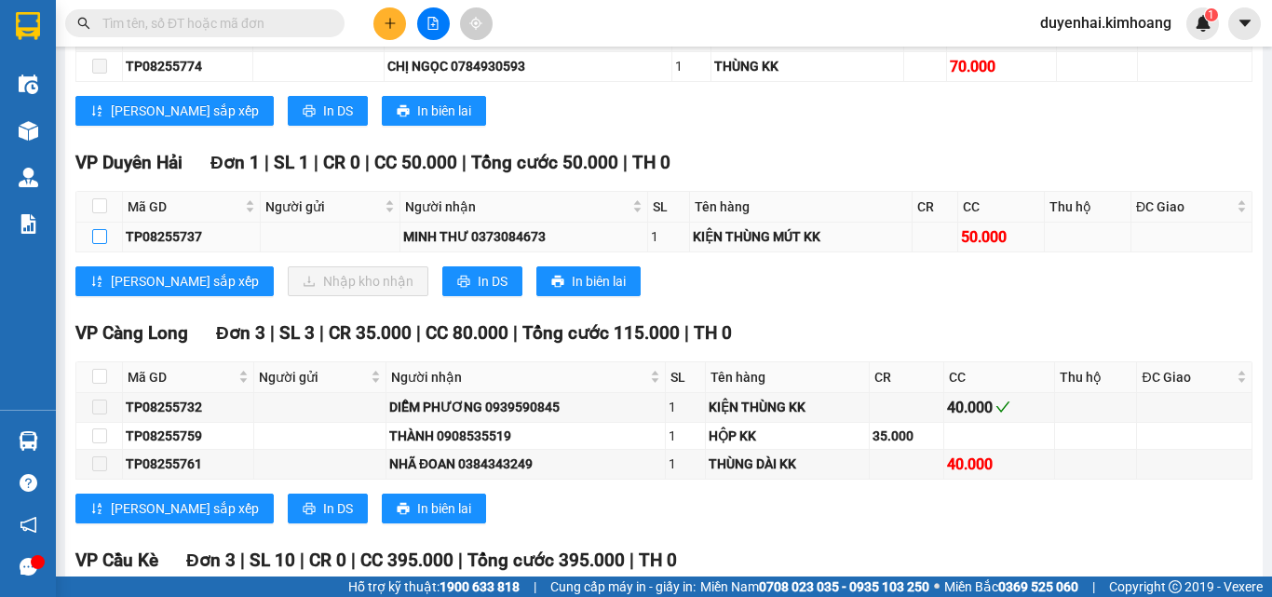
click at [105, 244] on input "checkbox" at bounding box center [99, 236] width 15 height 15
checkbox input "true"
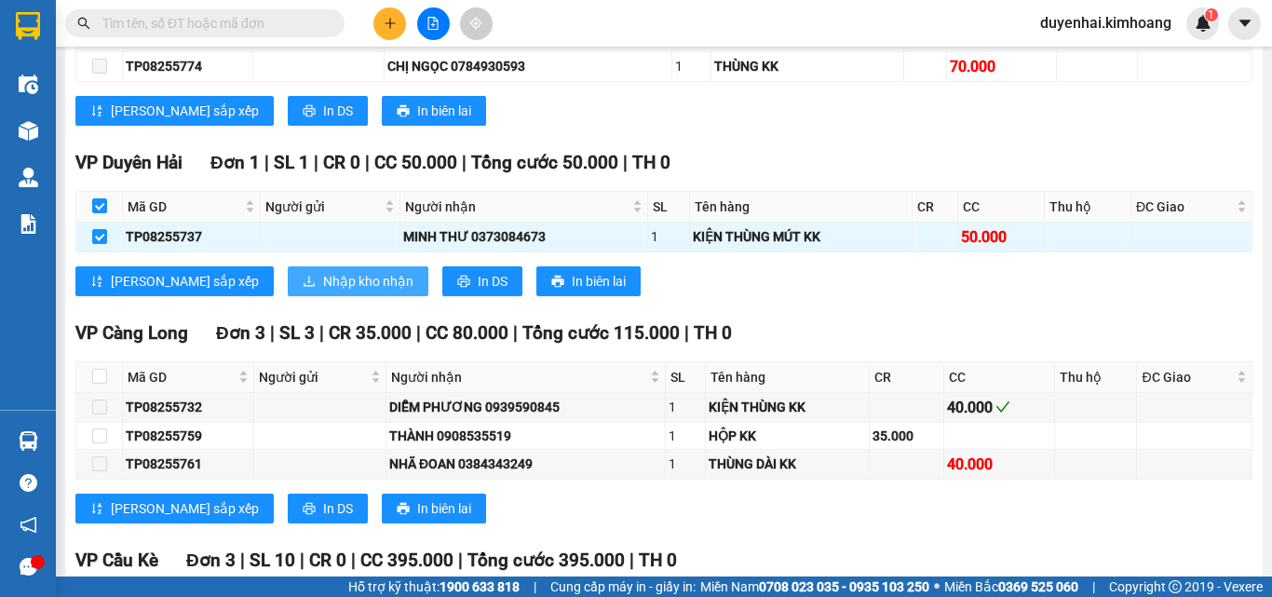
click at [323, 291] on span "Nhập kho nhận" at bounding box center [368, 281] width 90 height 20
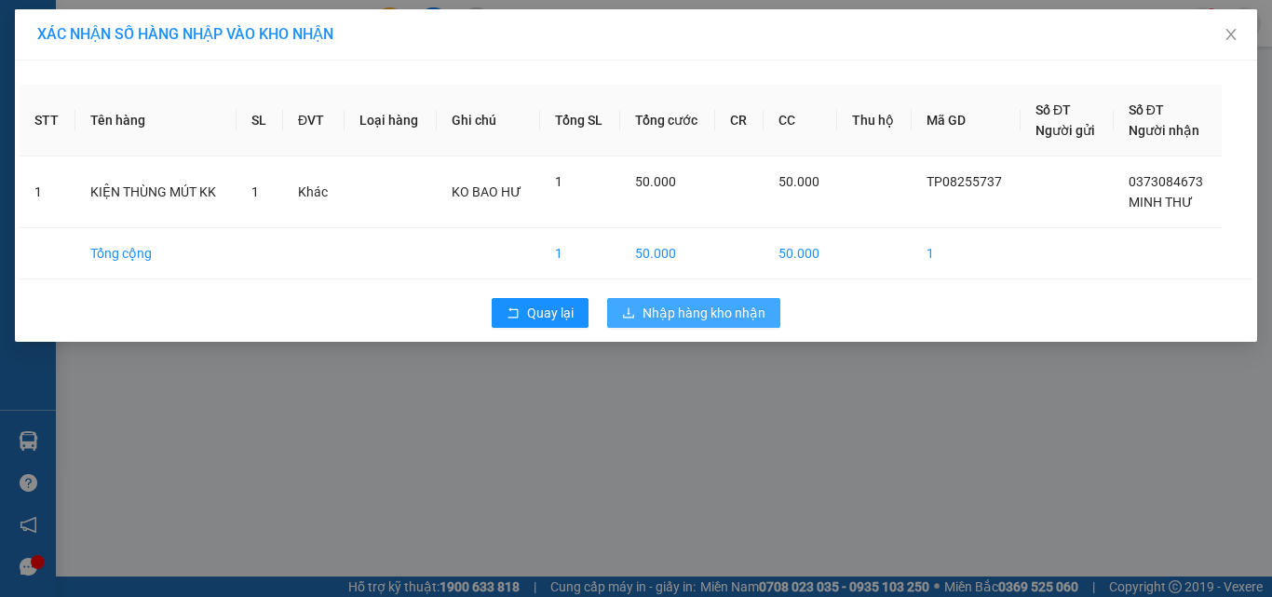
click at [710, 314] on span "Nhập hàng kho nhận" at bounding box center [703, 313] width 123 height 20
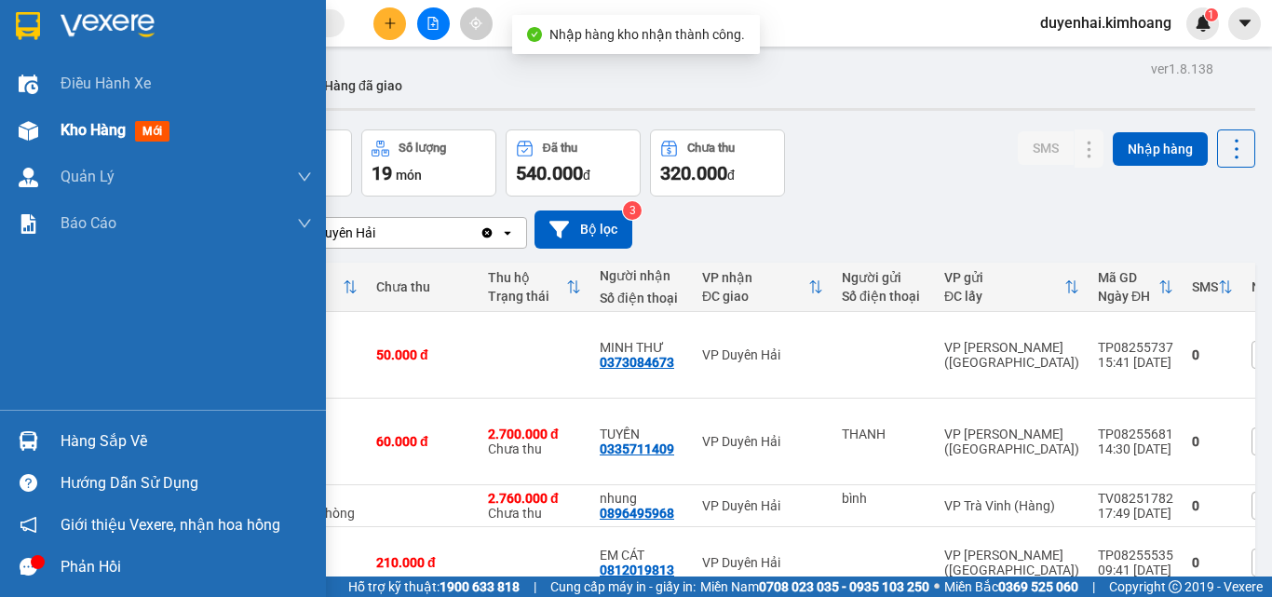
click at [76, 134] on span "Kho hàng" at bounding box center [93, 130] width 65 height 18
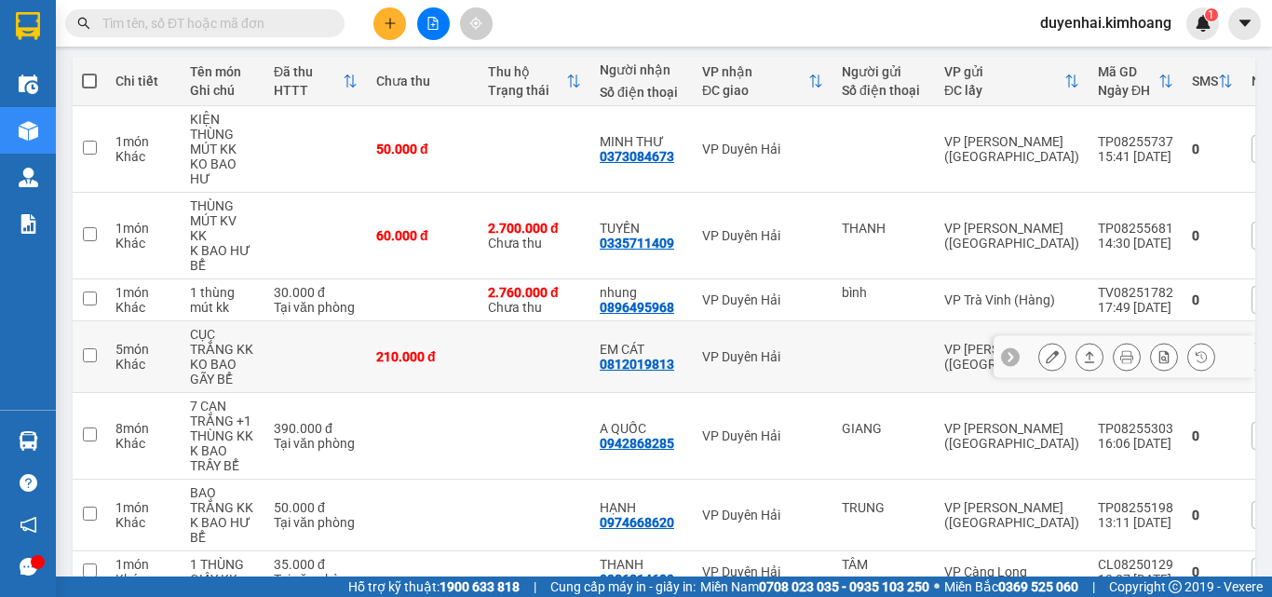
scroll to position [279, 0]
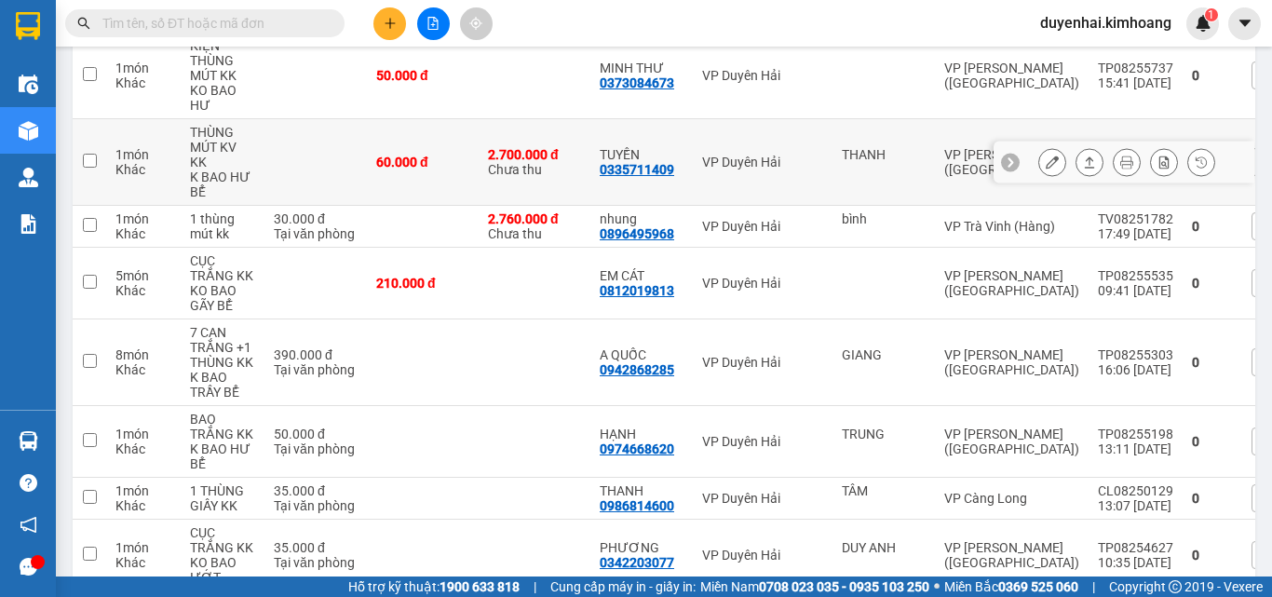
click at [1046, 165] on button at bounding box center [1052, 162] width 26 height 33
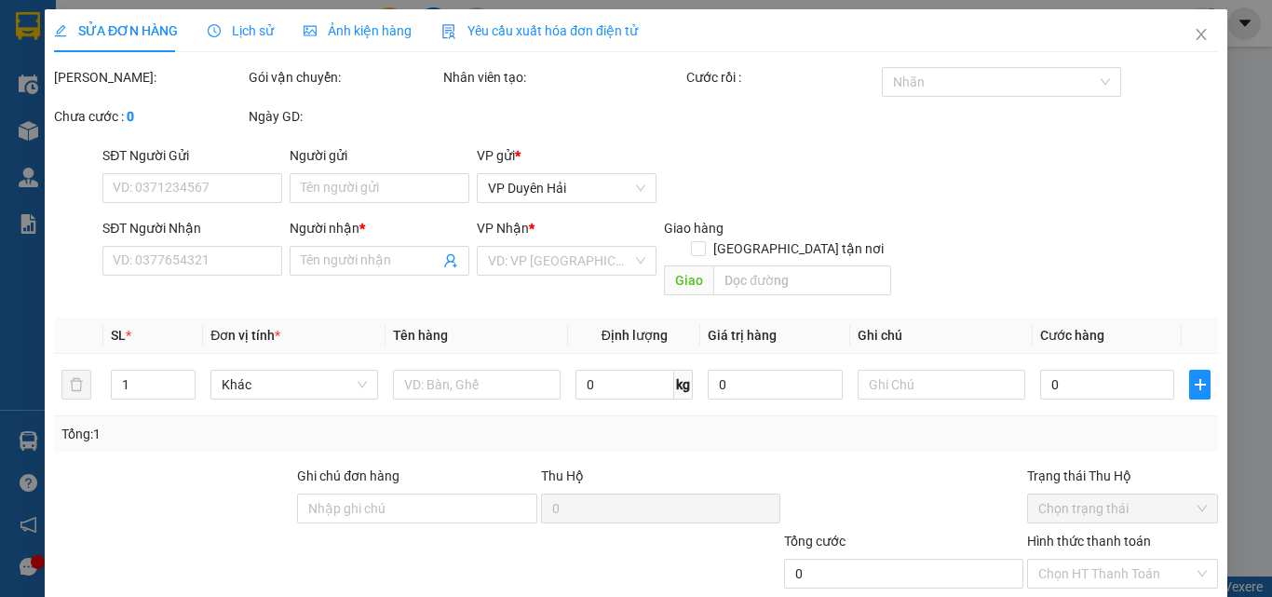
type input "THANH"
type input "0335711409"
type input "TUYỀN"
type input "2.700.000"
type input "60.000"
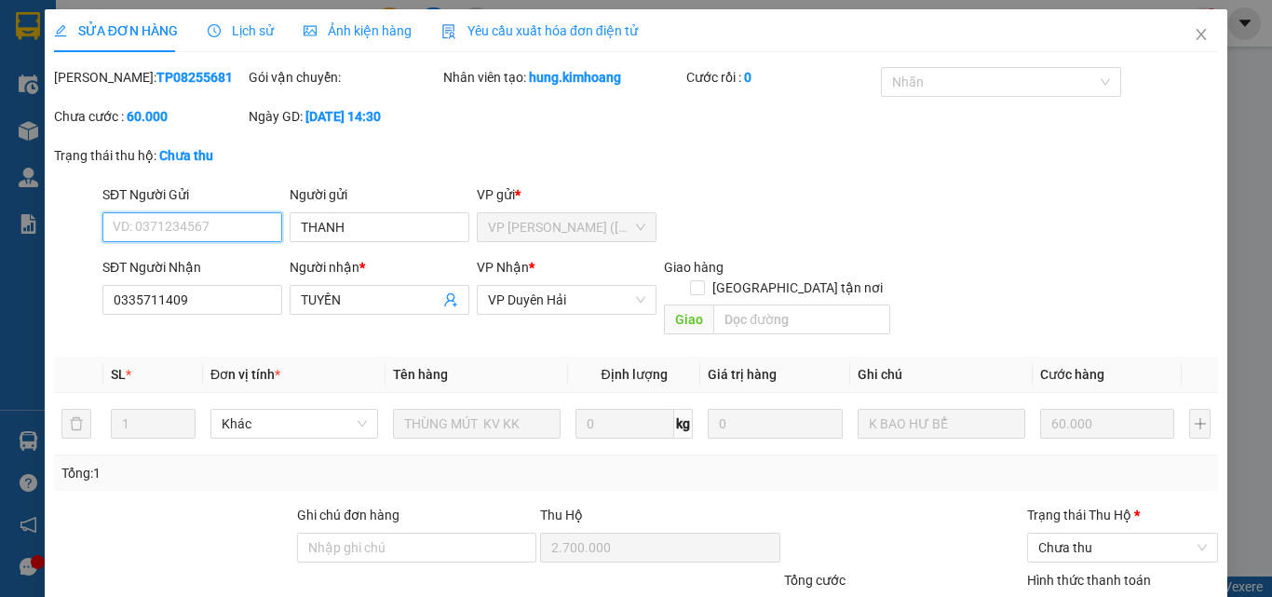
scroll to position [87, 0]
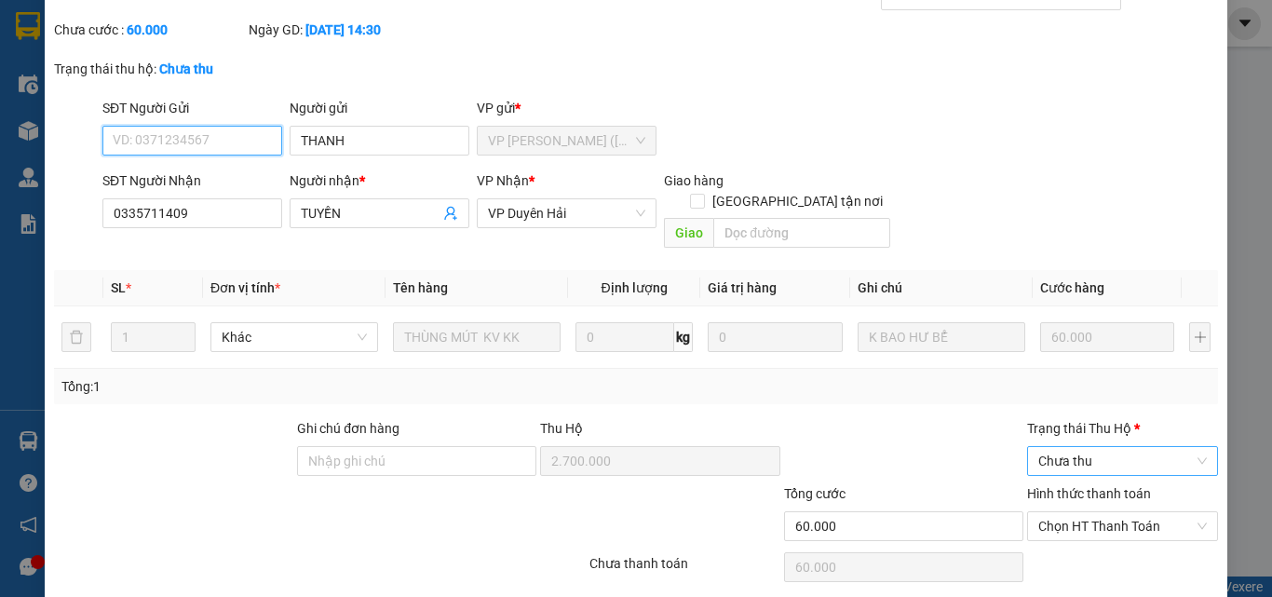
click at [1076, 447] on span "Chưa thu" at bounding box center [1122, 461] width 169 height 28
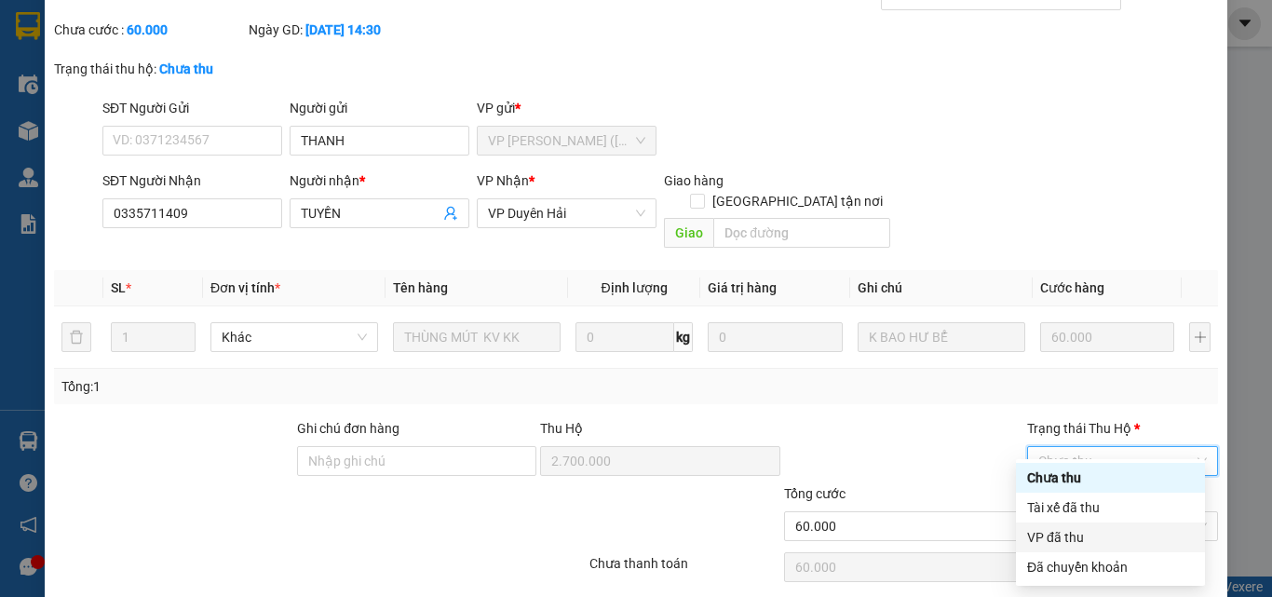
click at [1058, 538] on div "VP đã thu" at bounding box center [1110, 537] width 167 height 20
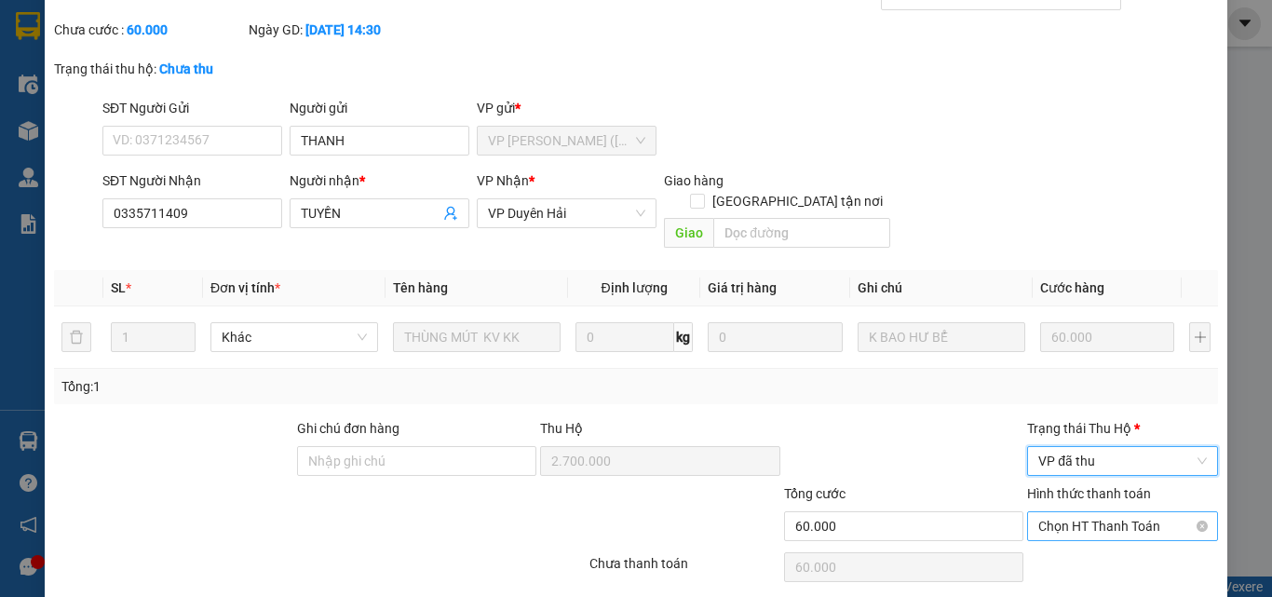
click at [1107, 512] on span "Chọn HT Thanh Toán" at bounding box center [1122, 526] width 169 height 28
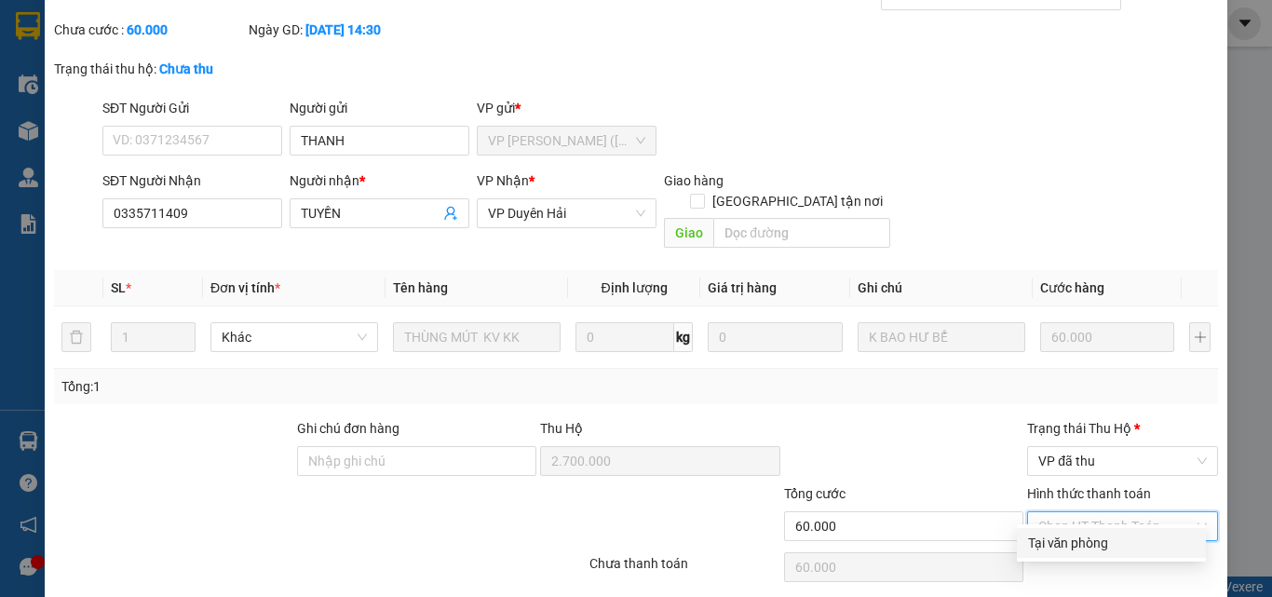
click at [1076, 544] on div "Tại văn phòng" at bounding box center [1111, 543] width 167 height 20
type input "0"
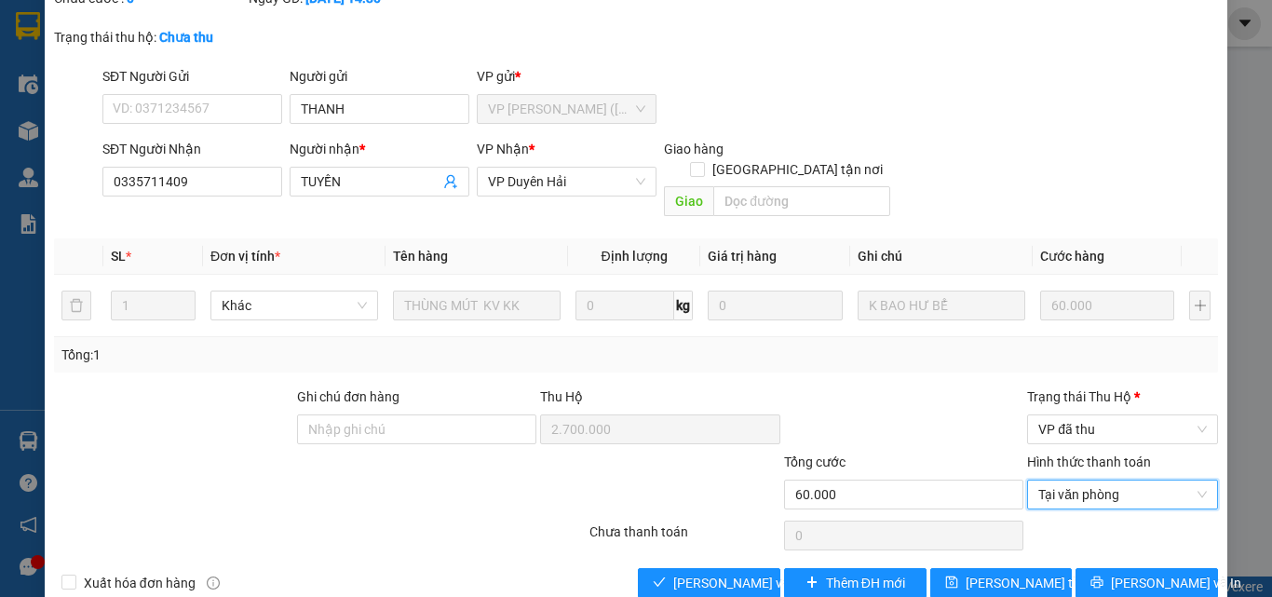
scroll to position [135, 0]
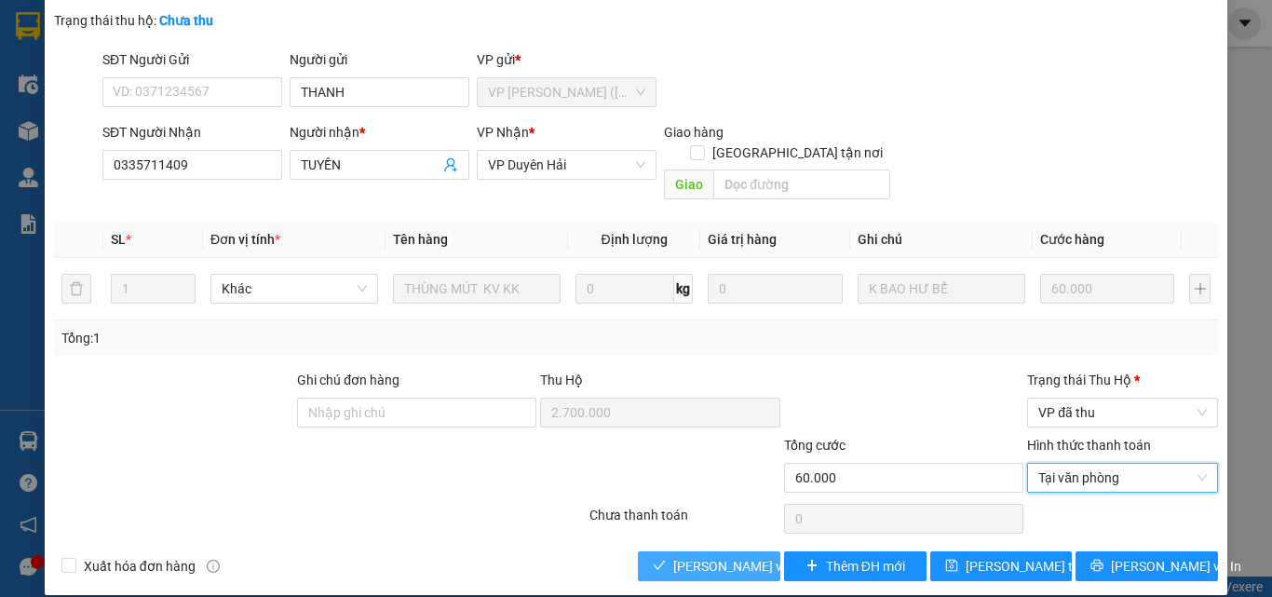
click at [723, 557] on button "[PERSON_NAME] và Giao hàng" at bounding box center [709, 566] width 142 height 30
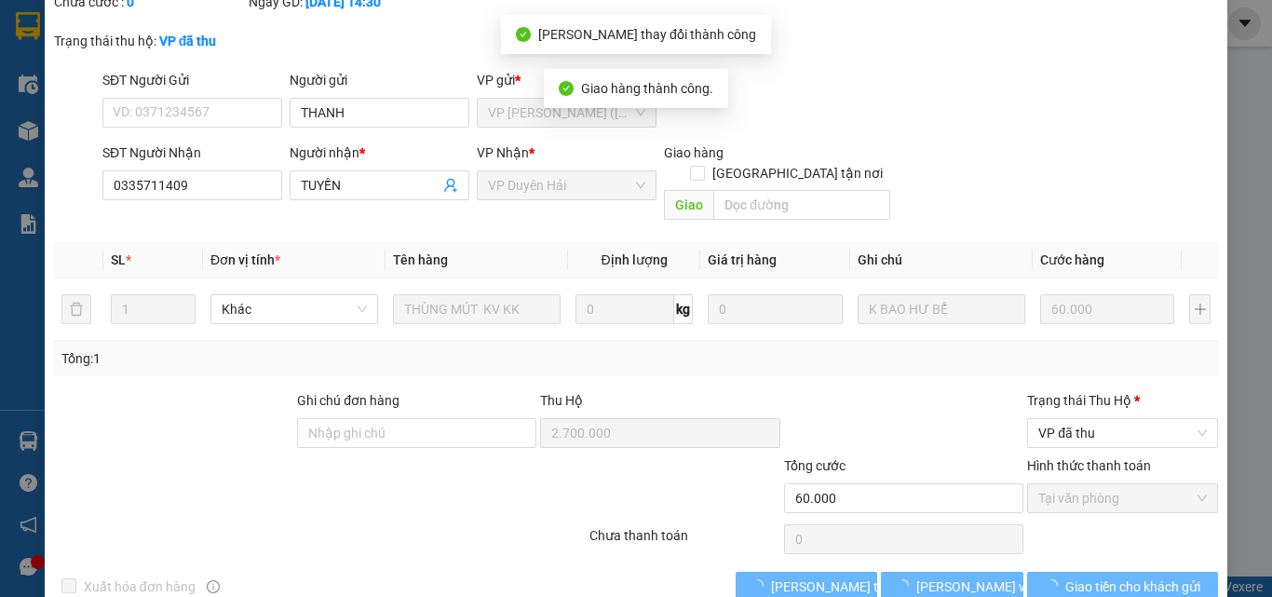
scroll to position [20, 0]
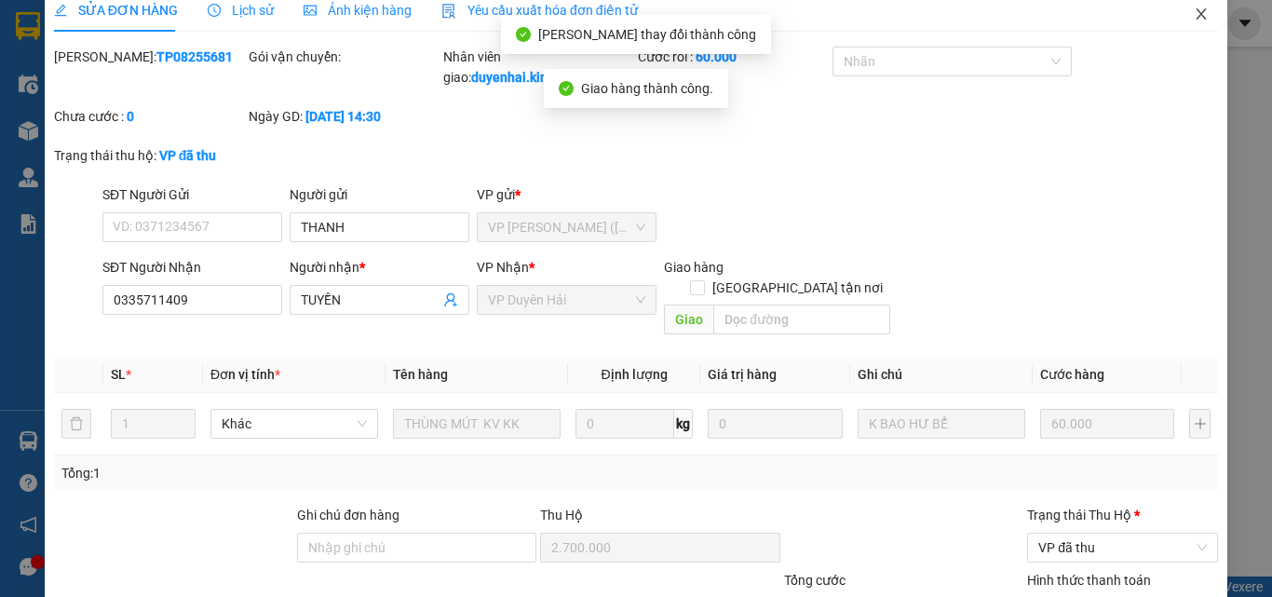
click at [1194, 20] on icon "close" at bounding box center [1201, 14] width 15 height 15
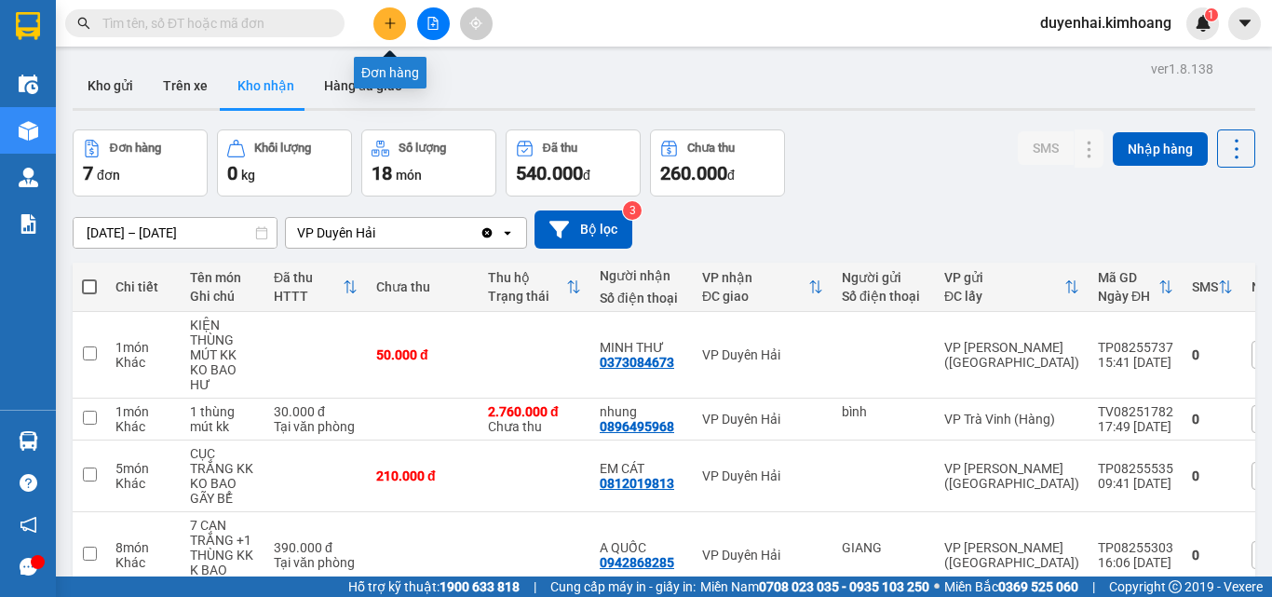
click at [385, 25] on icon "plus" at bounding box center [390, 23] width 13 height 13
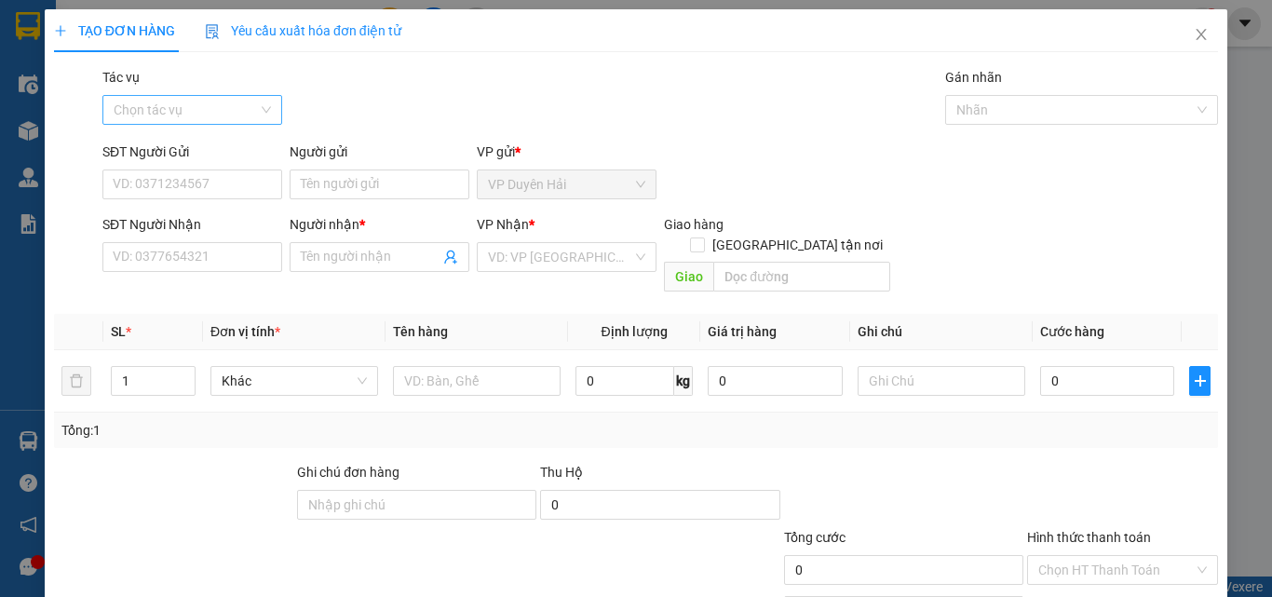
click at [204, 96] on input "Tác vụ" at bounding box center [186, 110] width 144 height 28
click at [203, 176] on div "Nhập hàng kho nhận" at bounding box center [190, 177] width 155 height 20
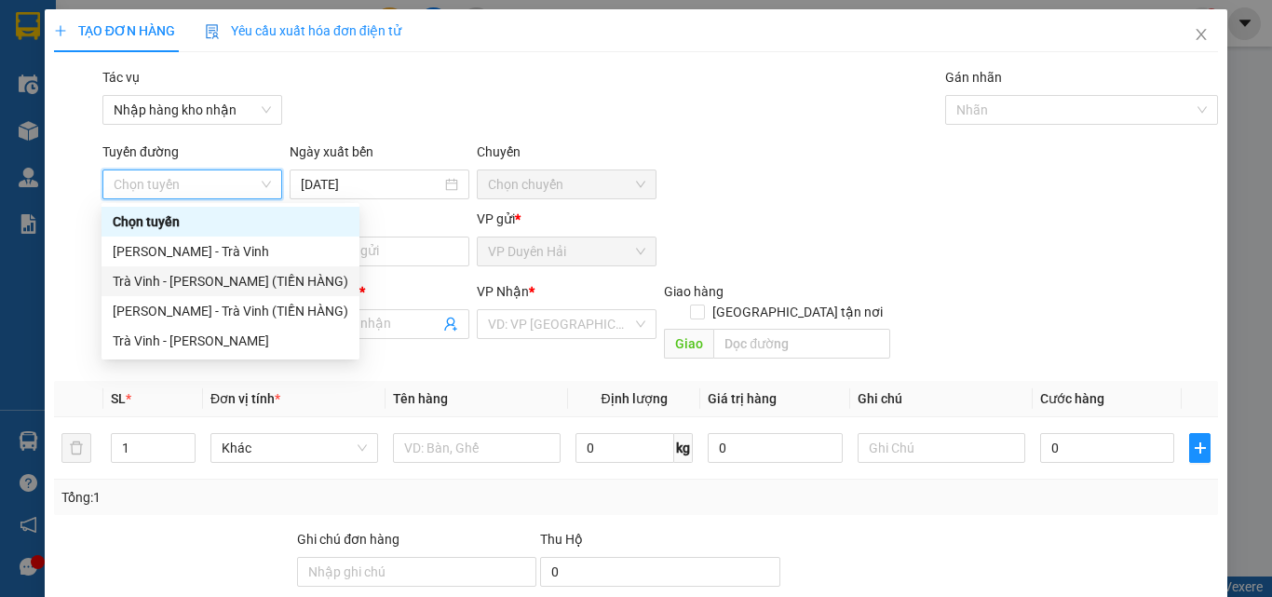
click at [253, 285] on div "Trà Vinh - [PERSON_NAME] (TIỀN HÀNG)" at bounding box center [231, 281] width 236 height 20
type input "[DATE]"
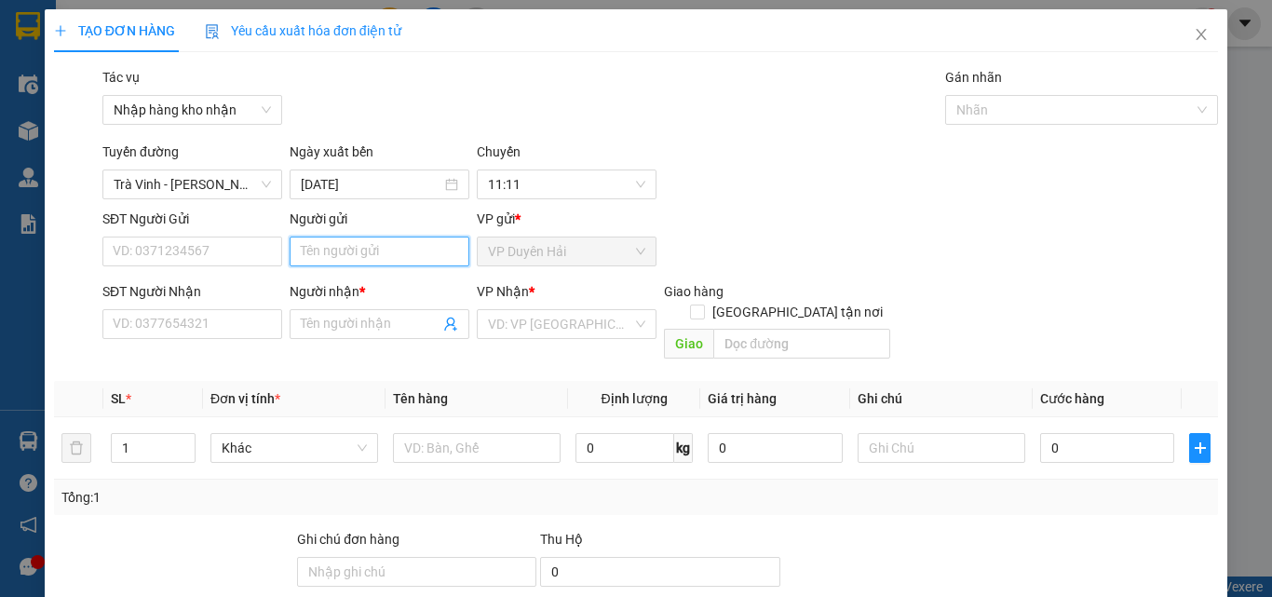
click at [335, 256] on input "Người gửi" at bounding box center [380, 251] width 180 height 30
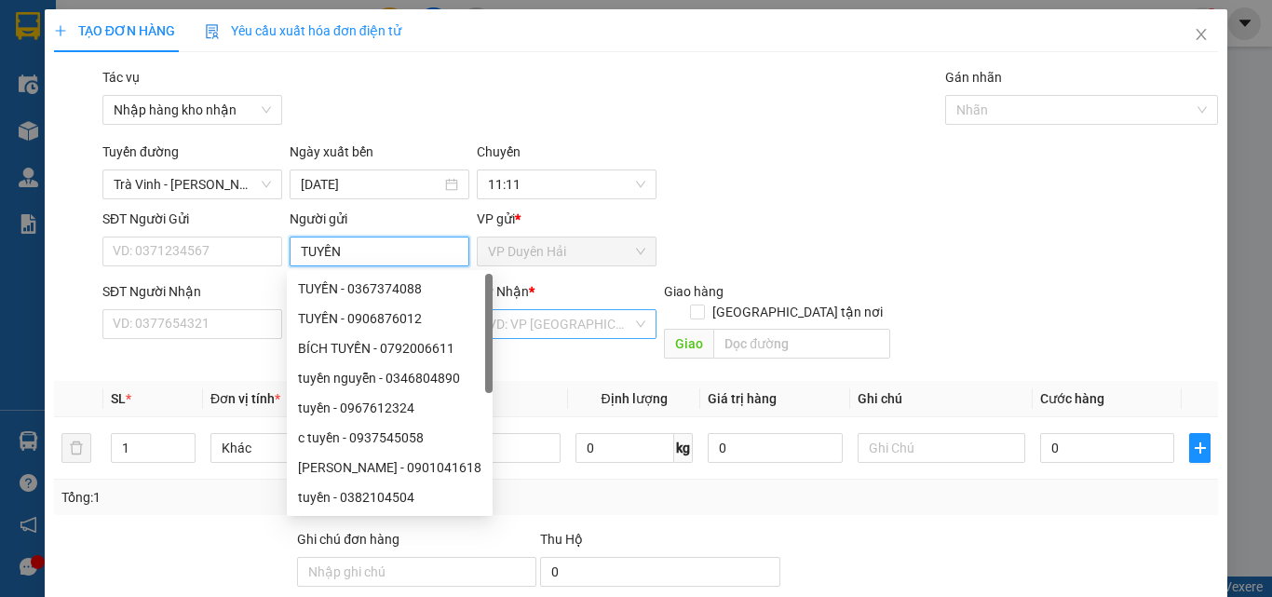
type input "TUYỀN"
click at [556, 318] on input "search" at bounding box center [560, 324] width 144 height 28
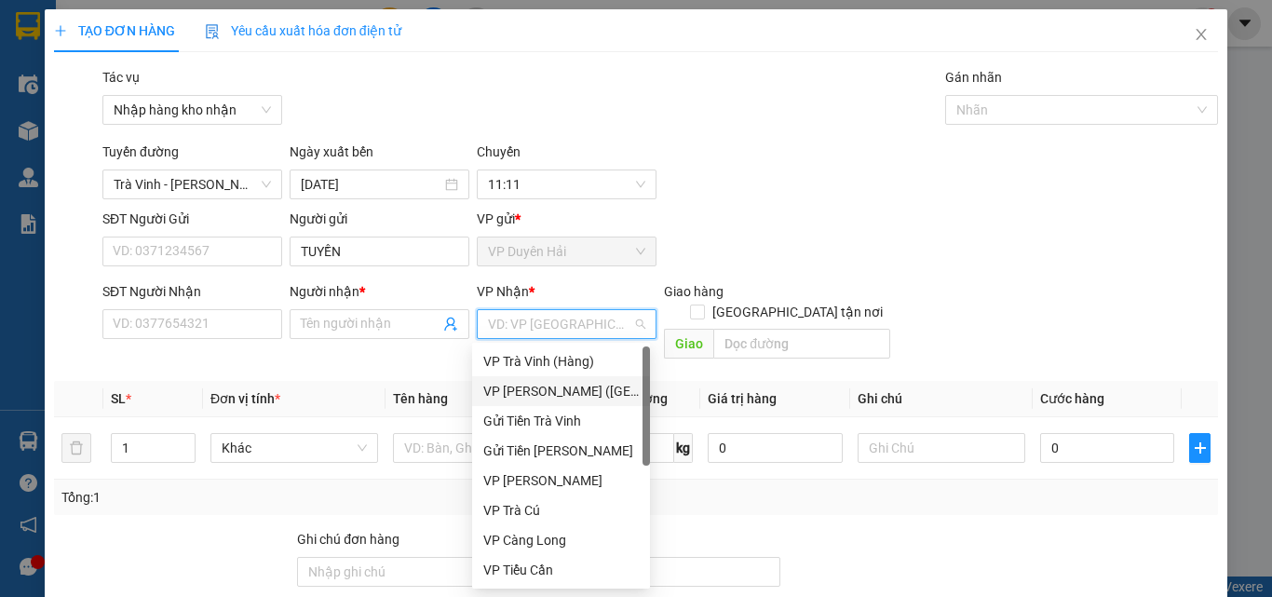
drag, startPoint x: 549, startPoint y: 397, endPoint x: 499, endPoint y: 381, distance: 52.7
click at [534, 389] on div "VP [PERSON_NAME] ([GEOGRAPHIC_DATA])" at bounding box center [560, 391] width 155 height 20
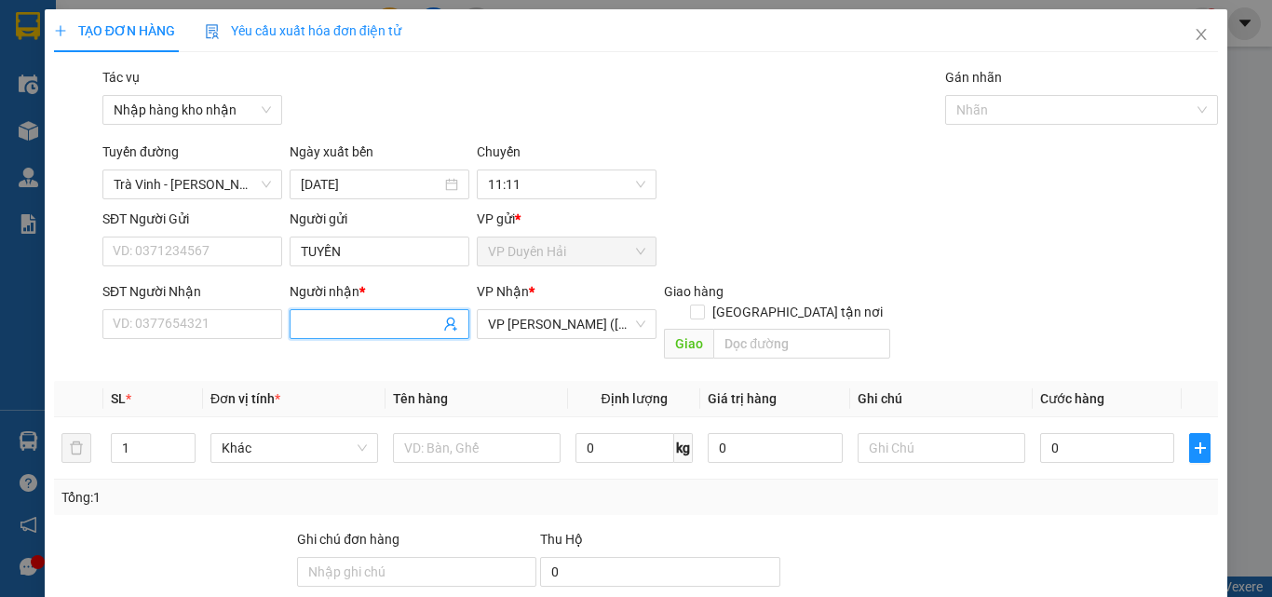
click at [386, 330] on input "Người nhận *" at bounding box center [370, 324] width 139 height 20
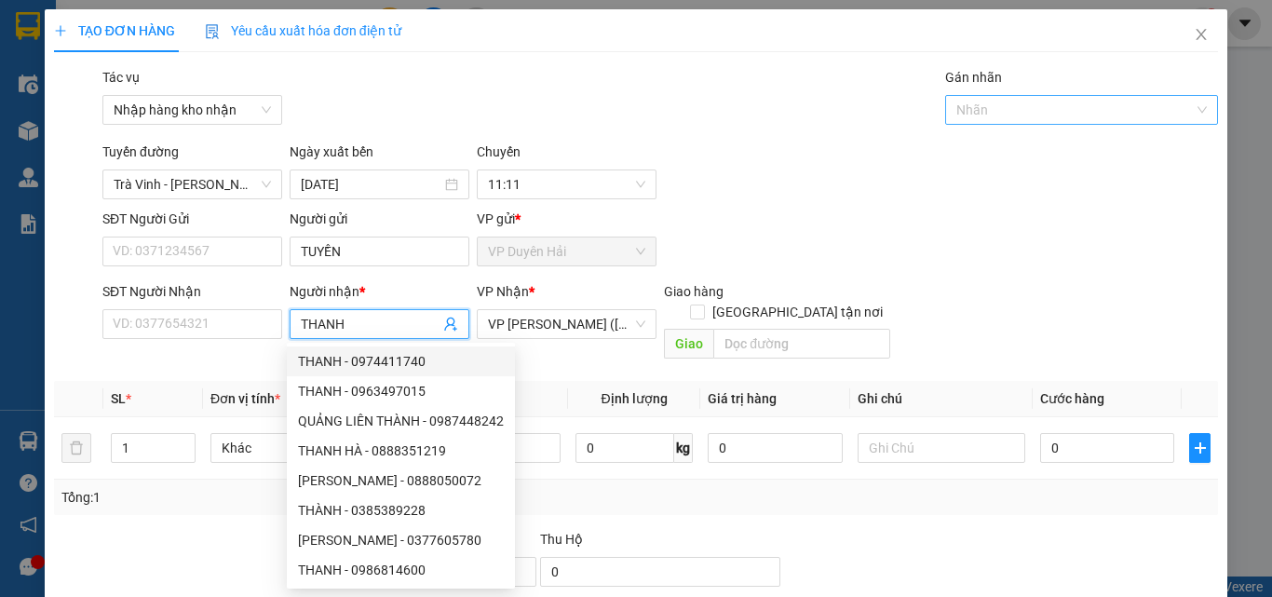
click at [980, 101] on div at bounding box center [1073, 110] width 246 height 22
type input "THANH"
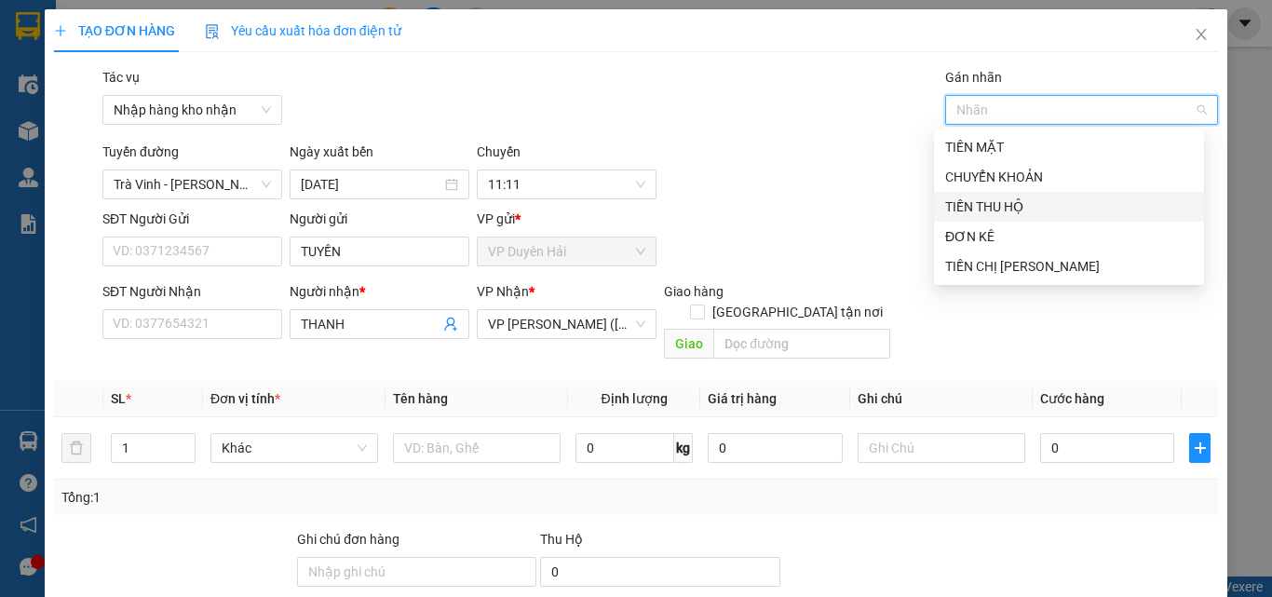
click at [1001, 212] on div "TIỀN THU HỘ" at bounding box center [1069, 206] width 248 height 20
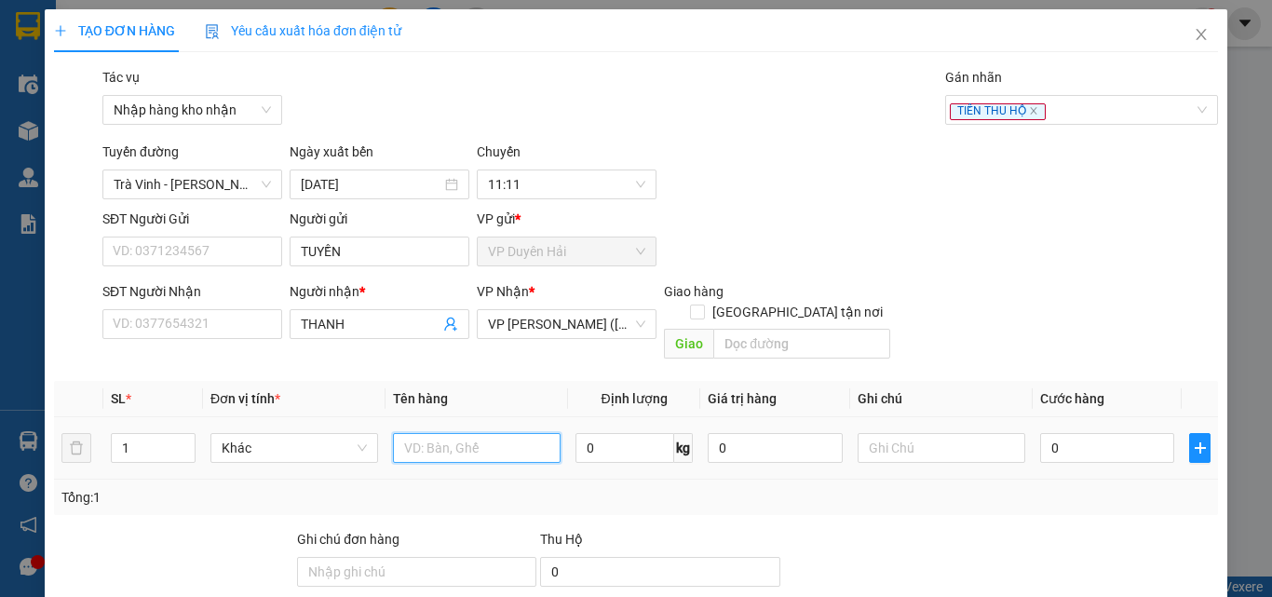
click at [458, 434] on input "text" at bounding box center [477, 448] width 168 height 30
type input "2.700.000 THSL TP08255681"
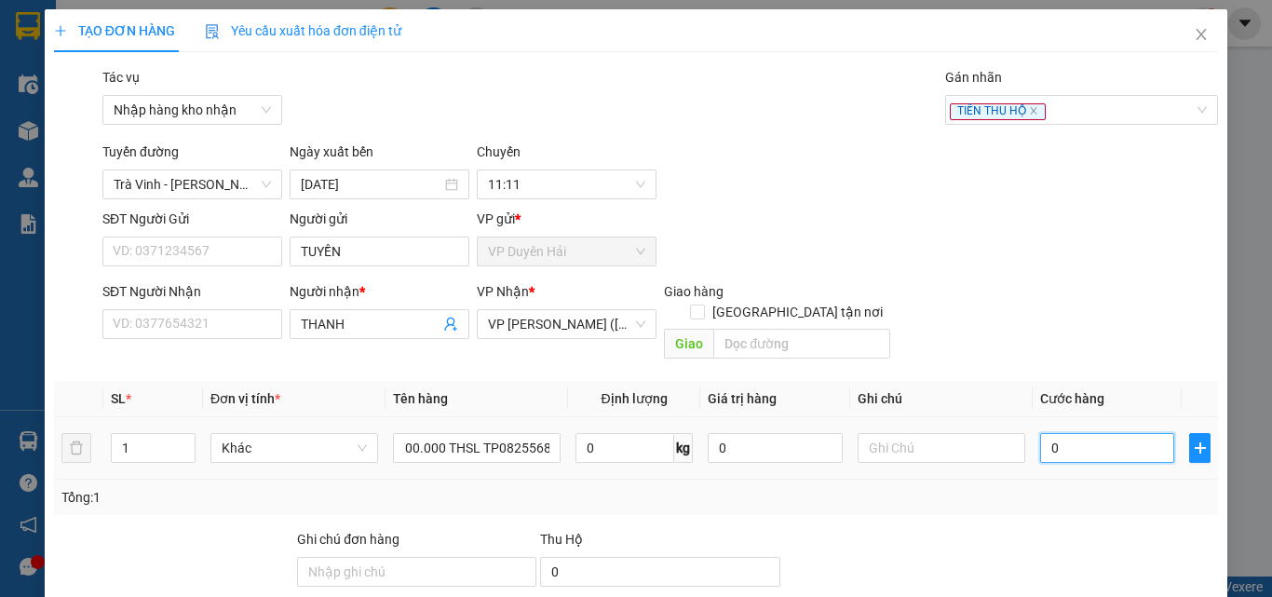
scroll to position [0, 0]
click at [1100, 433] on input "0" at bounding box center [1107, 448] width 134 height 30
type input "3"
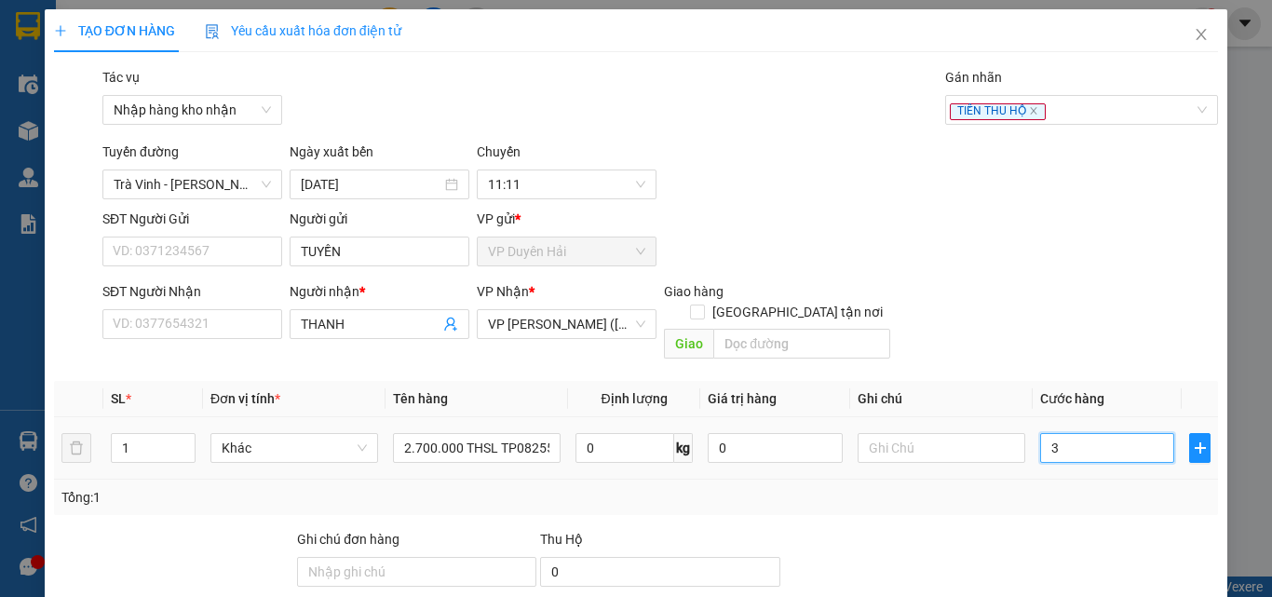
type input "30"
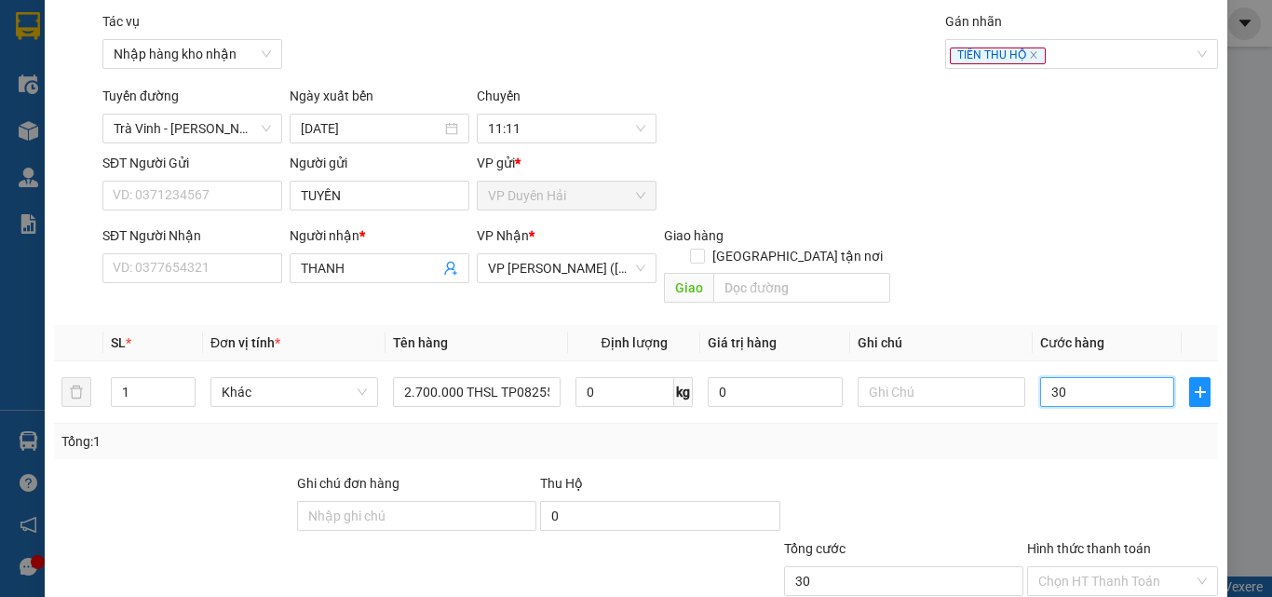
scroll to position [159, 0]
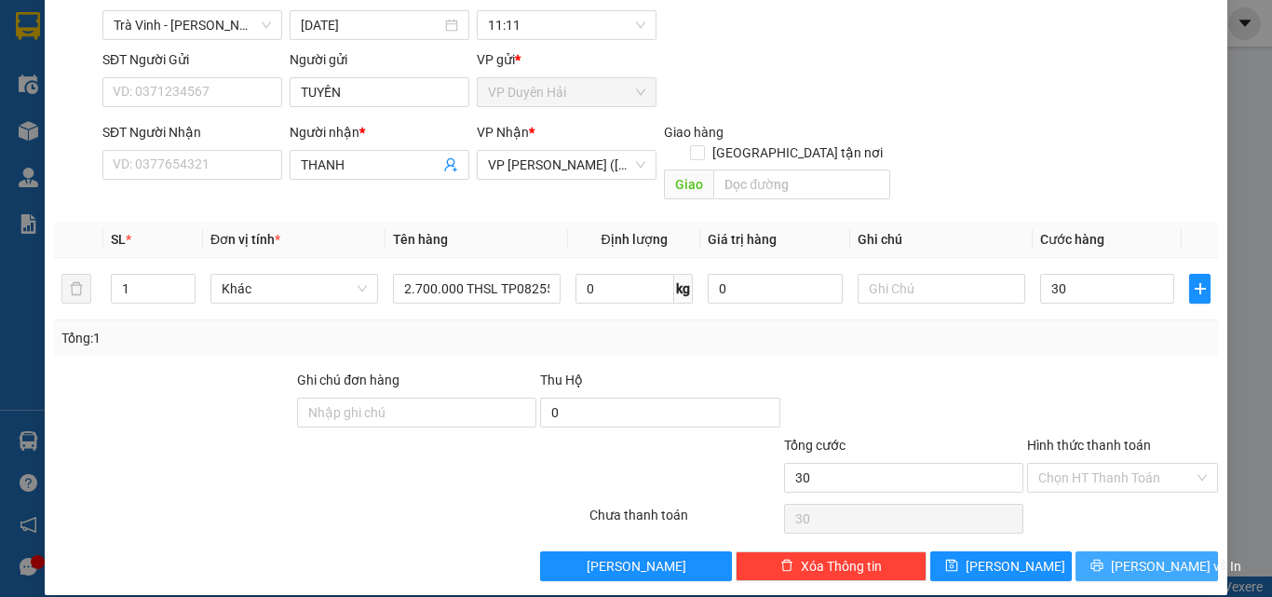
type input "30.000"
click at [1101, 560] on icon "printer" at bounding box center [1097, 566] width 12 height 12
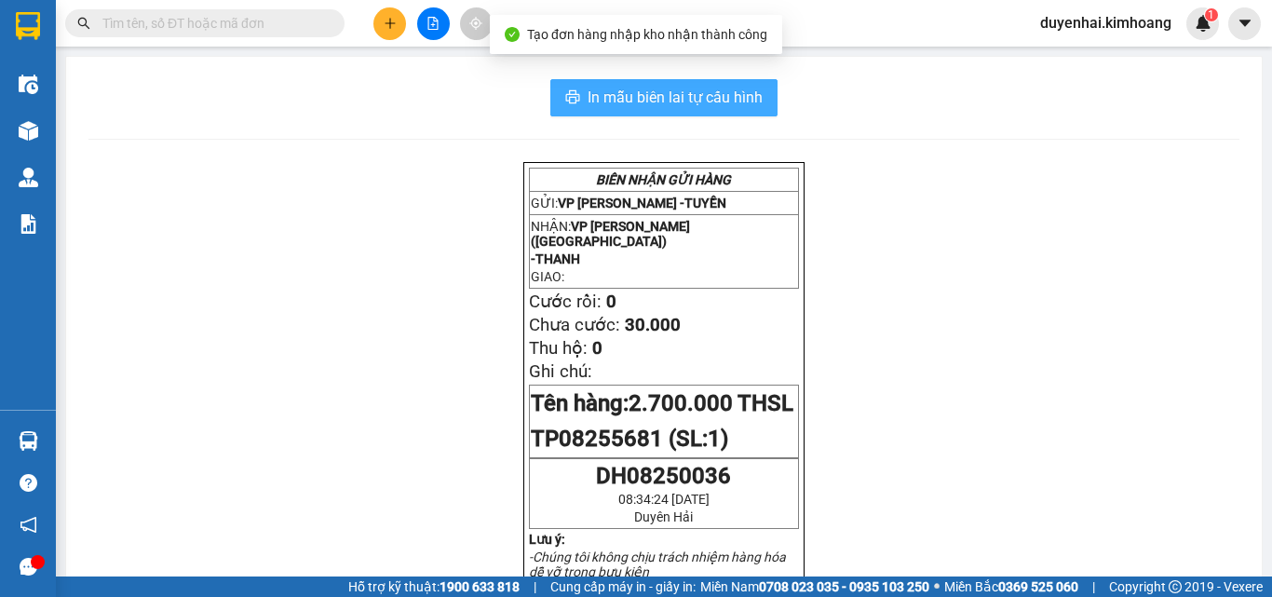
click at [642, 103] on span "In mẫu biên lai tự cấu hình" at bounding box center [675, 97] width 175 height 23
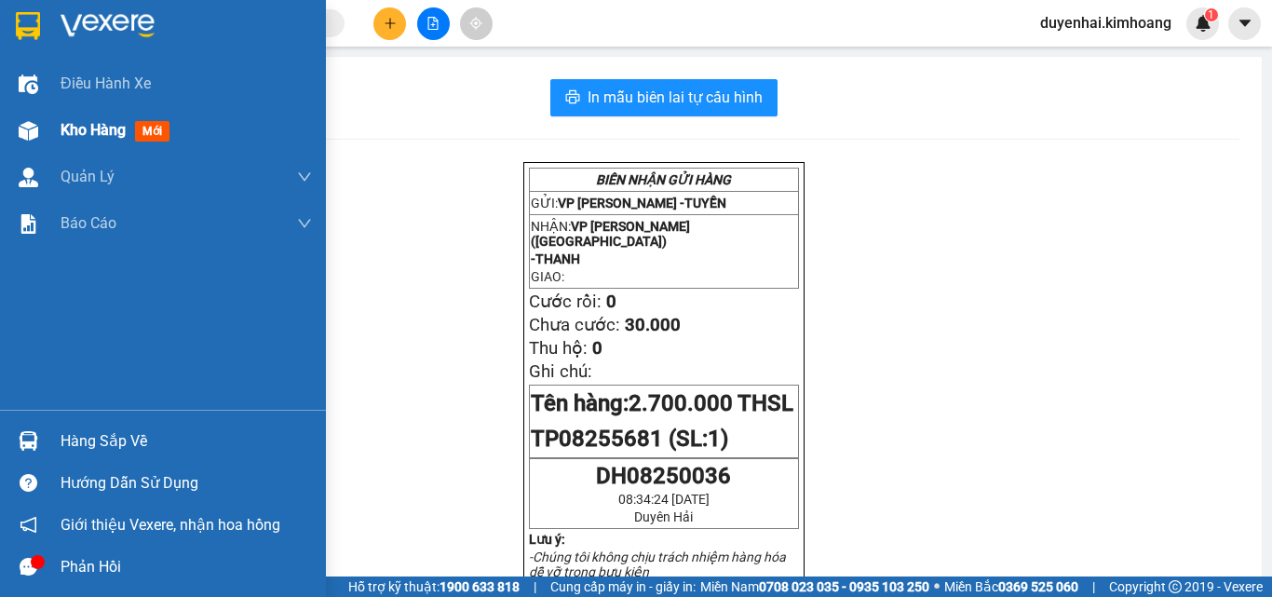
click at [67, 128] on span "Kho hàng" at bounding box center [93, 130] width 65 height 18
